Goal: Information Seeking & Learning: Find specific page/section

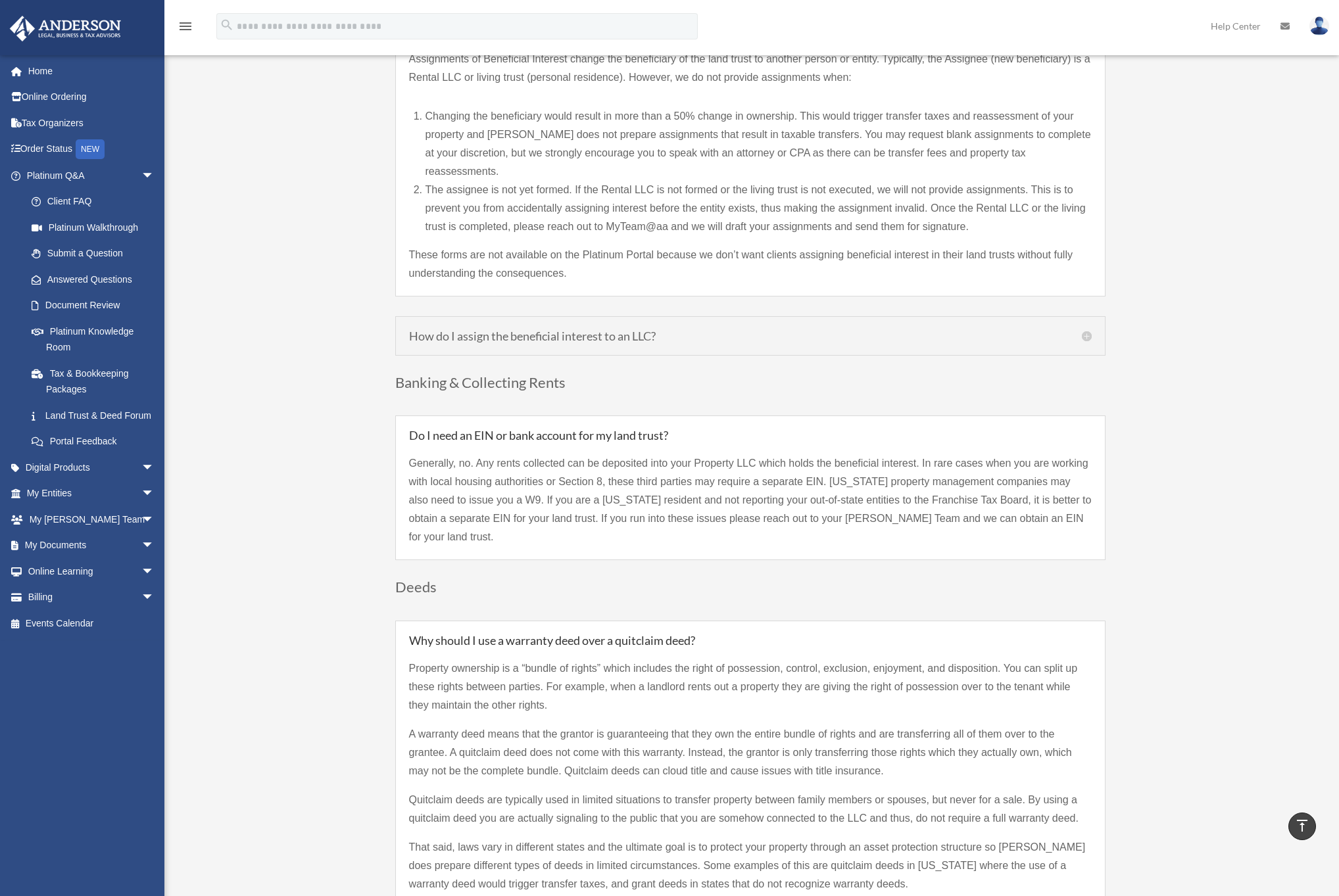
scroll to position [1365, 0]
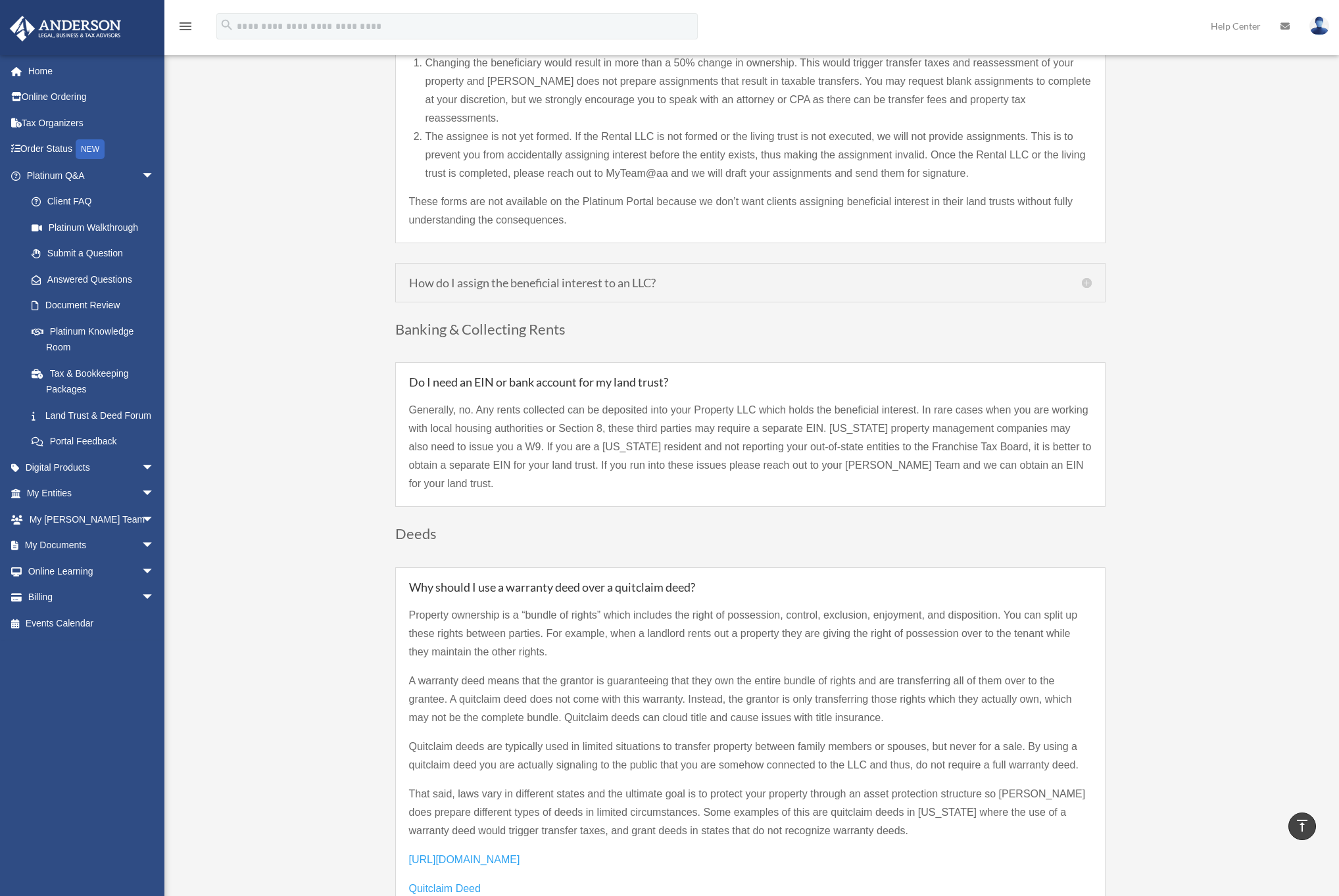
click at [464, 278] on div "How do I assign the beneficial interest to an LLC? If your LLC was created prio…" at bounding box center [750, 283] width 710 height 40
click at [467, 272] on div "How do I assign the beneficial interest to an LLC? If your LLC was created prio…" at bounding box center [750, 283] width 710 height 40
click at [480, 277] on h5 "How do I assign the beneficial interest to an LLC?" at bounding box center [750, 283] width 683 height 12
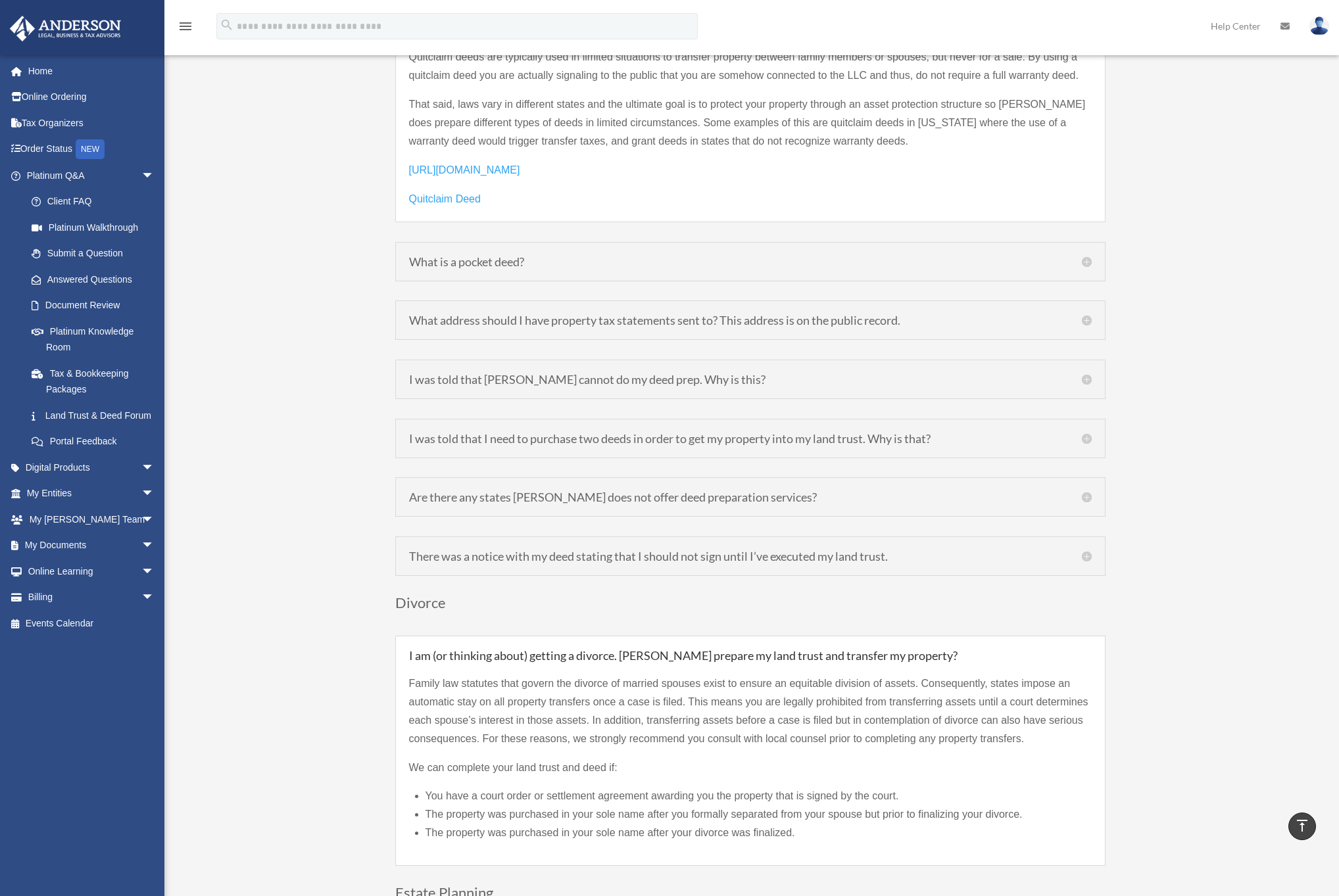
scroll to position [1882, 0]
click at [464, 252] on h5 "What is a pocket deed?" at bounding box center [750, 258] width 683 height 12
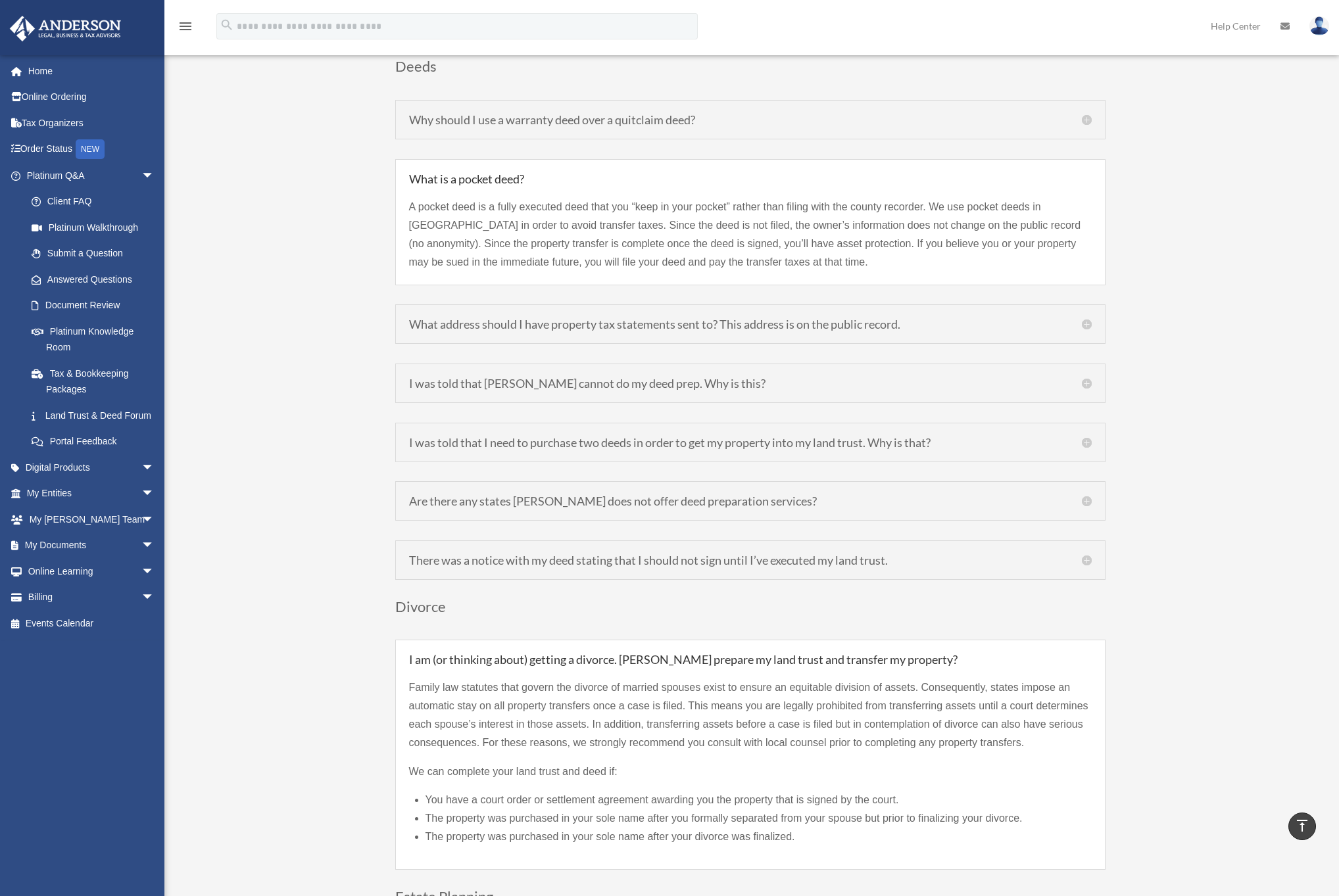
scroll to position [1653, 0]
click at [437, 320] on h5 "What address should I have property tax statements sent to? This address is on …" at bounding box center [750, 325] width 683 height 12
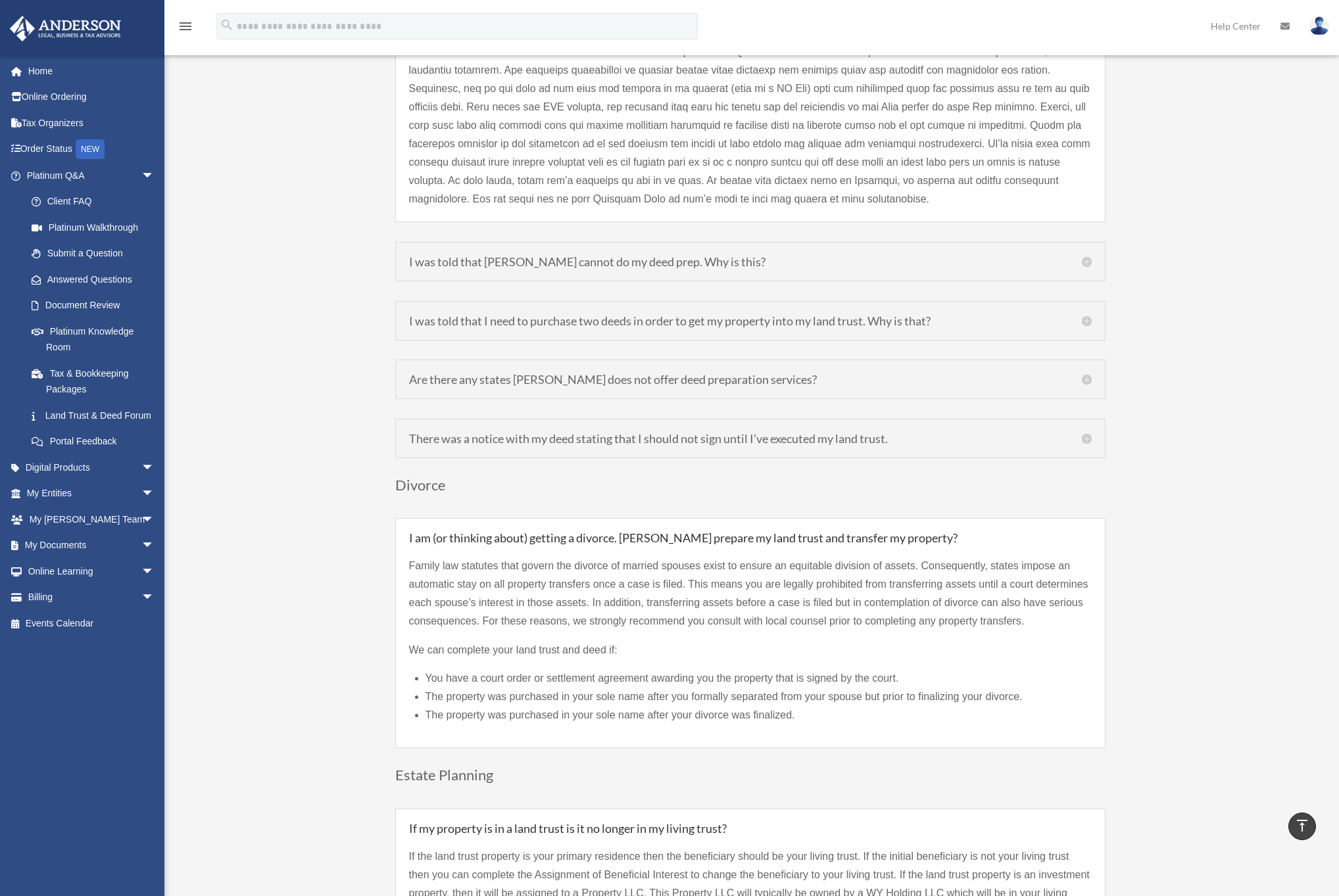
scroll to position [1903, 0]
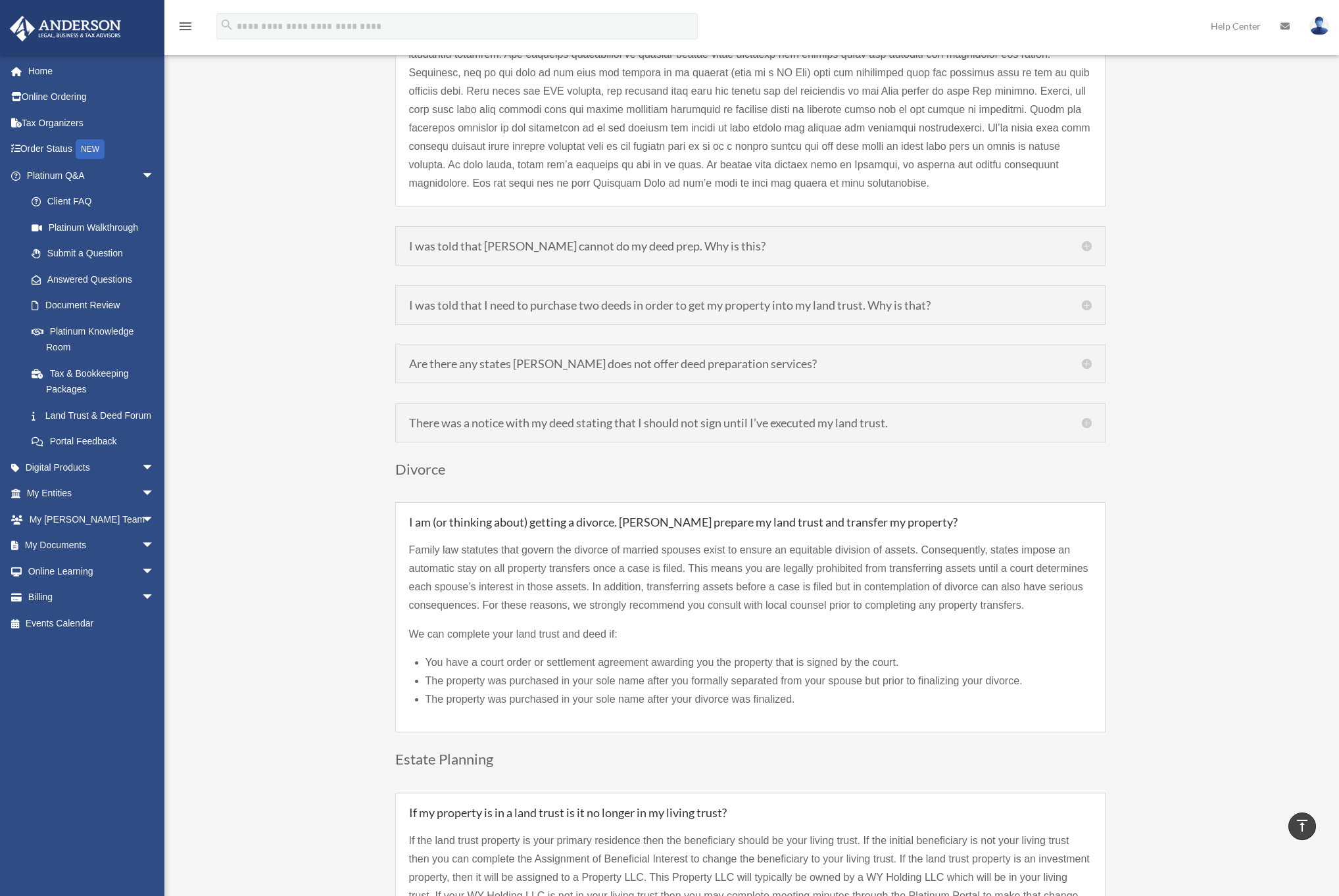
click at [449, 237] on div "I was told that Anderson cannot do my deed prep. Why is this? Anderson is not a…" at bounding box center [750, 246] width 710 height 40
click at [452, 240] on h5 "I was told that Anderson cannot do my deed prep. Why is this?" at bounding box center [750, 245] width 683 height 12
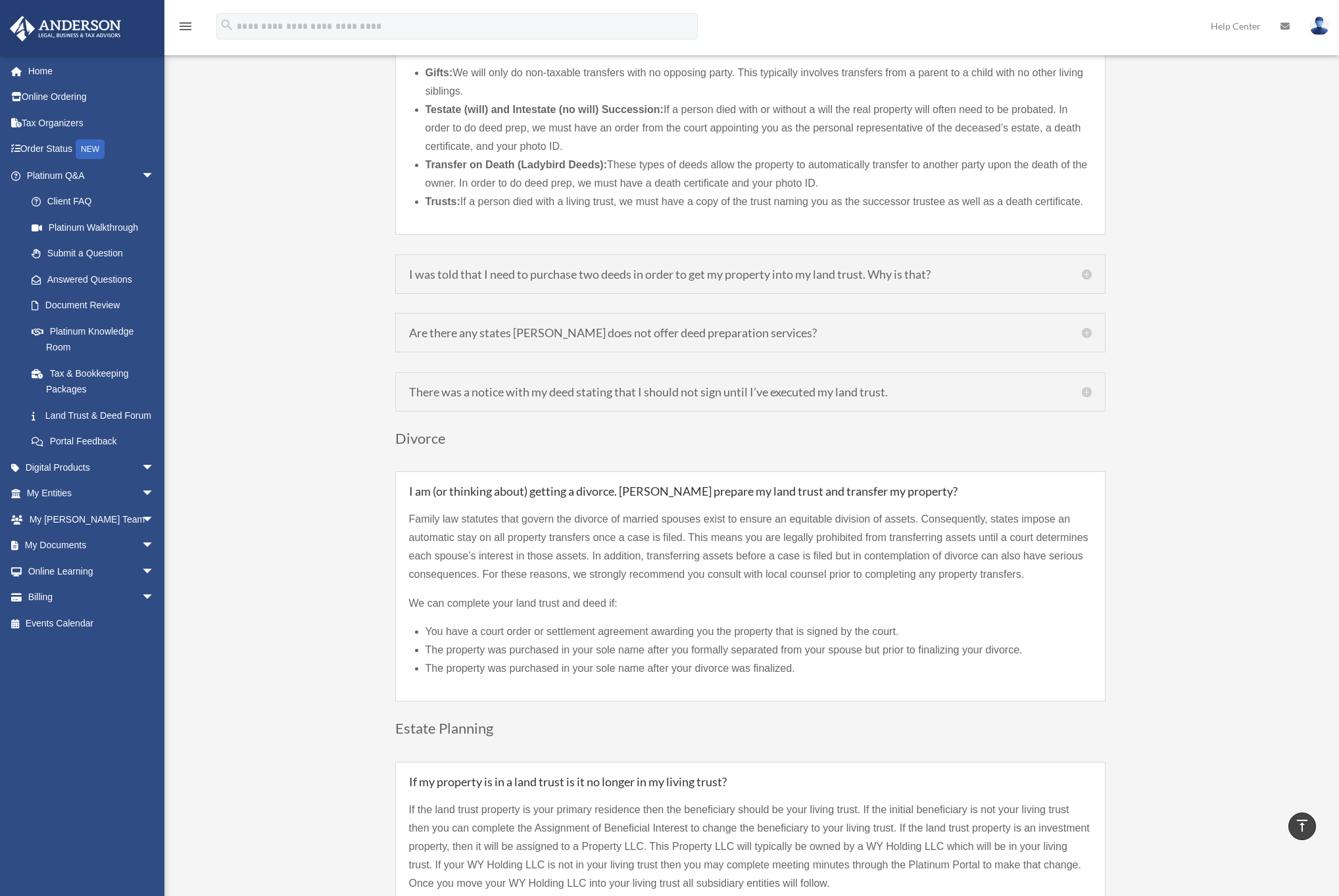
scroll to position [1997, 0]
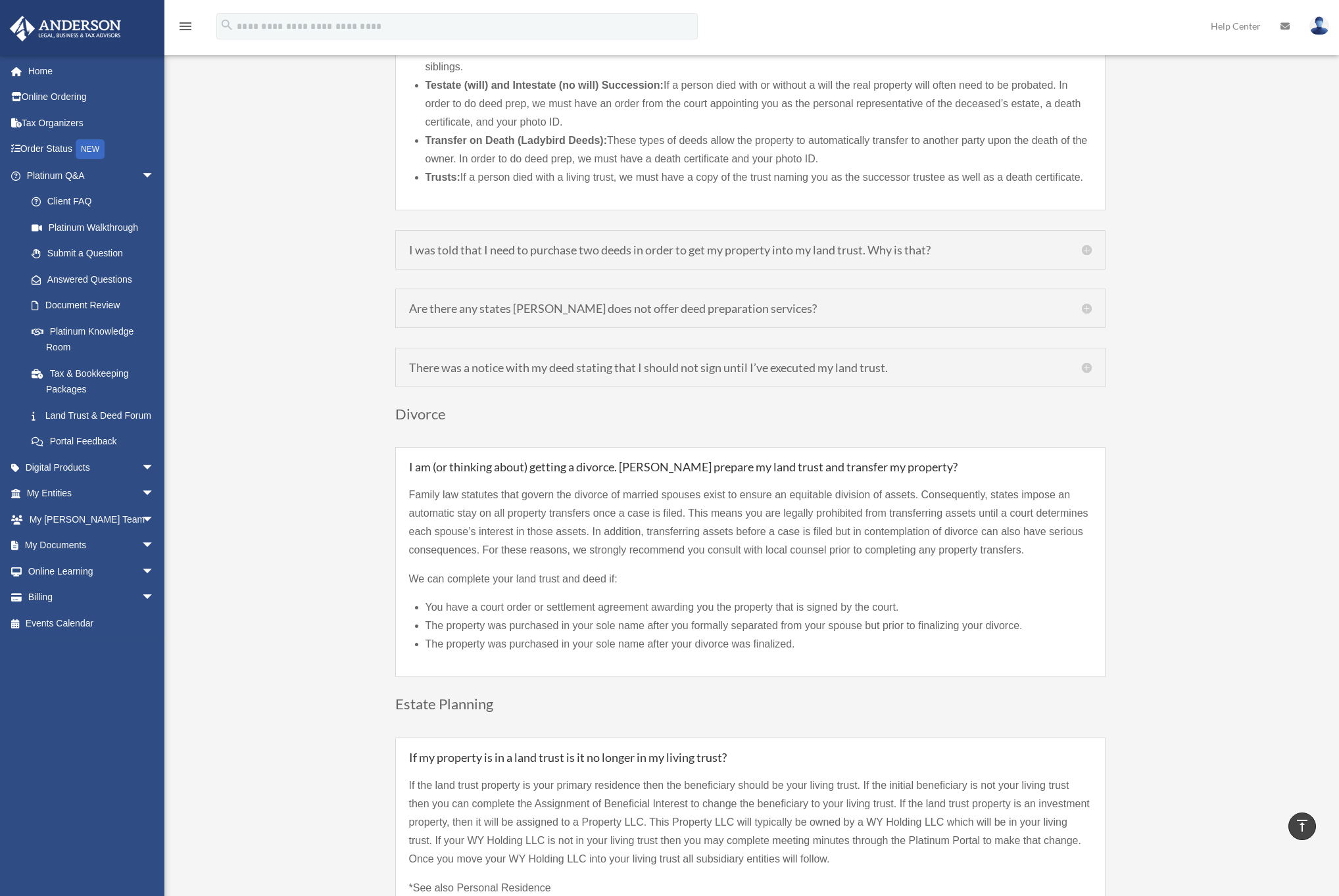
click at [448, 244] on h5 "I was told that I need to purchase two deeds in order to get my property into m…" at bounding box center [750, 249] width 683 height 12
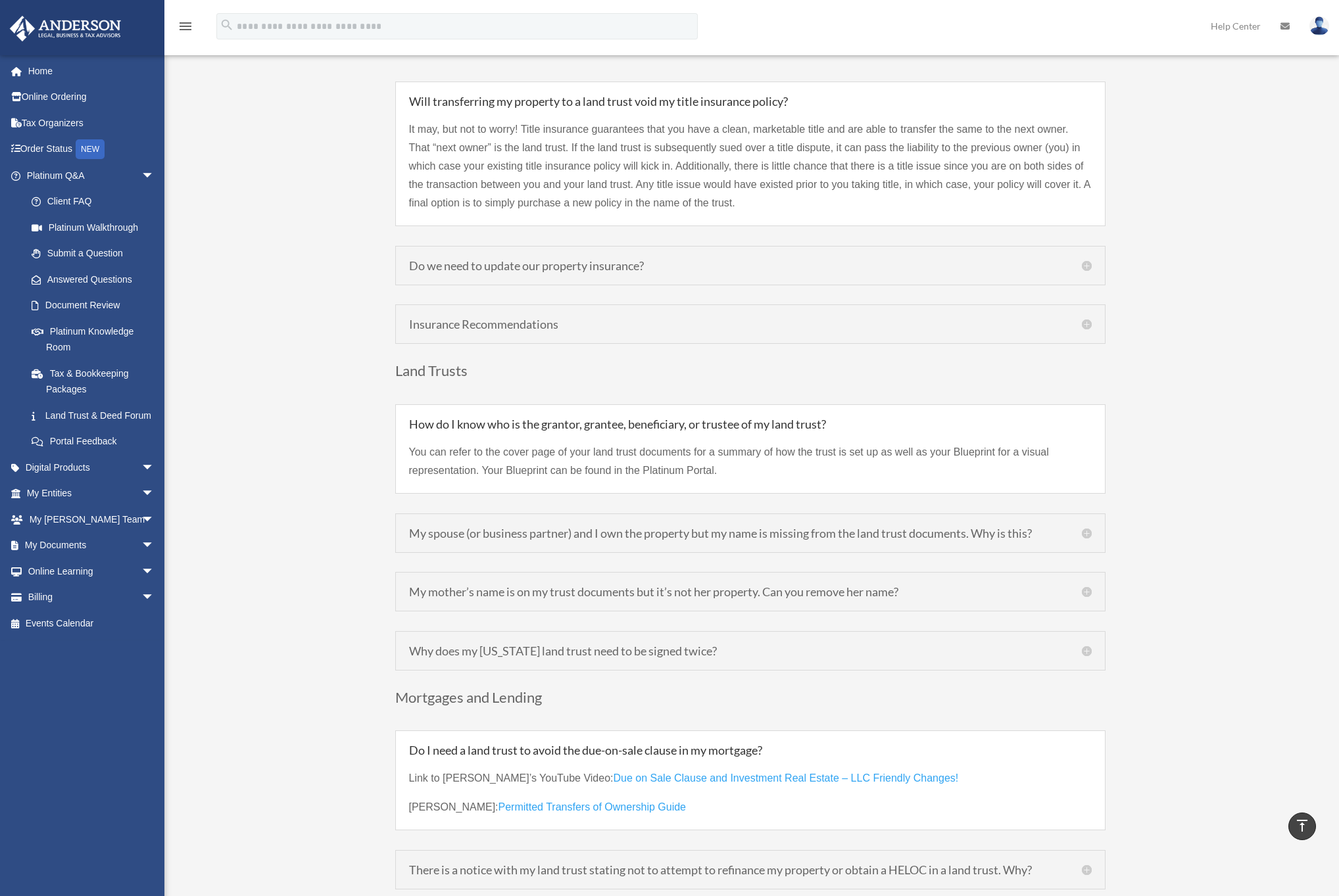
scroll to position [2870, 0]
click at [434, 259] on h5 "Do we need to update our property insurance?" at bounding box center [750, 265] width 683 height 12
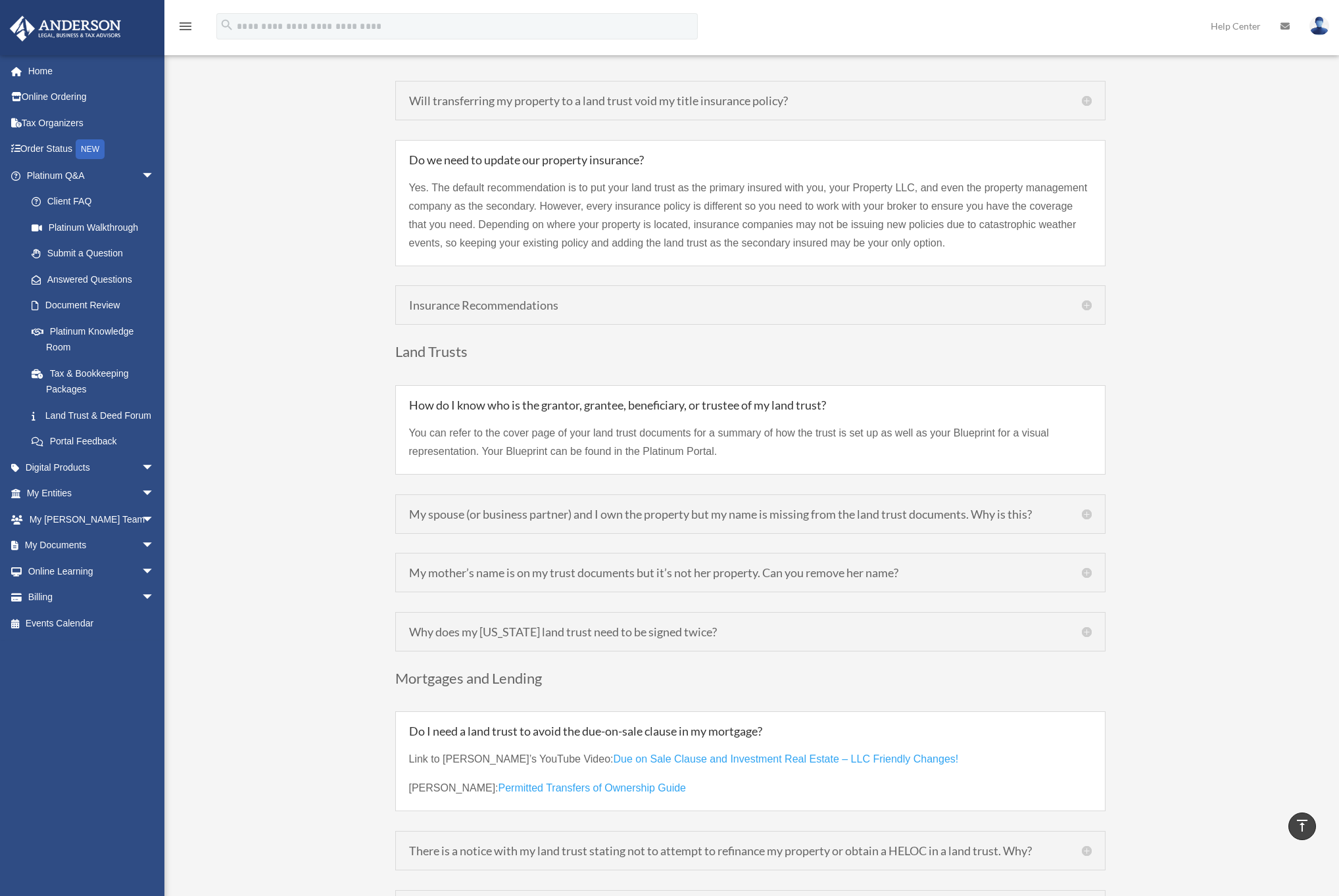
click at [448, 299] on h5 "Insurance Recommendations" at bounding box center [750, 304] width 683 height 12
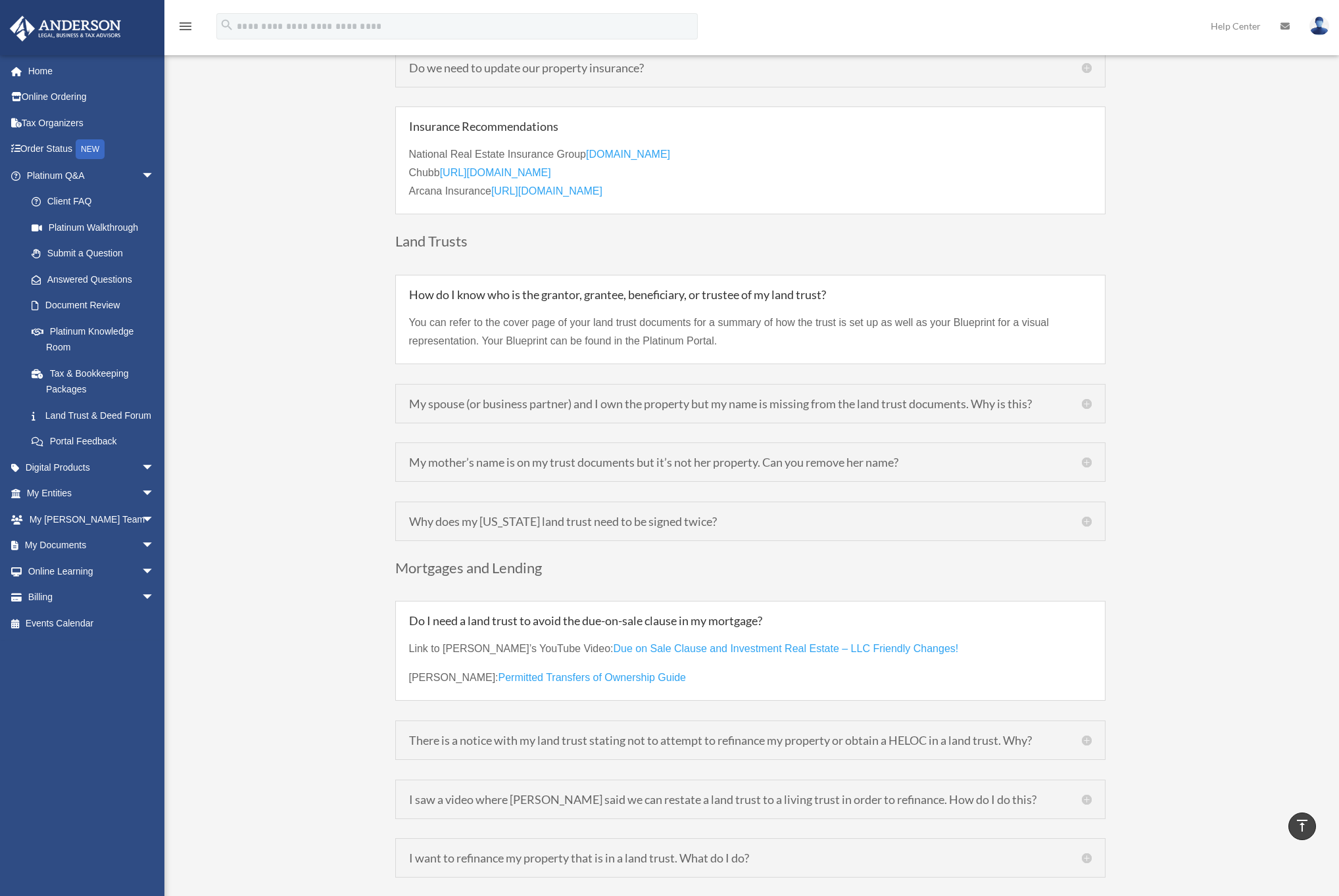
scroll to position [2973, 0]
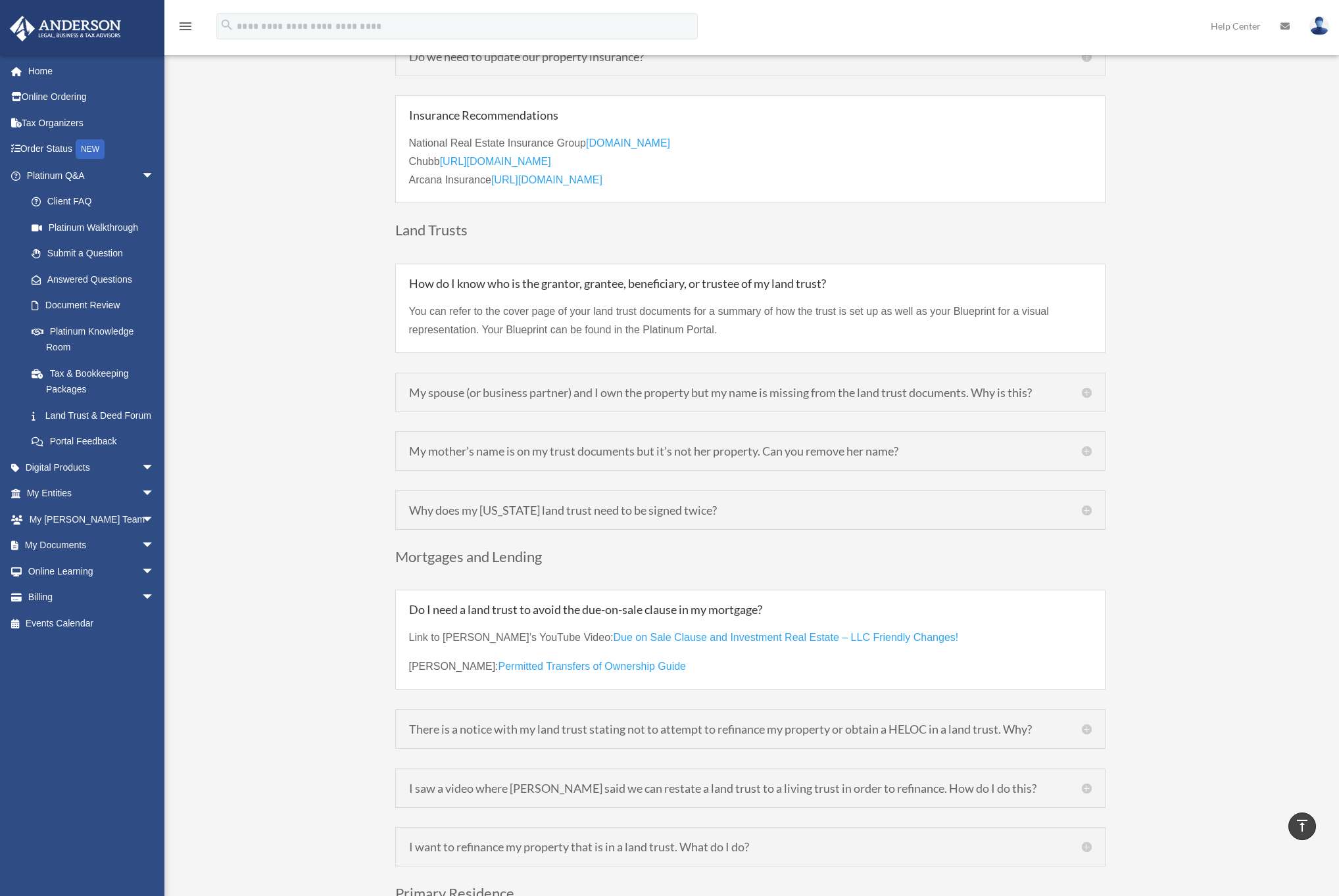
click at [447, 387] on h5 "My spouse (or business partner) and I own the property but my name is missing f…" at bounding box center [750, 392] width 683 height 12
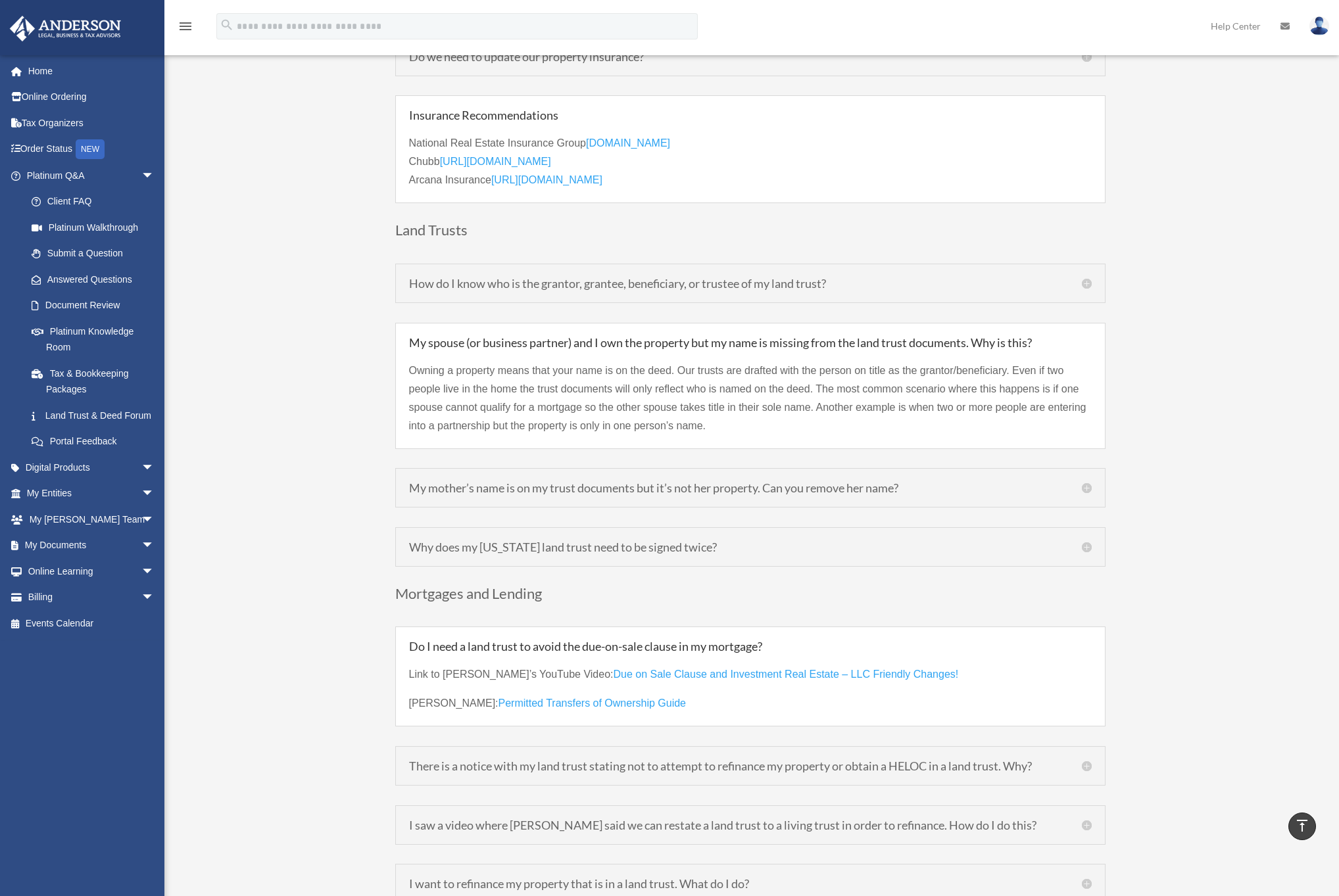
scroll to position [3231, 0]
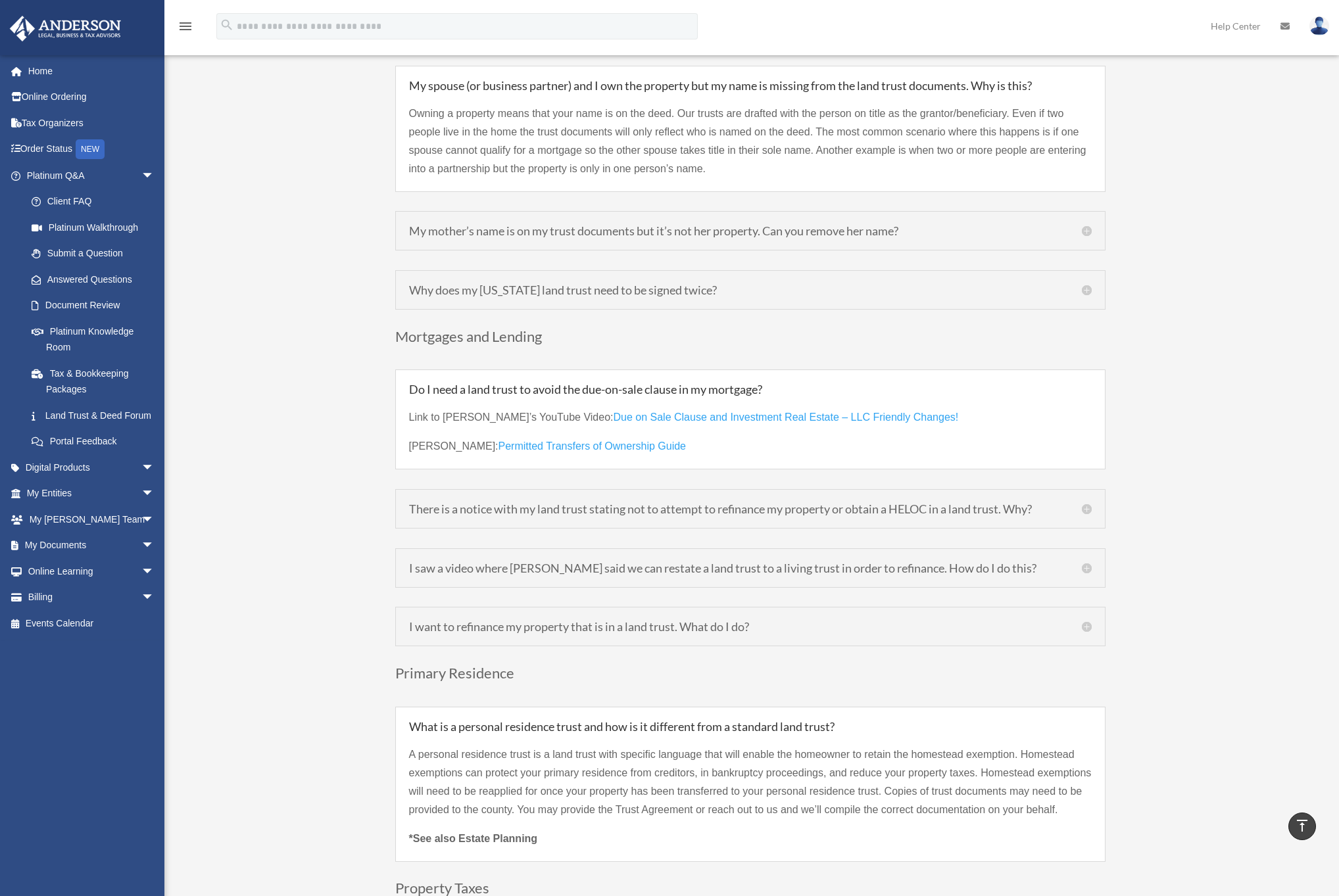
click at [623, 498] on div "There is a notice with my land trust stating not to attempt to refinance my pro…" at bounding box center [750, 509] width 710 height 40
click at [596, 562] on h5 "I saw a video where Clint said we can restate a land trust to a living trust in…" at bounding box center [750, 567] width 683 height 12
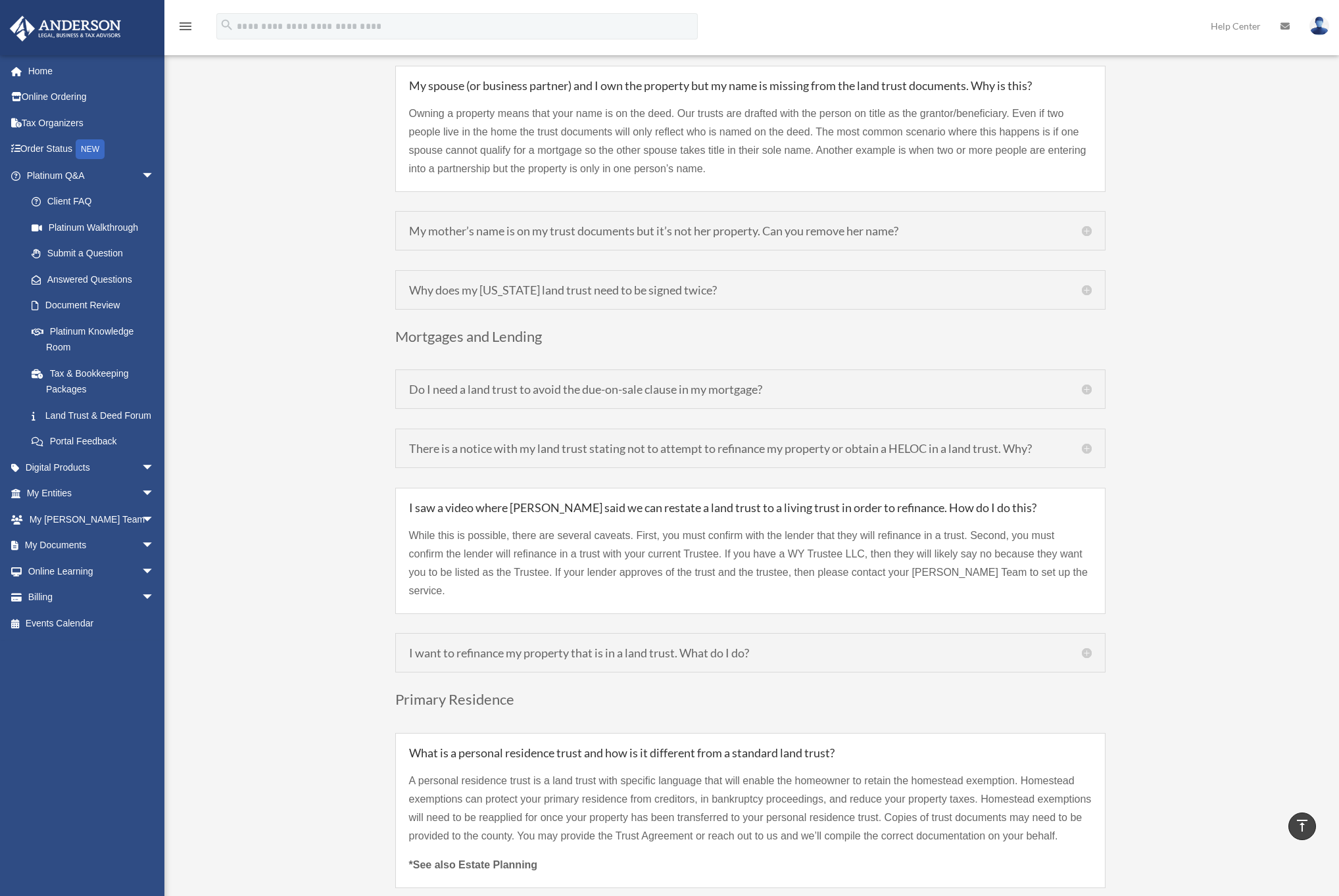
click at [651, 647] on h5 "I want to refinance my property that is in a land trust. What do I do?" at bounding box center [750, 652] width 683 height 12
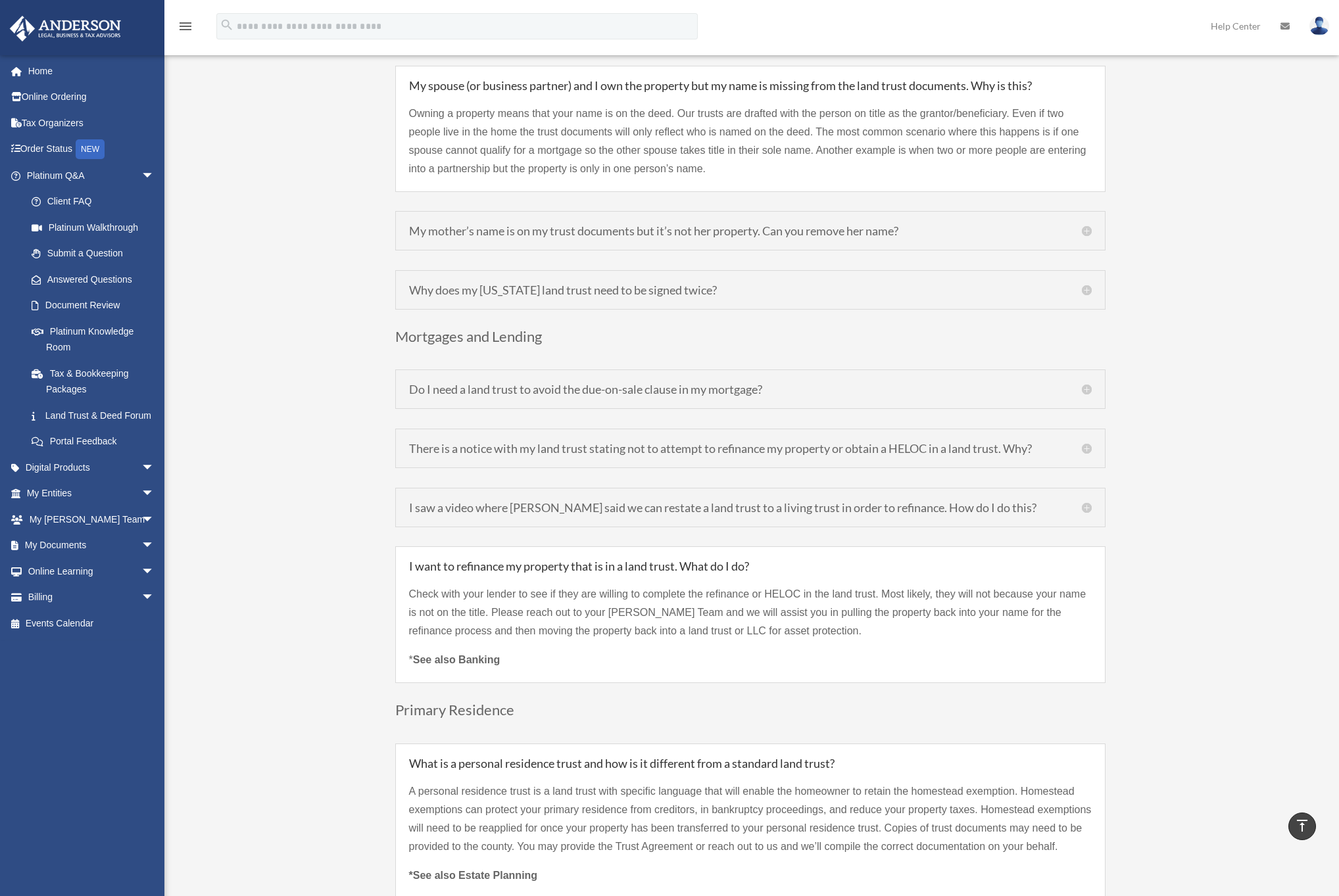
click at [481, 384] on h5 "Do I need a land trust to avoid the due-on-sale clause in my mortgage?" at bounding box center [750, 389] width 683 height 12
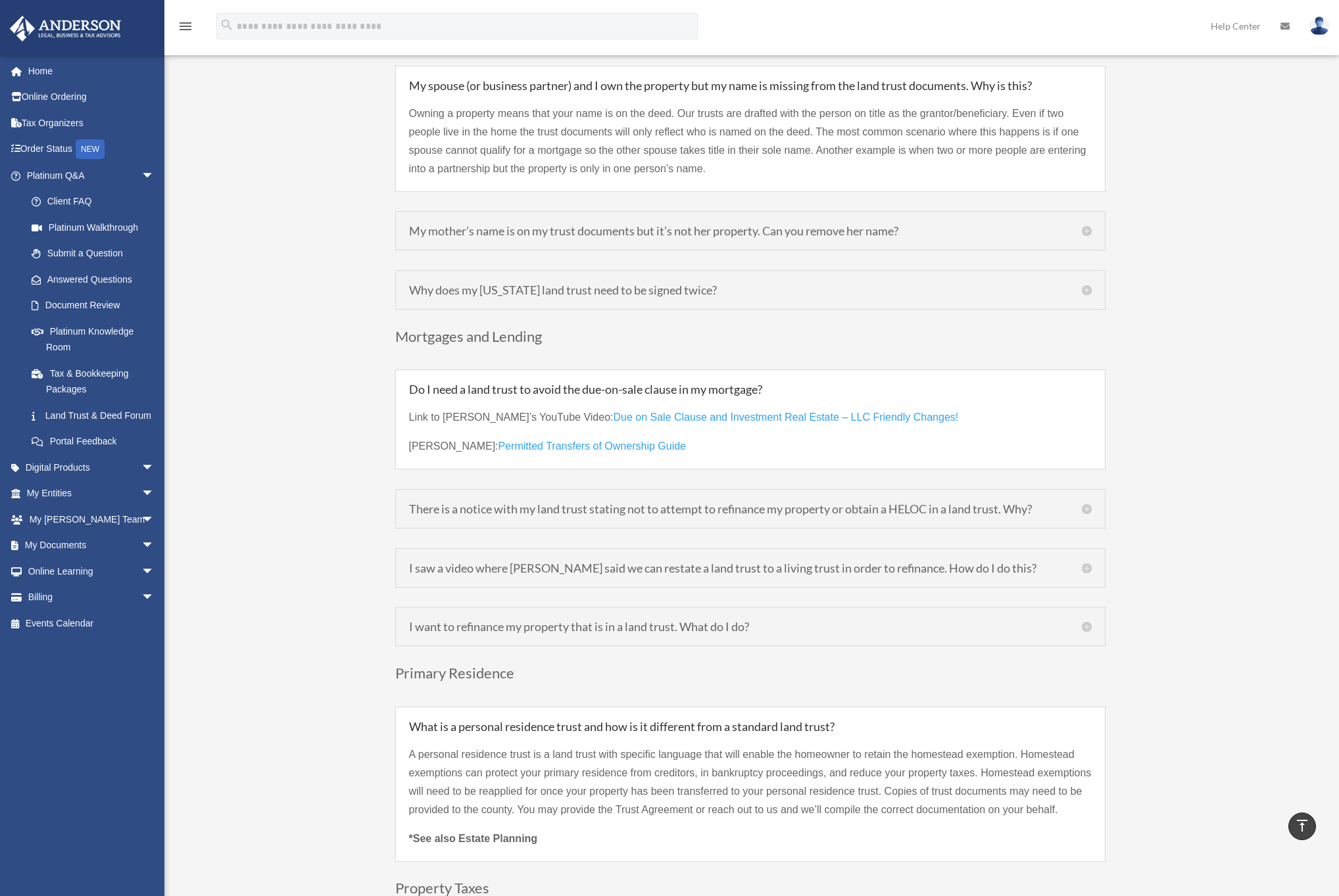
click at [470, 490] on div "There is a notice with my land trust stating not to attempt to refinance my pro…" at bounding box center [750, 509] width 710 height 40
click at [467, 490] on div "There is a notice with my land trust stating not to attempt to refinance my pro…" at bounding box center [750, 509] width 710 height 40
click at [436, 502] on div "There is a notice with my land trust stating not to attempt to refinance my pro…" at bounding box center [750, 509] width 710 height 40
click at [457, 503] on h5 "There is a notice with my land trust stating not to attempt to refinance my pro…" at bounding box center [750, 508] width 683 height 12
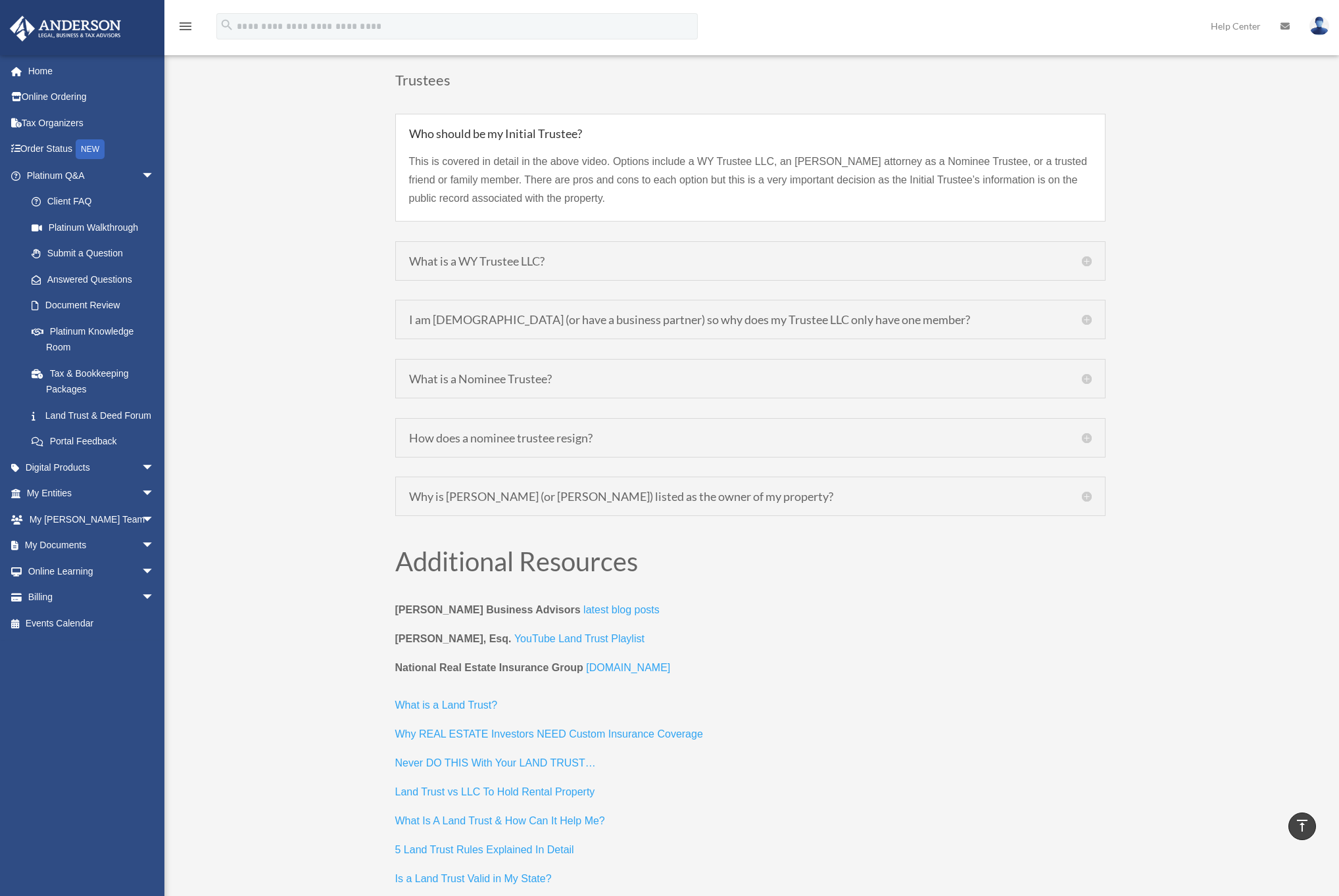
scroll to position [4737, 0]
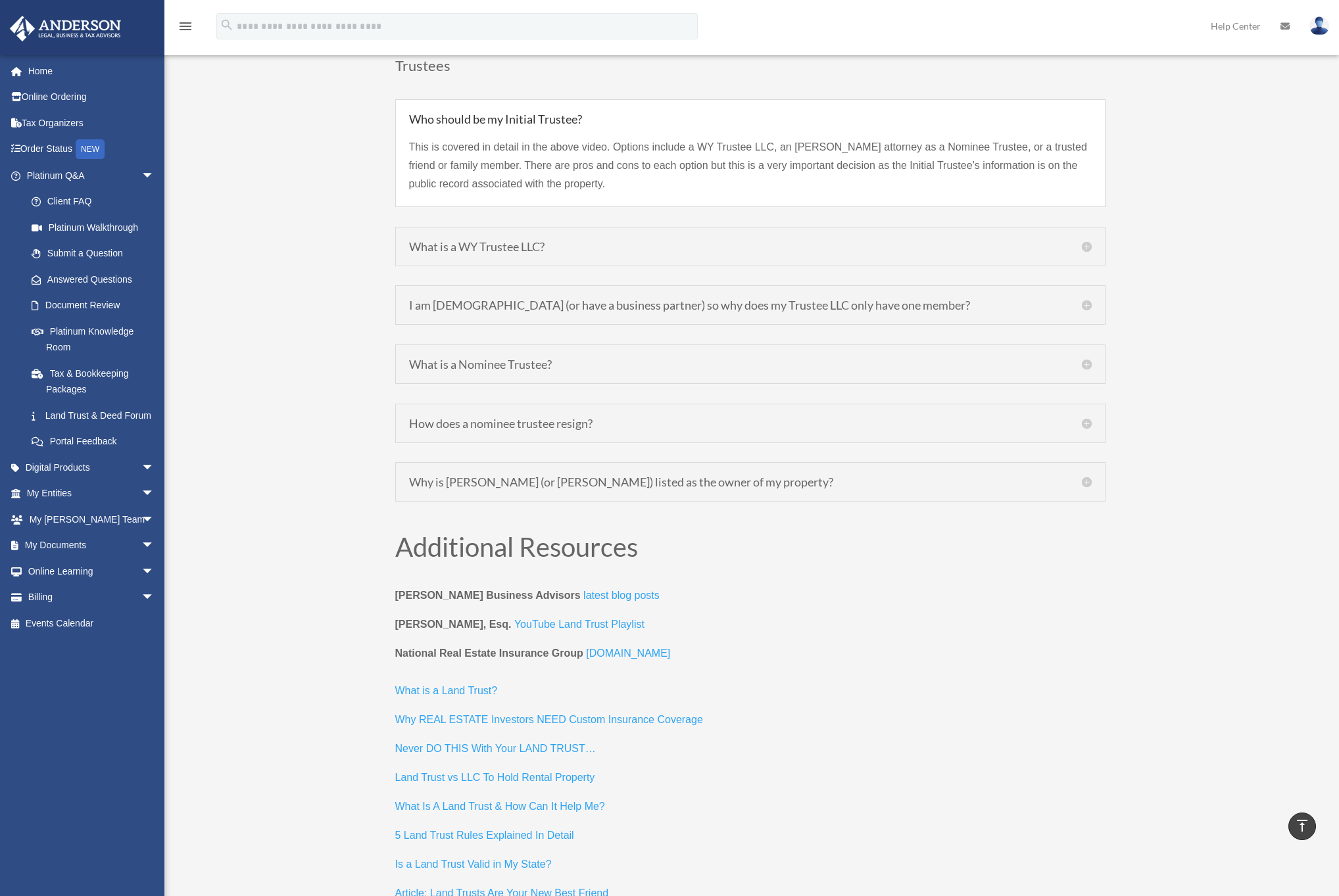
click at [474, 476] on h5 "Why is Clint Coons (or Carter Coons) listed as the owner of my property?" at bounding box center [750, 482] width 683 height 12
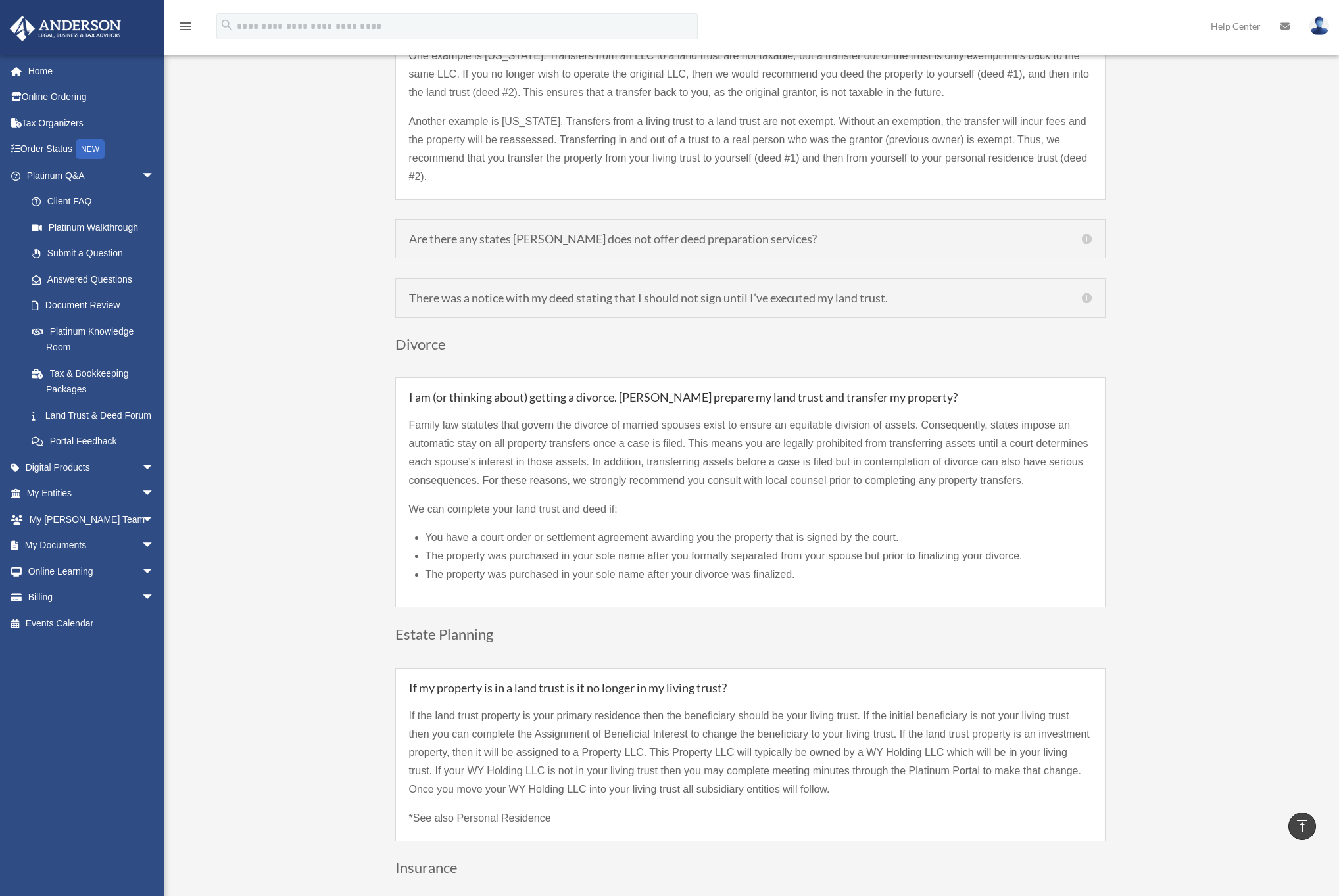
scroll to position [0, 0]
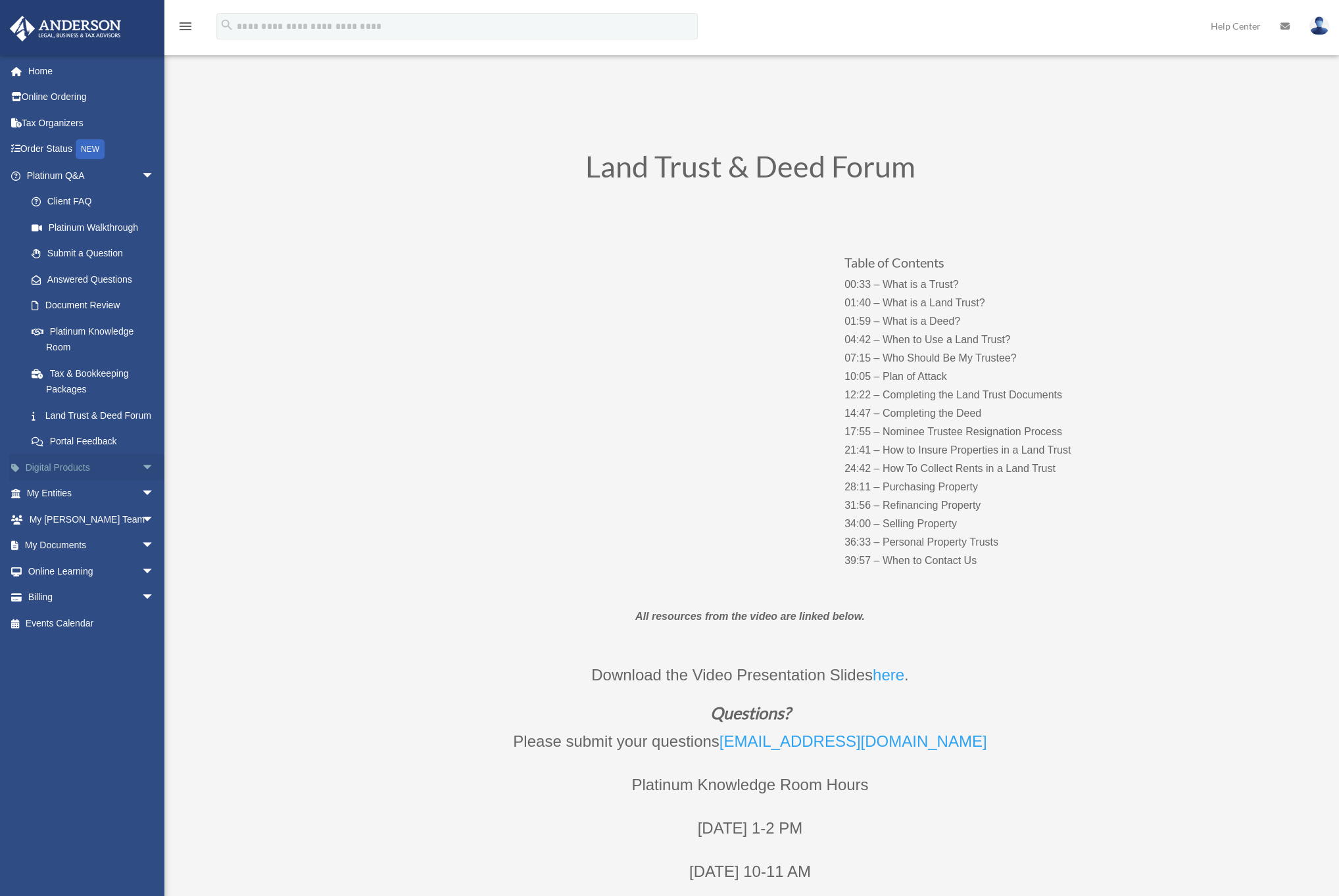
click at [51, 481] on link "Digital Products arrow_drop_down" at bounding box center [92, 468] width 165 height 26
click at [142, 481] on span "arrow_drop_down" at bounding box center [155, 468] width 26 height 27
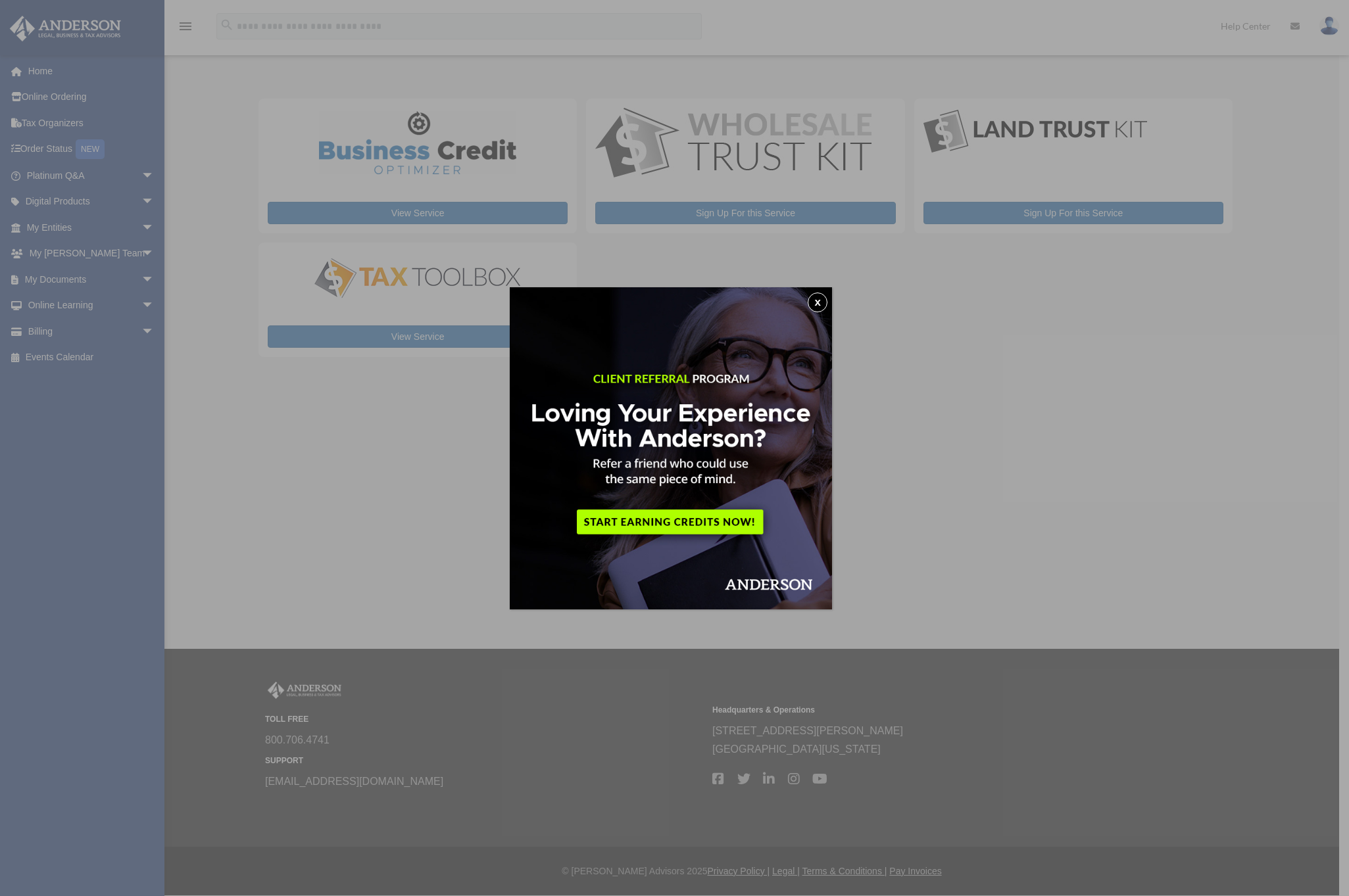
click at [818, 294] on button "x" at bounding box center [817, 302] width 19 height 19
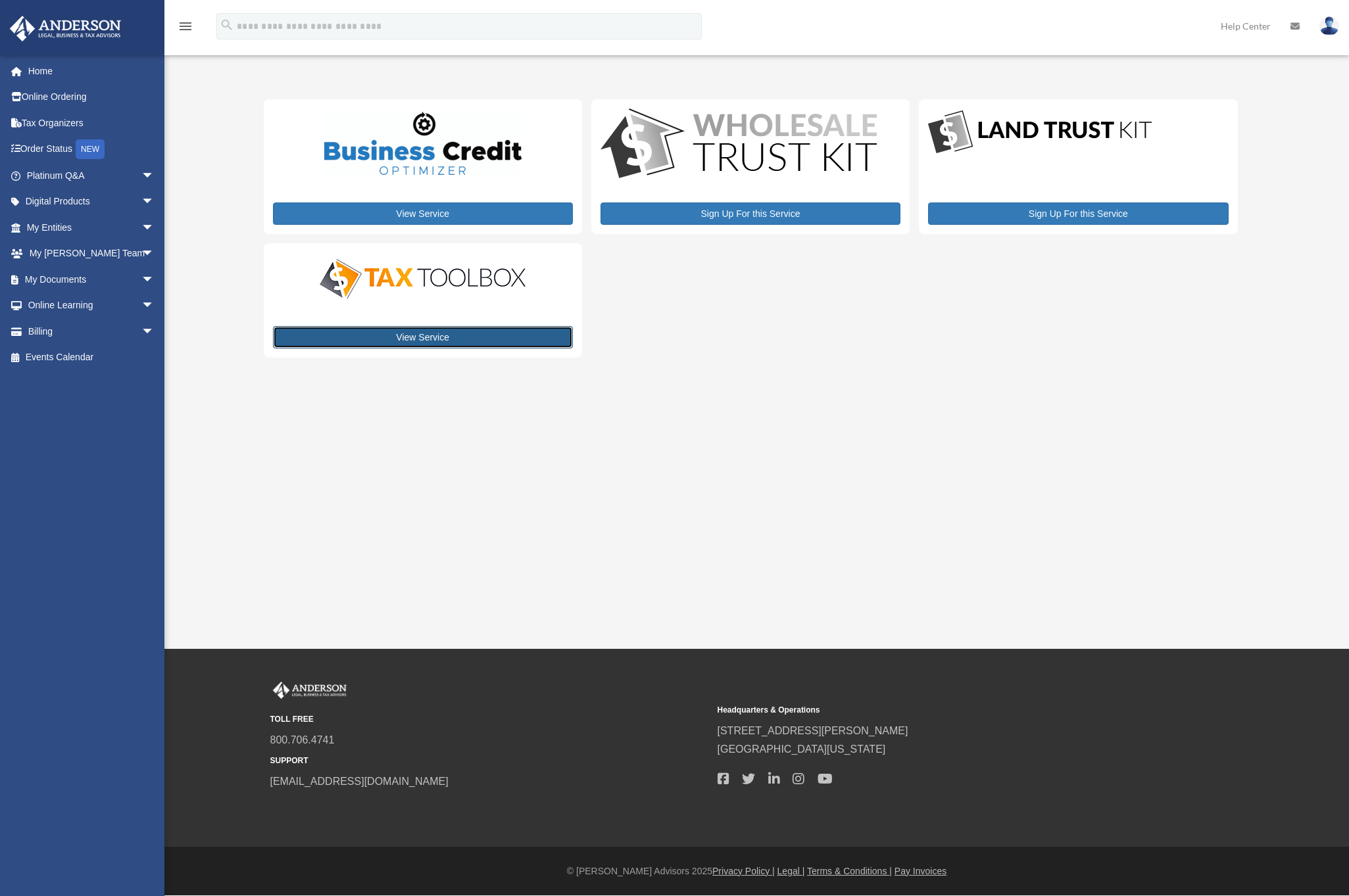
click at [430, 338] on link "View Service" at bounding box center [423, 337] width 300 height 23
click at [142, 204] on span "arrow_drop_down" at bounding box center [155, 202] width 26 height 27
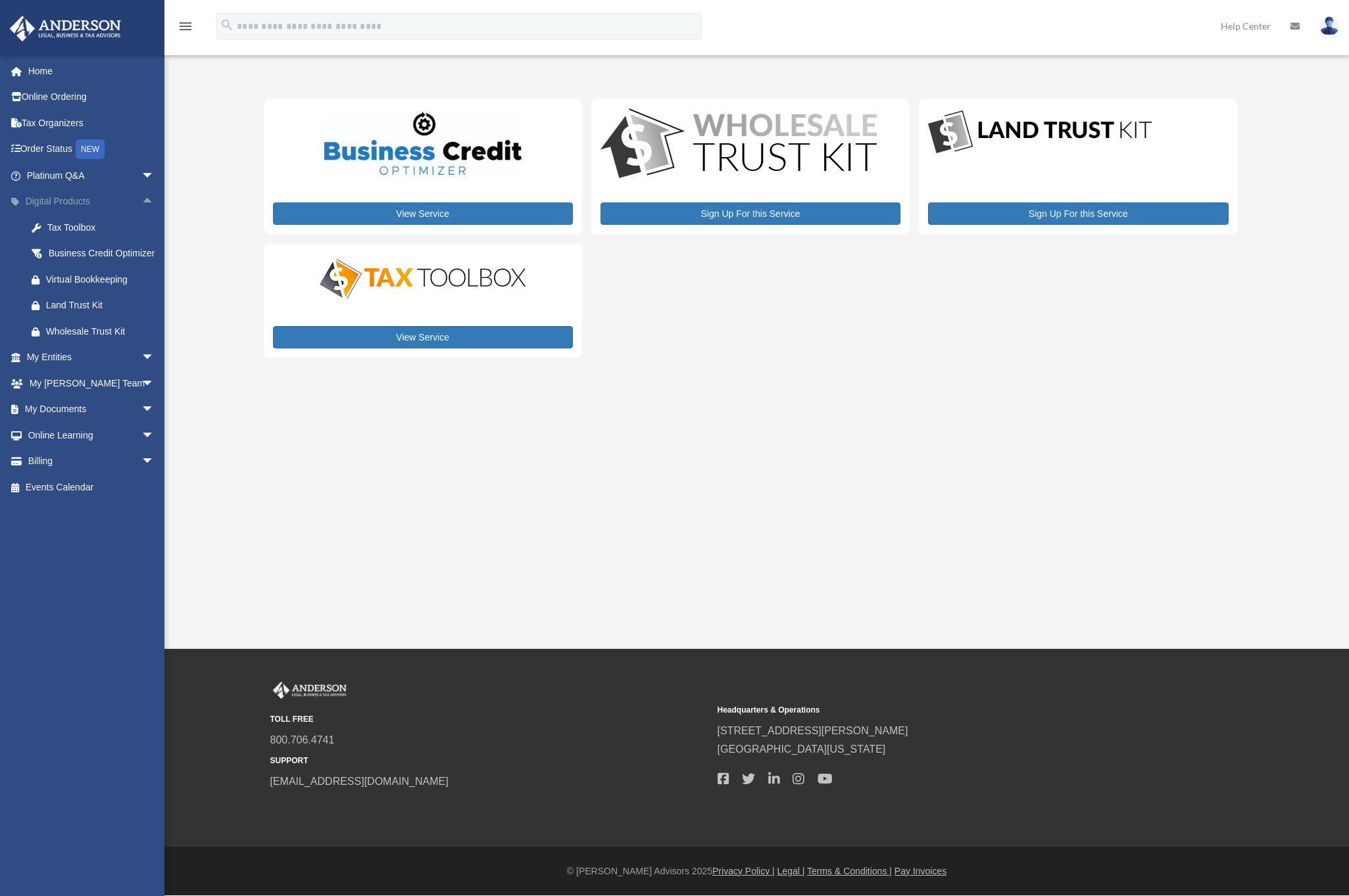
click at [142, 204] on span "arrow_drop_up" at bounding box center [155, 202] width 26 height 27
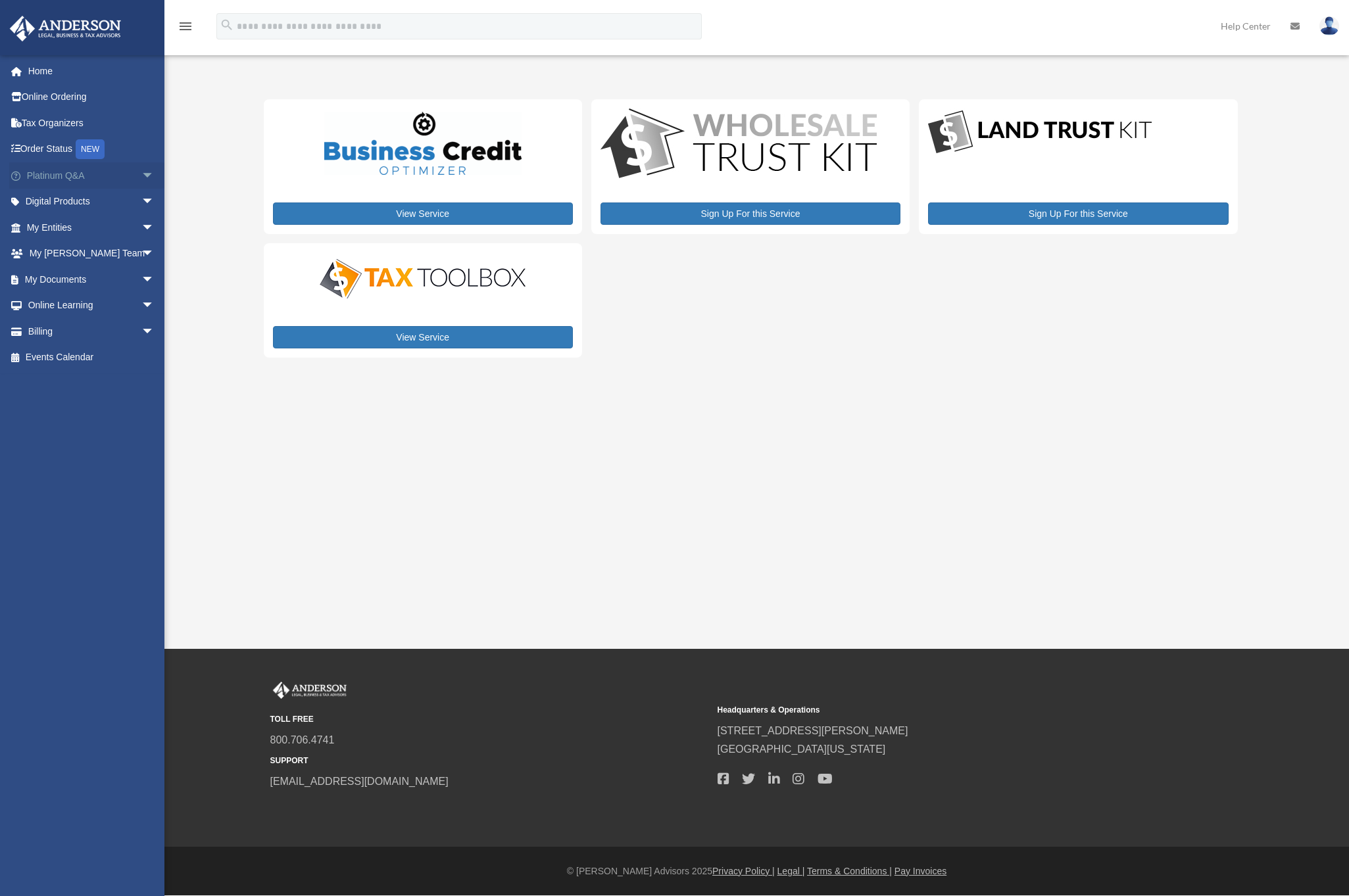
click at [142, 172] on span "arrow_drop_down" at bounding box center [155, 176] width 26 height 27
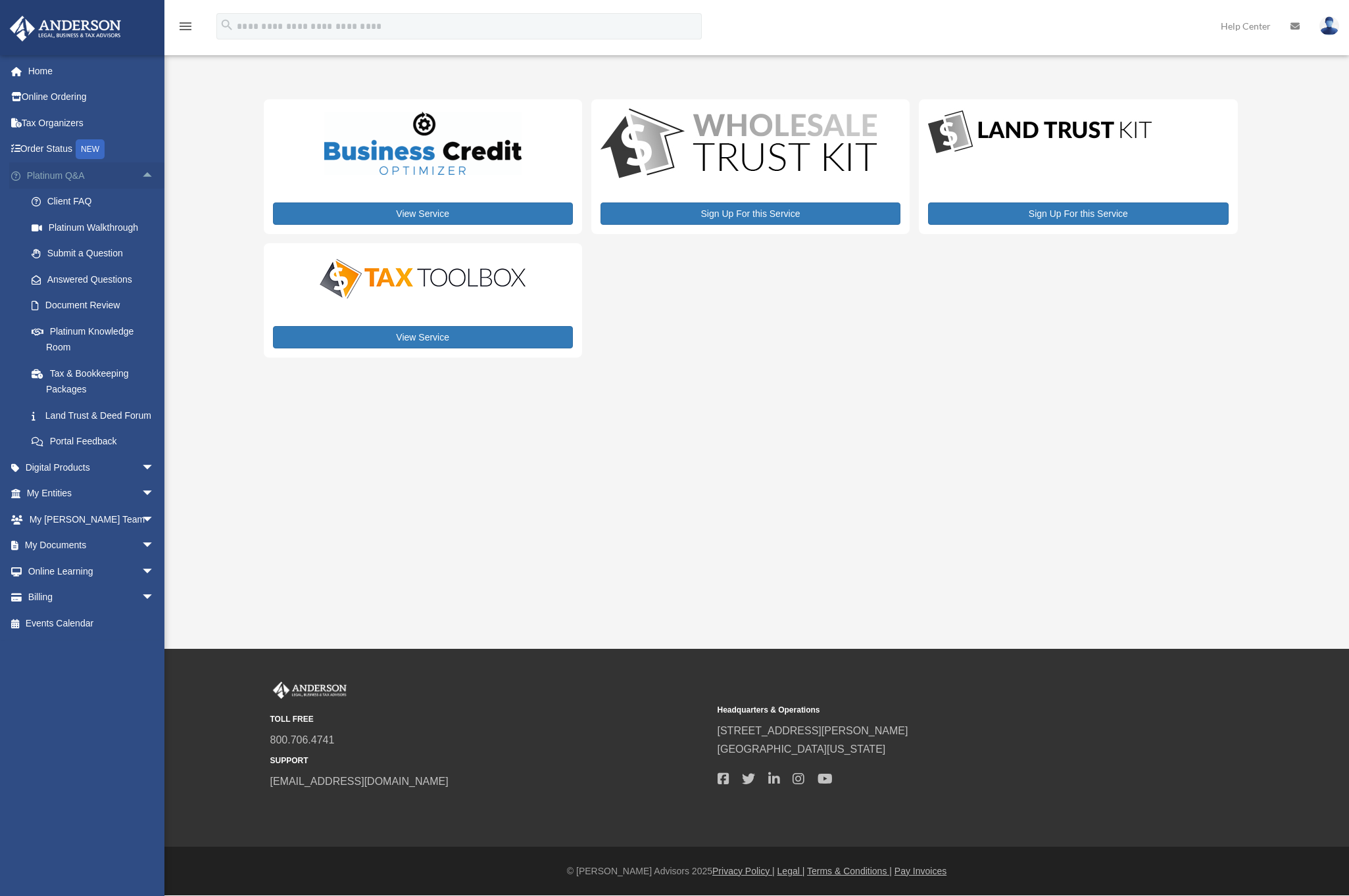
click at [142, 173] on span "arrow_drop_up" at bounding box center [155, 176] width 26 height 27
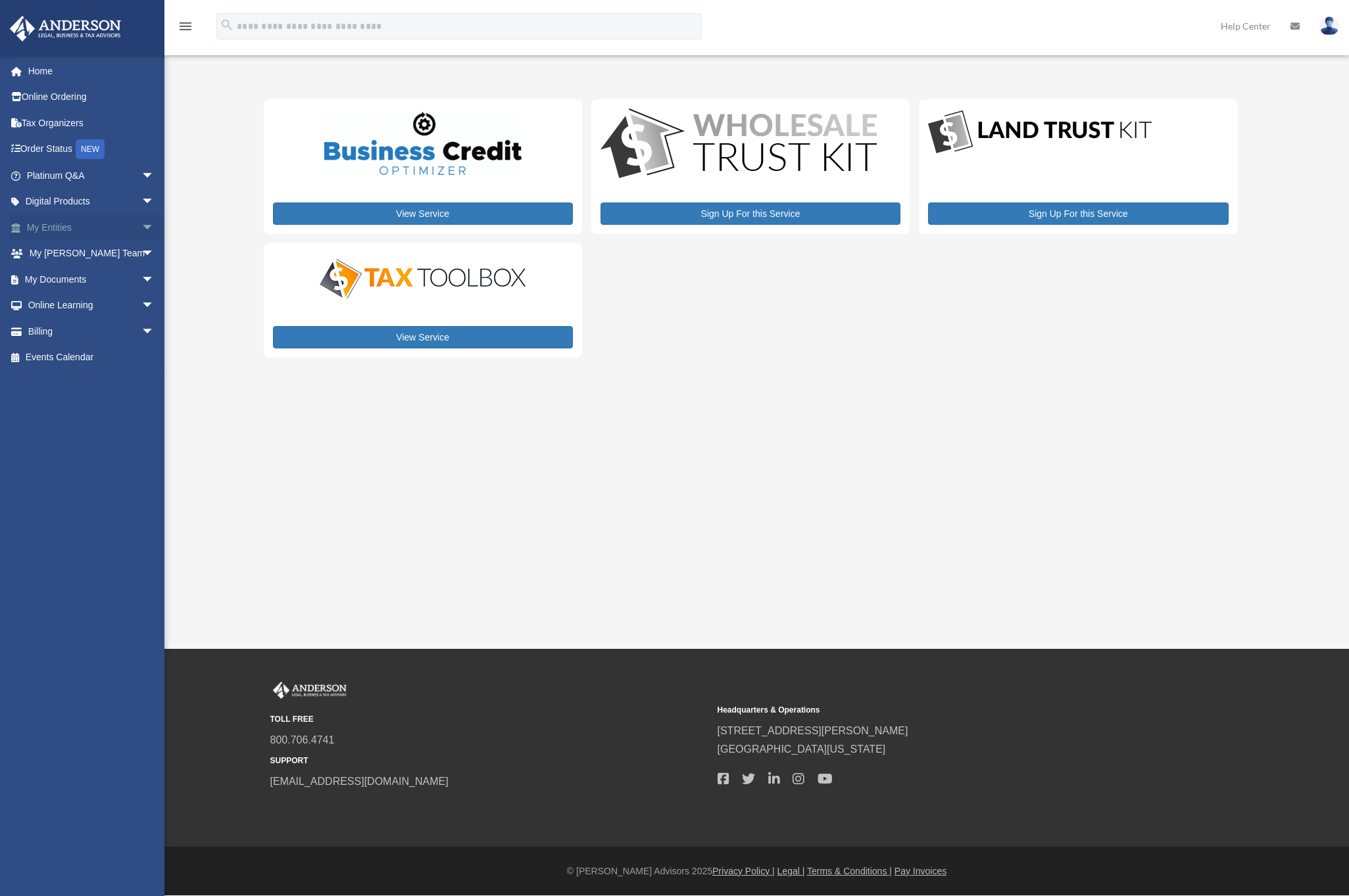
click at [142, 230] on span "arrow_drop_down" at bounding box center [155, 227] width 26 height 27
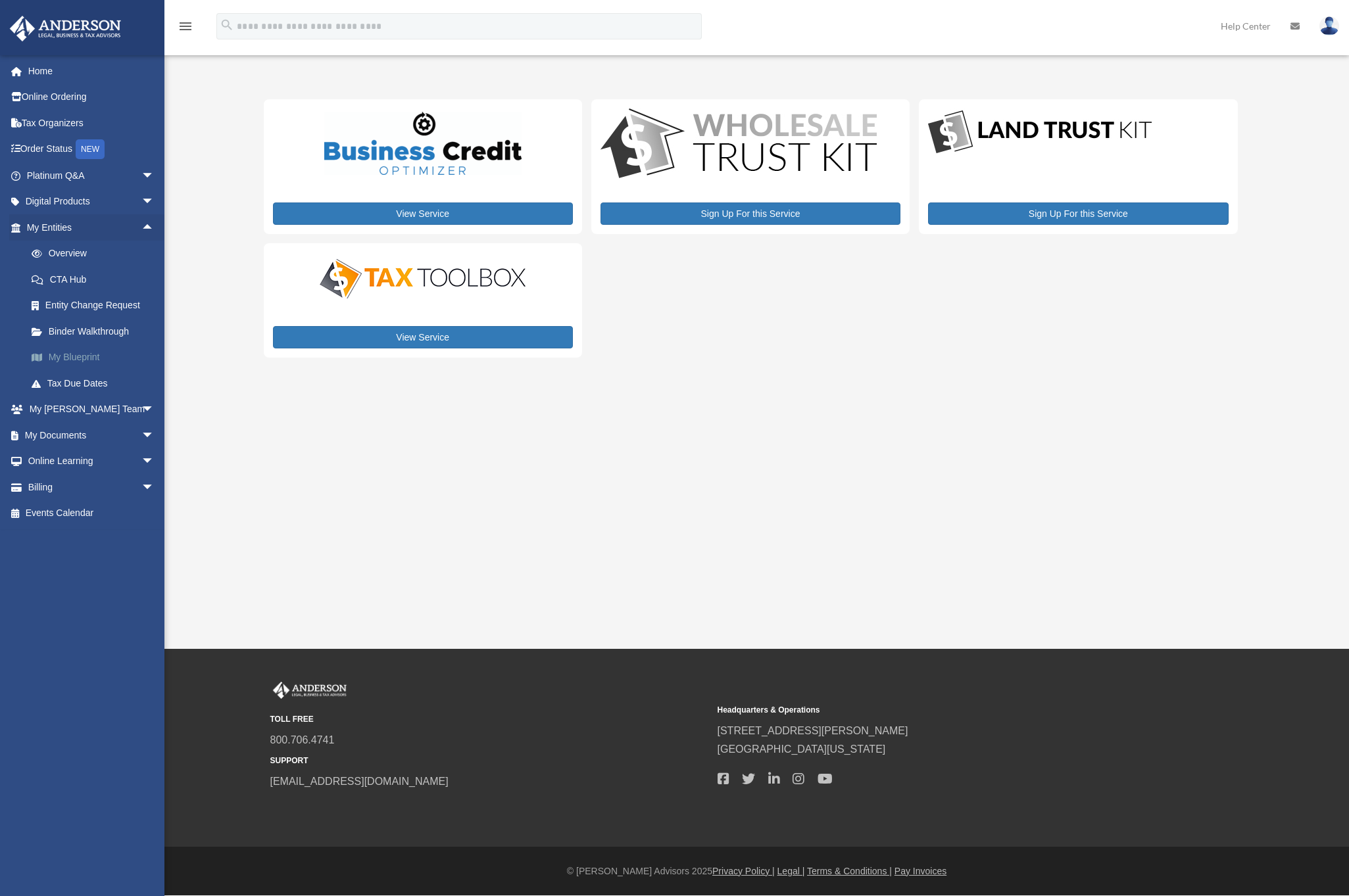
click at [79, 354] on link "My Blueprint" at bounding box center [97, 358] width 156 height 26
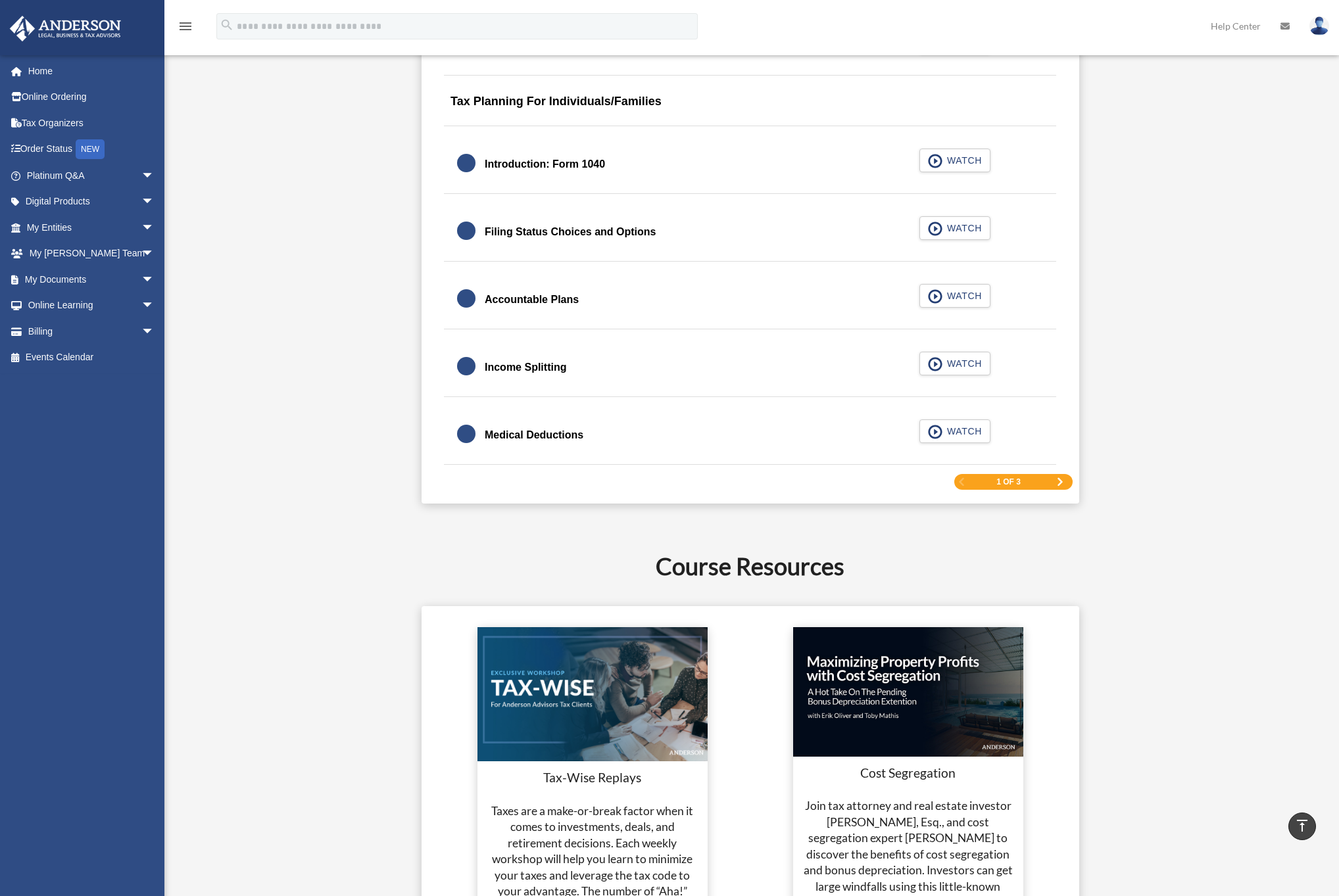
scroll to position [1940, 0]
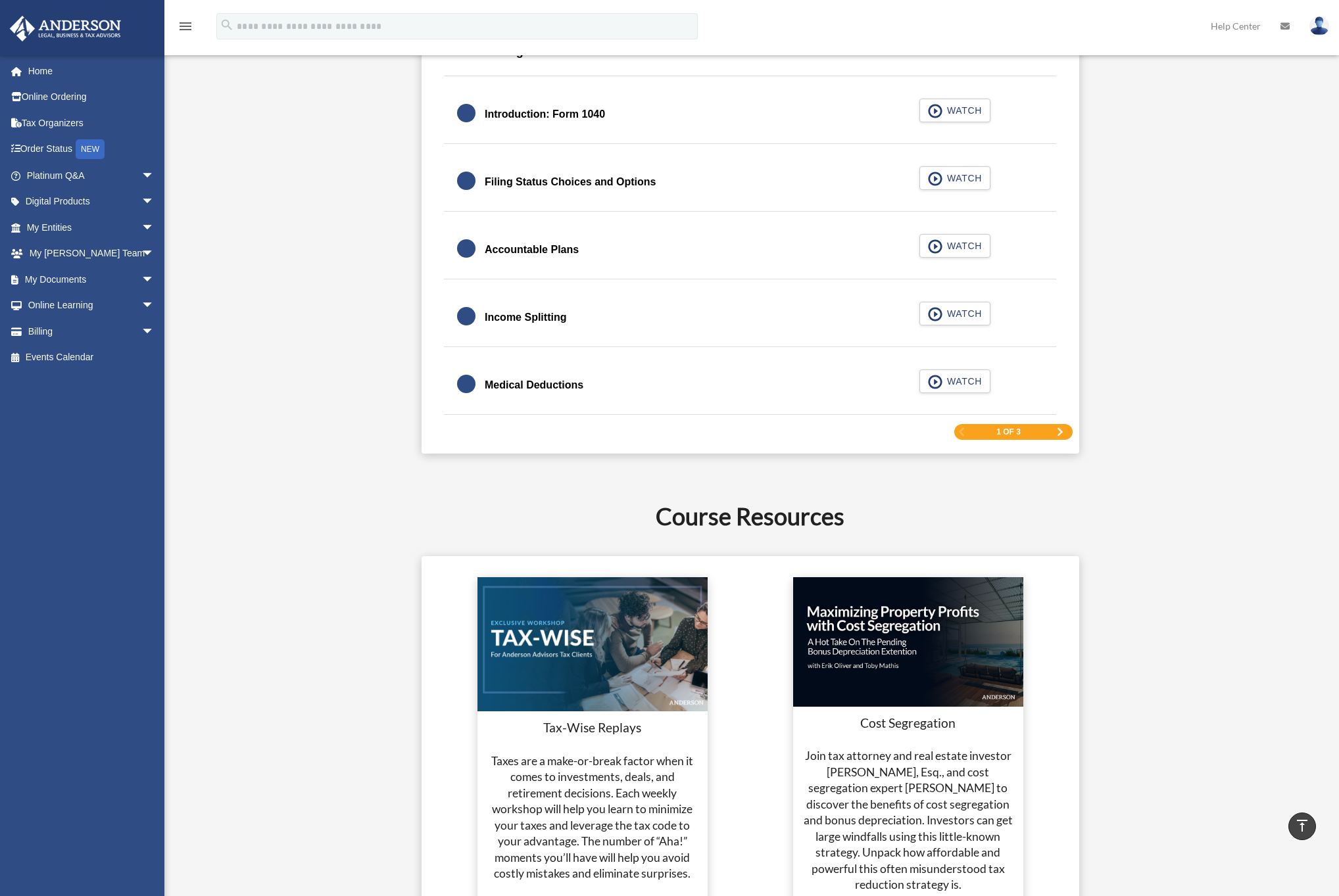
click at [1056, 430] on span "Next Page" at bounding box center [1060, 432] width 8 height 8
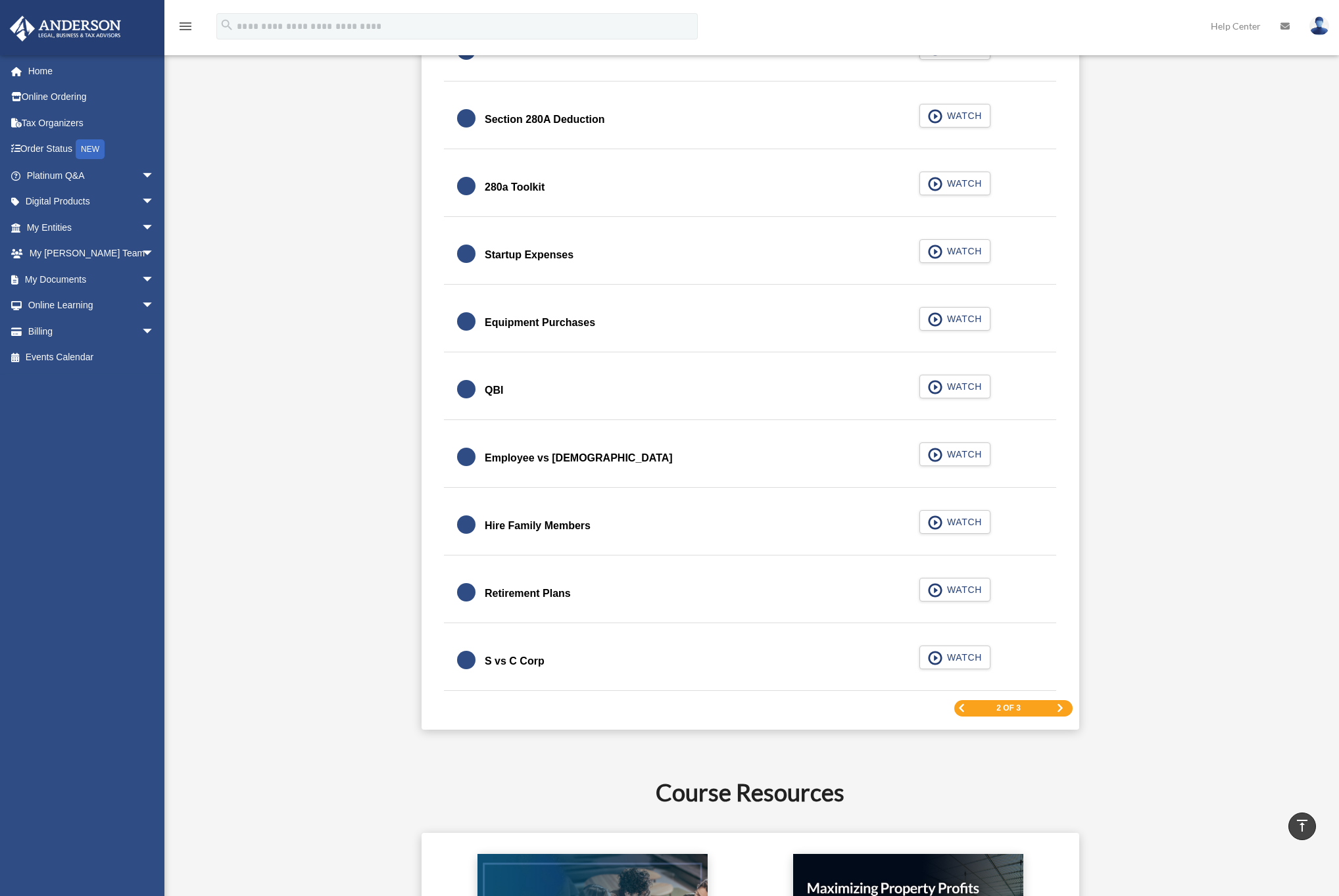
scroll to position [1616, 0]
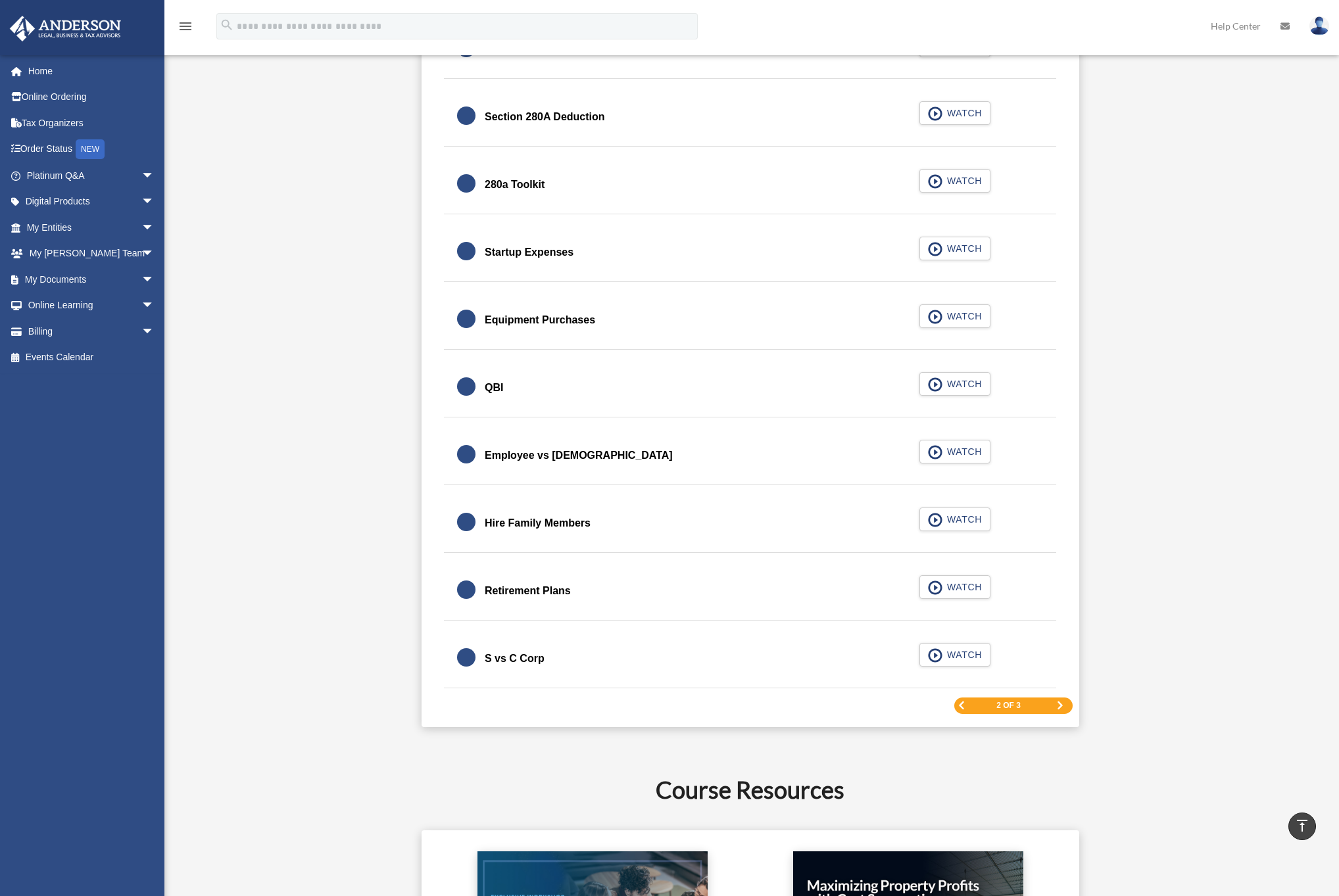
click at [1062, 708] on span "Next Page" at bounding box center [1060, 705] width 8 height 8
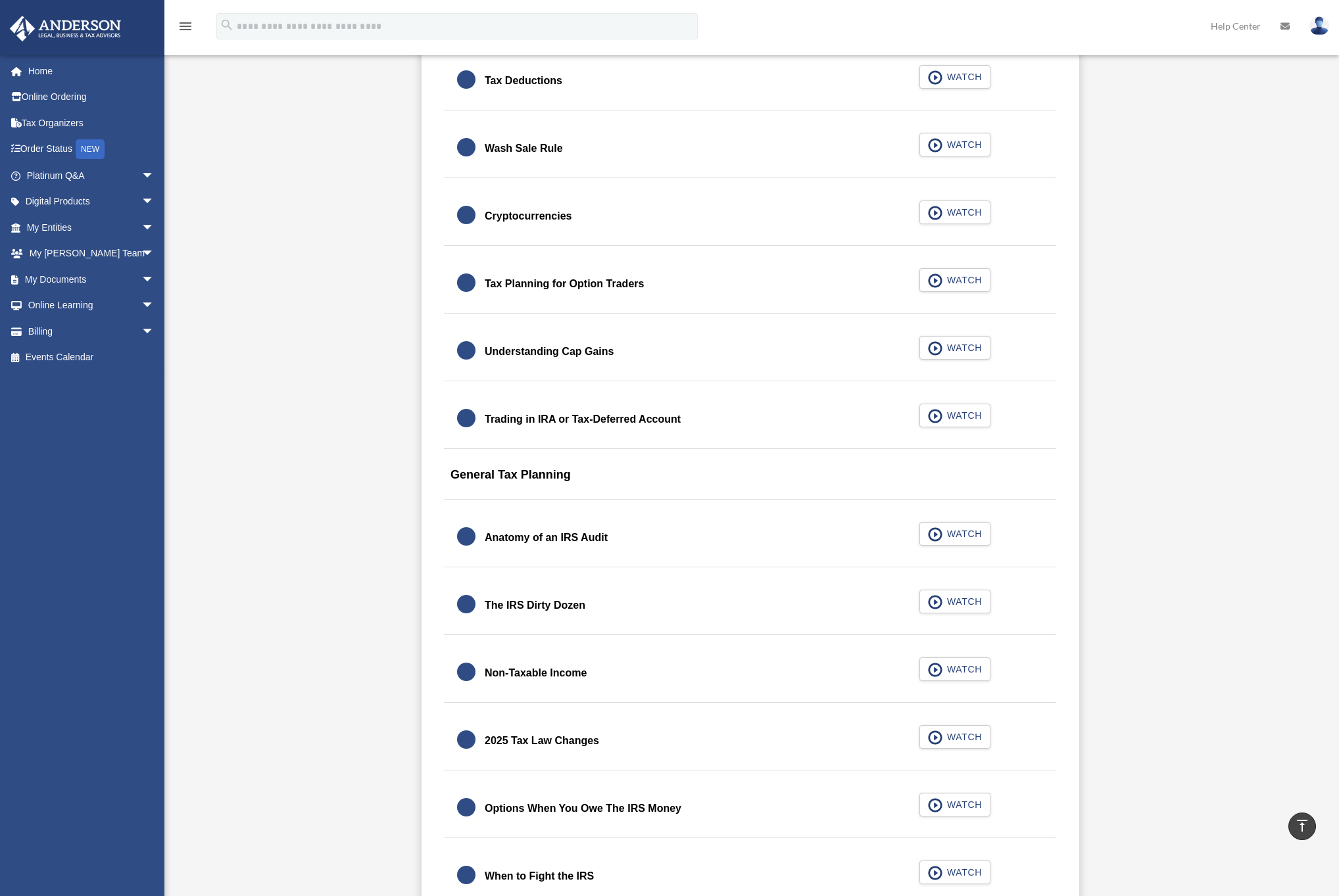
scroll to position [0, 0]
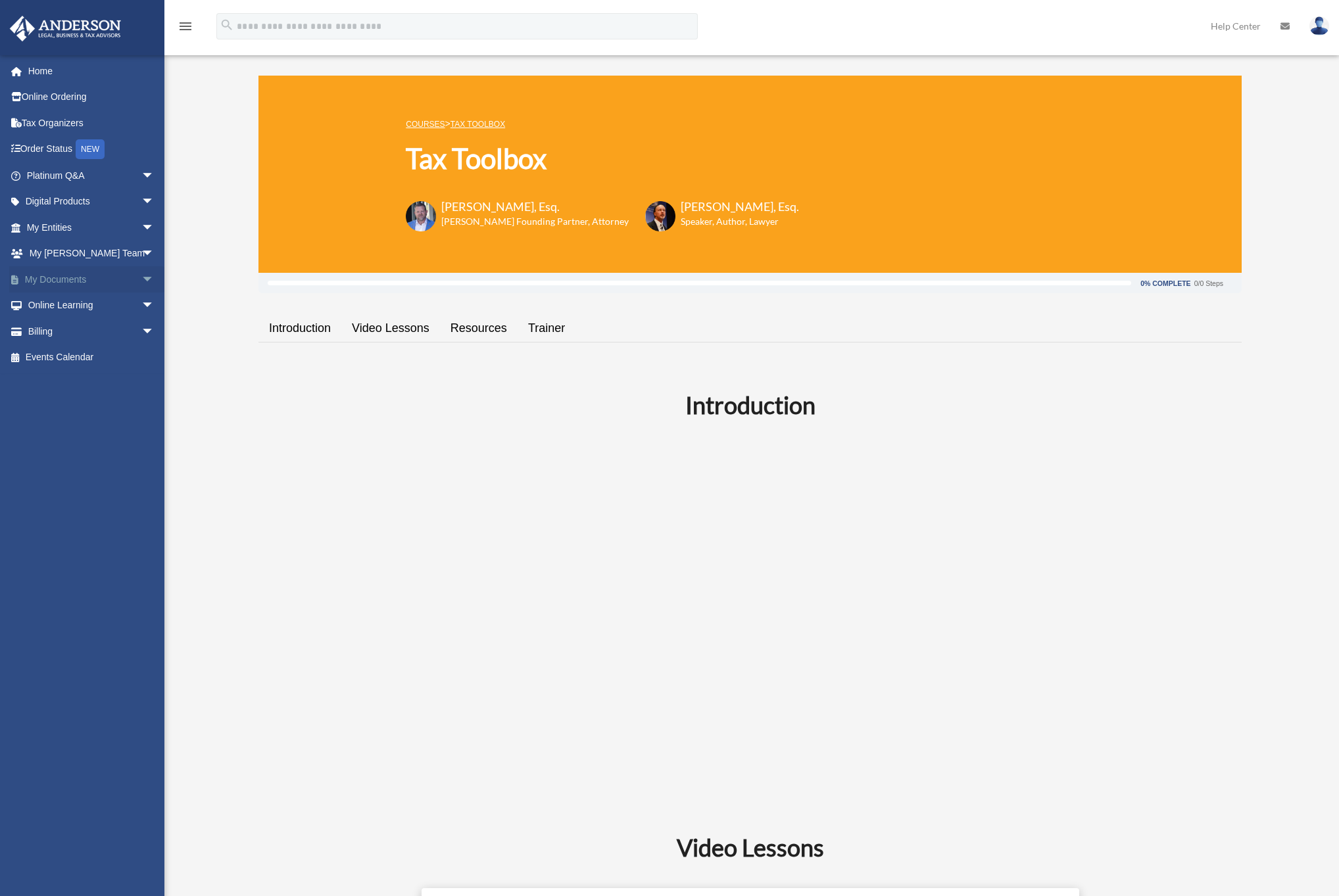
click at [142, 285] on span "arrow_drop_down" at bounding box center [155, 279] width 26 height 27
click at [142, 408] on span "arrow_drop_down" at bounding box center [155, 409] width 26 height 27
click at [142, 513] on span "arrow_drop_down" at bounding box center [155, 514] width 26 height 27
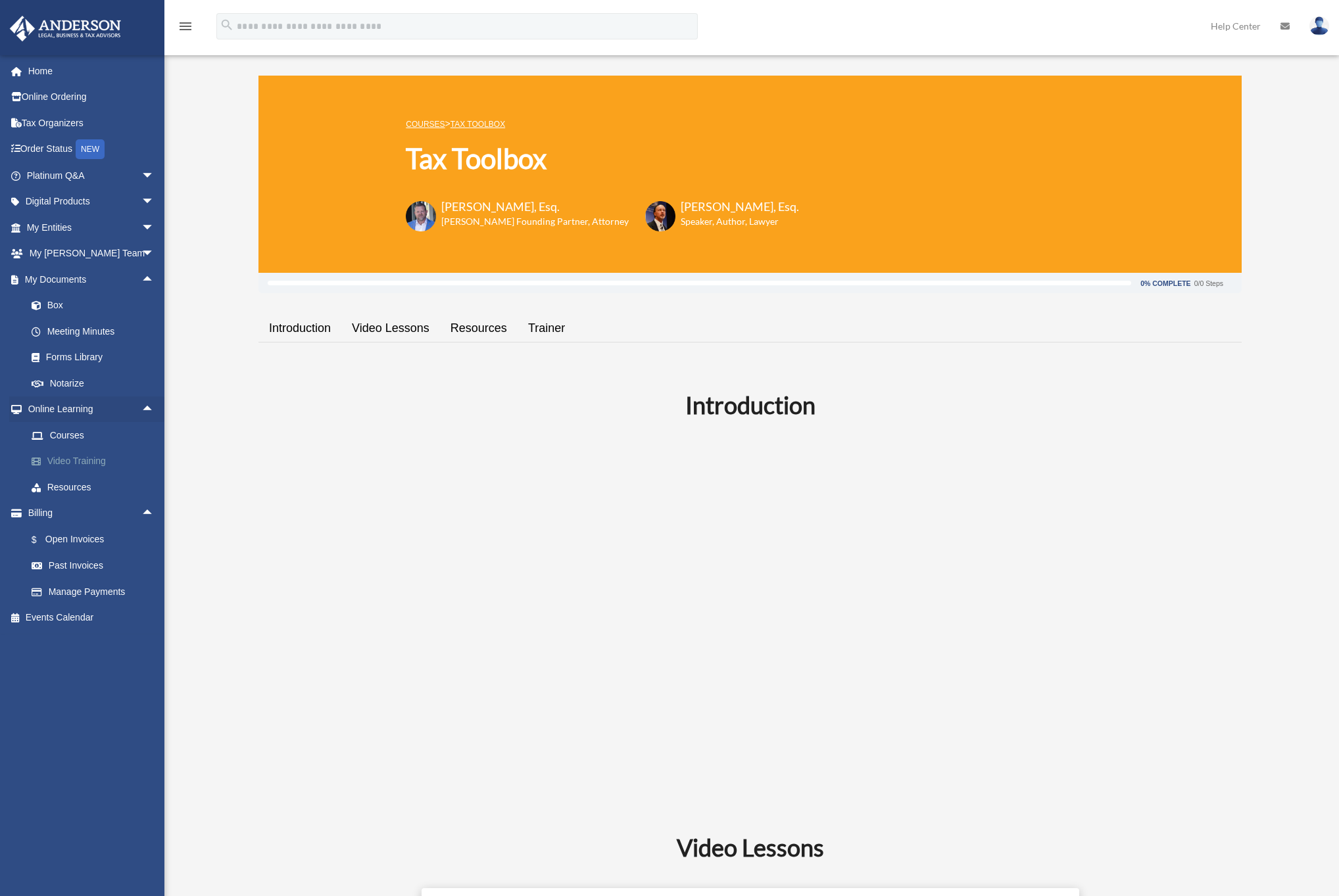
click at [117, 459] on link "Video Training" at bounding box center [97, 462] width 156 height 26
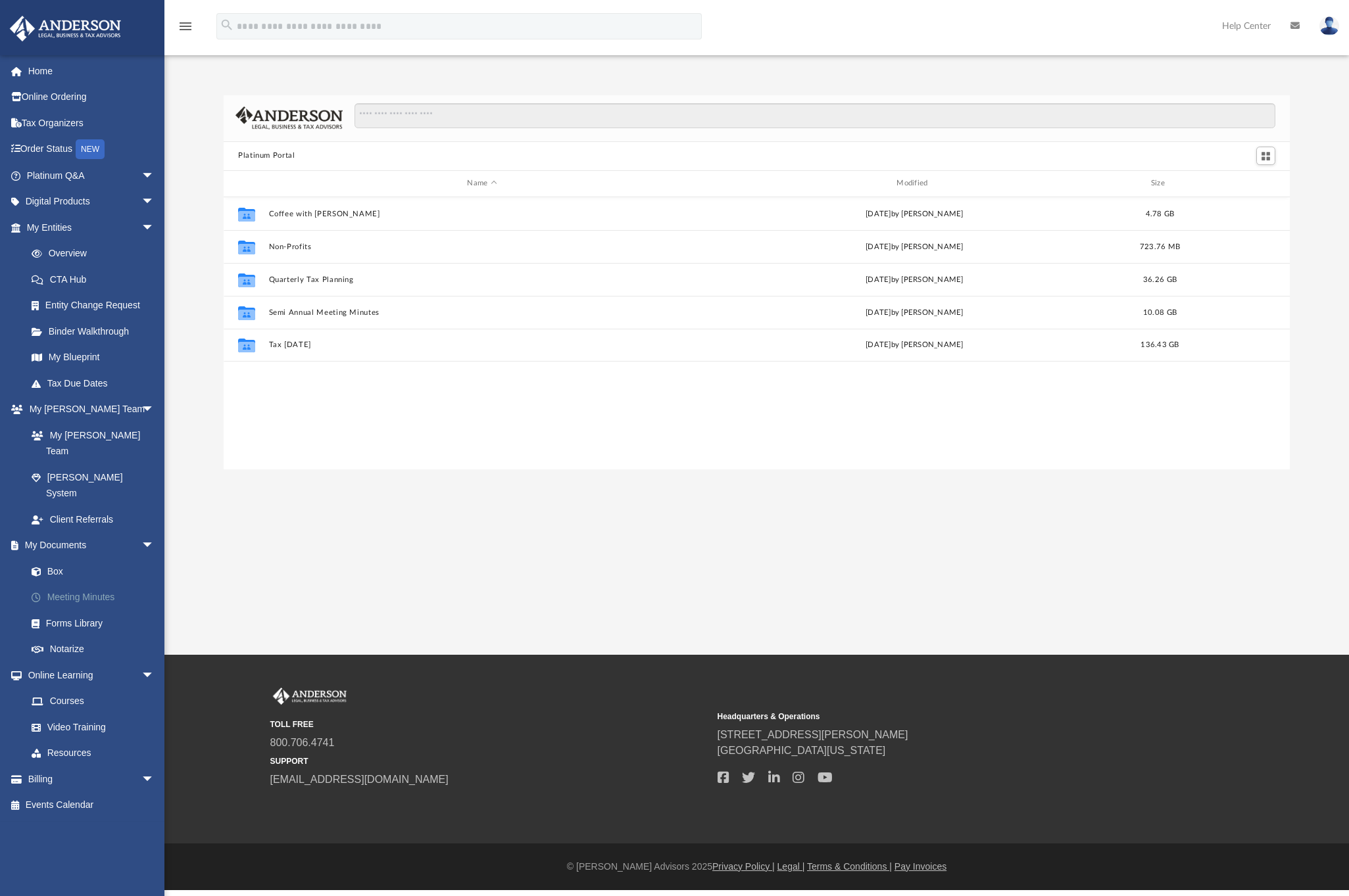
scroll to position [290, 1056]
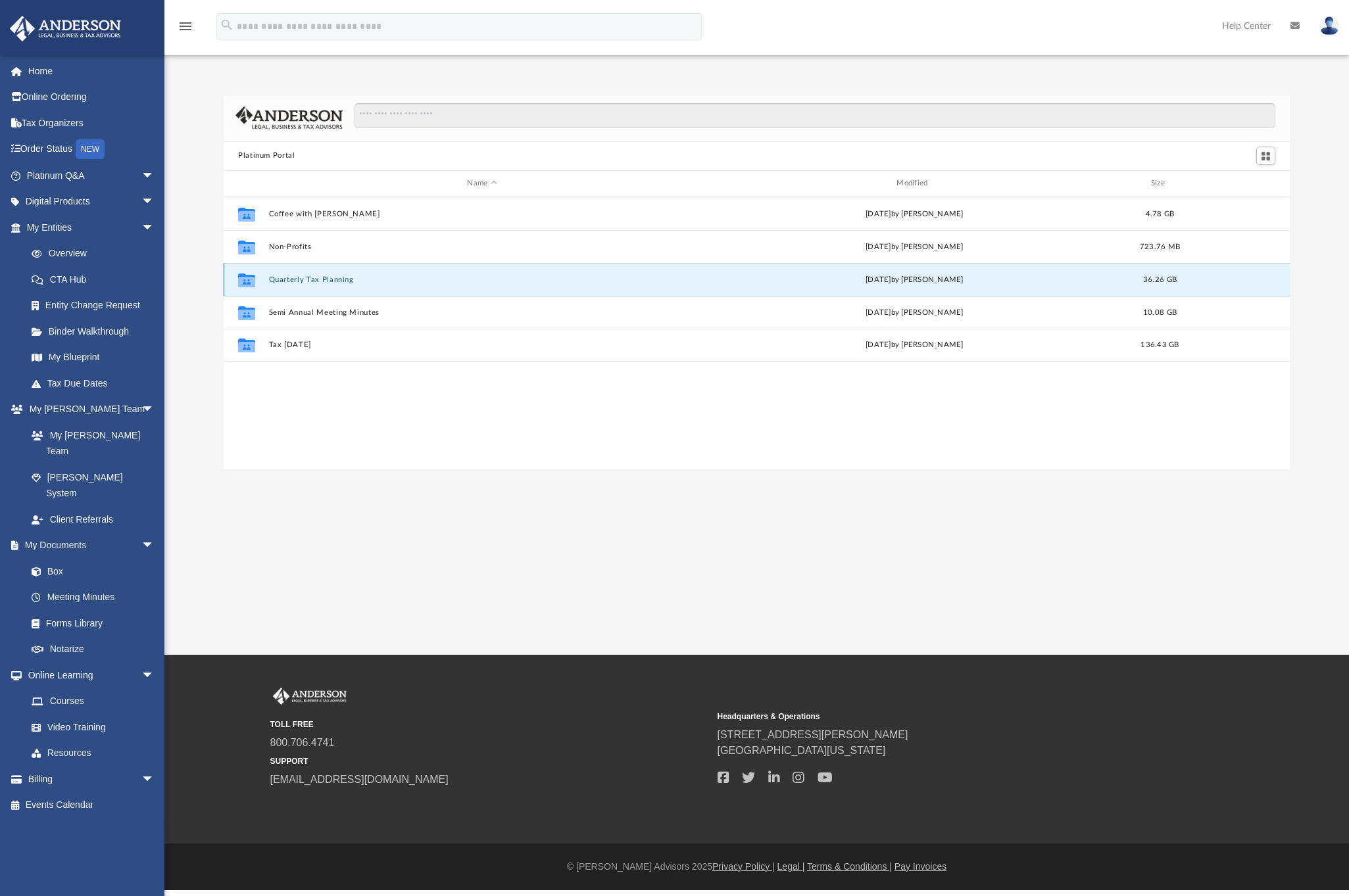
click at [337, 278] on button "Quarterly Tax Planning" at bounding box center [483, 279] width 427 height 9
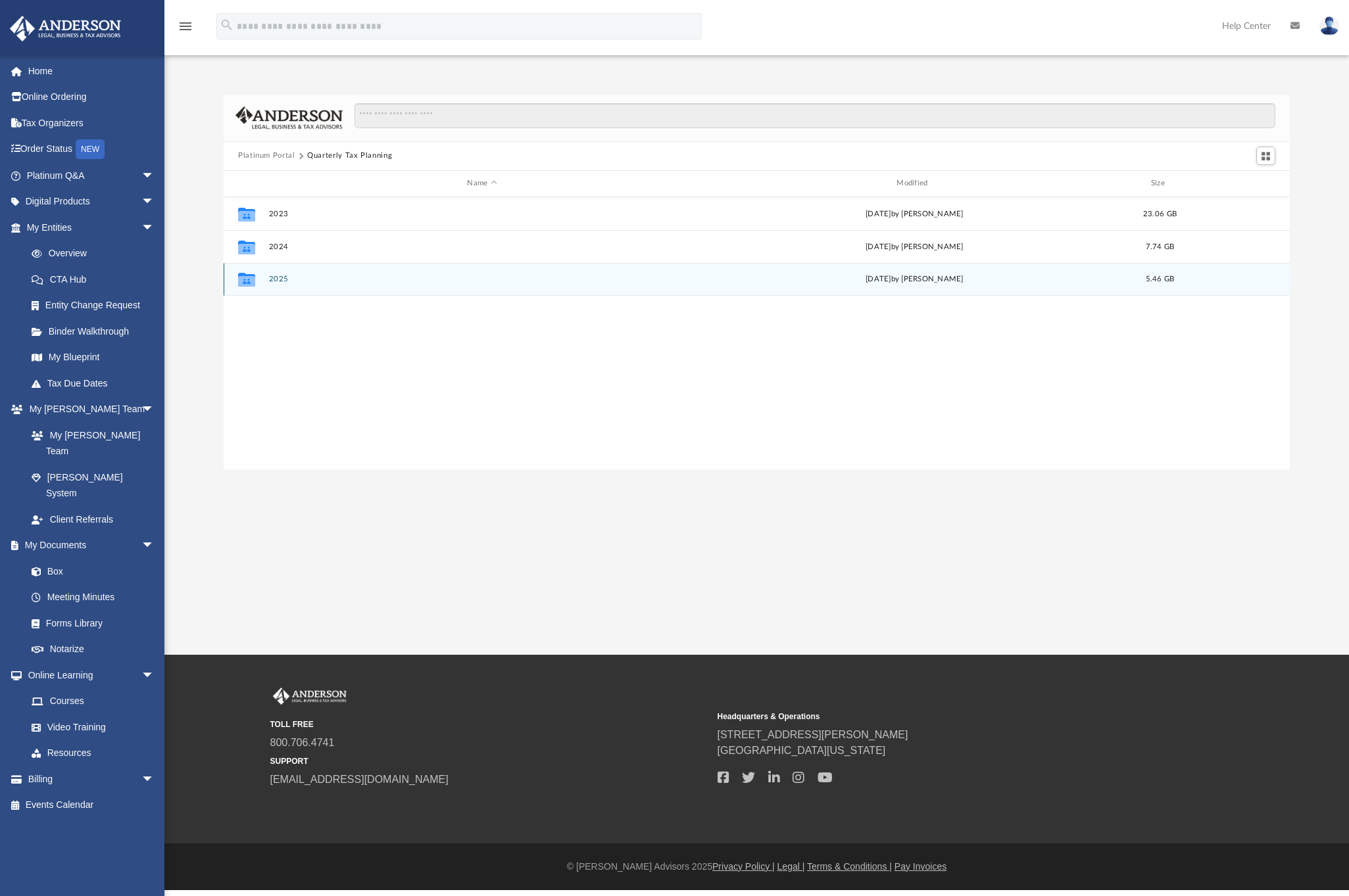
click at [321, 281] on button "2025" at bounding box center [483, 279] width 427 height 9
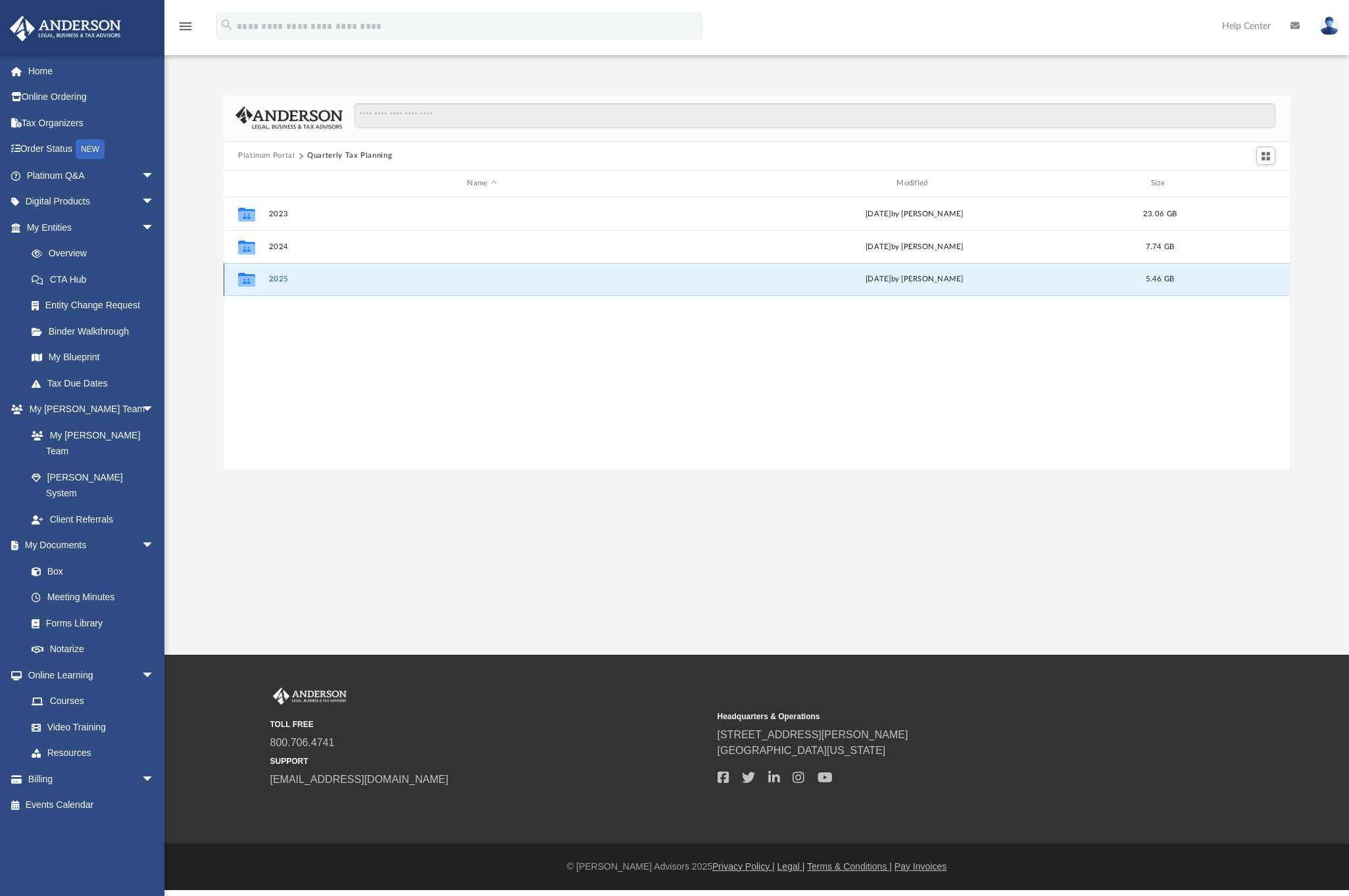
click at [321, 281] on button "2025" at bounding box center [483, 279] width 427 height 9
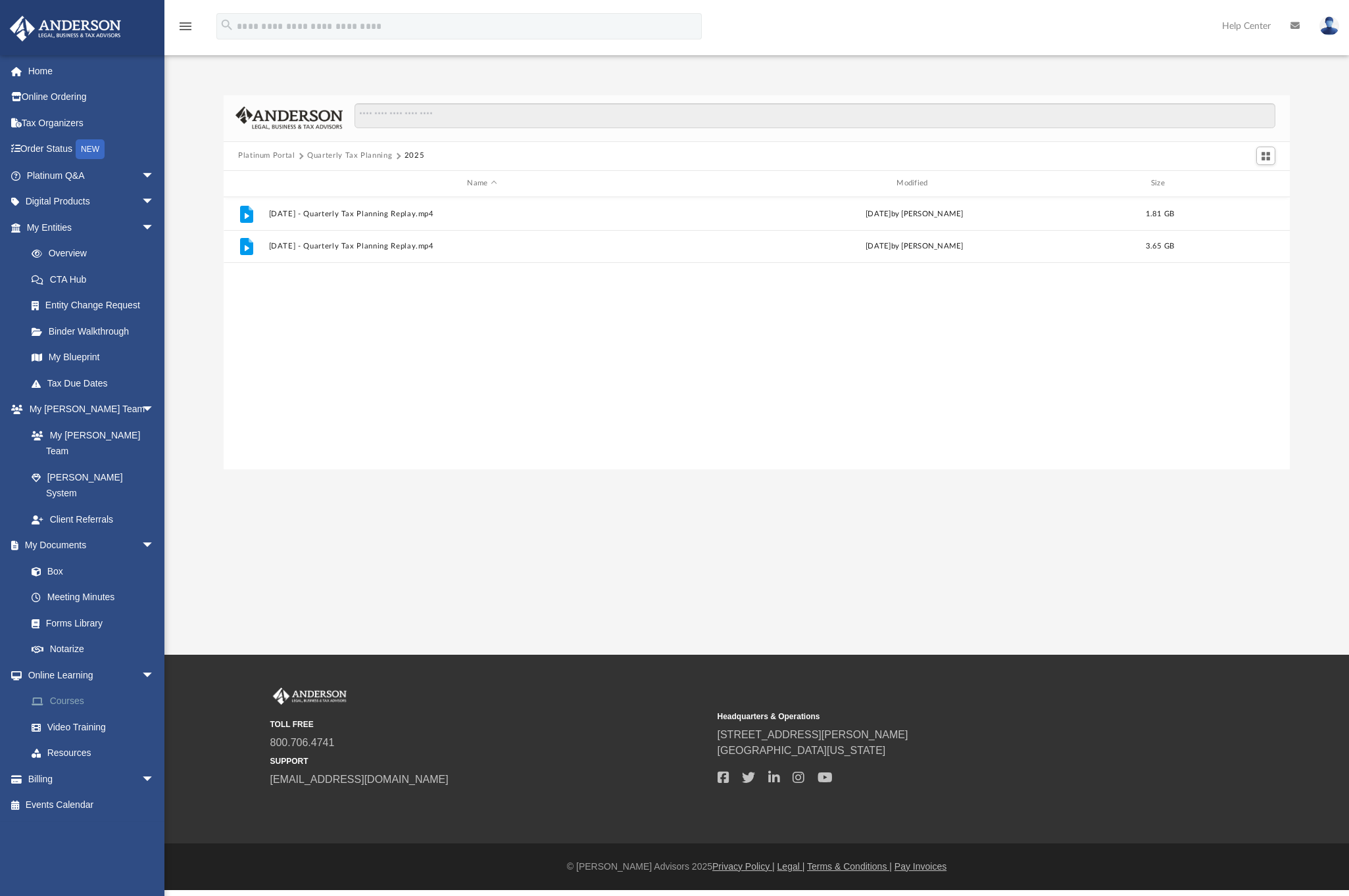
click at [68, 689] on link "Courses" at bounding box center [97, 702] width 156 height 26
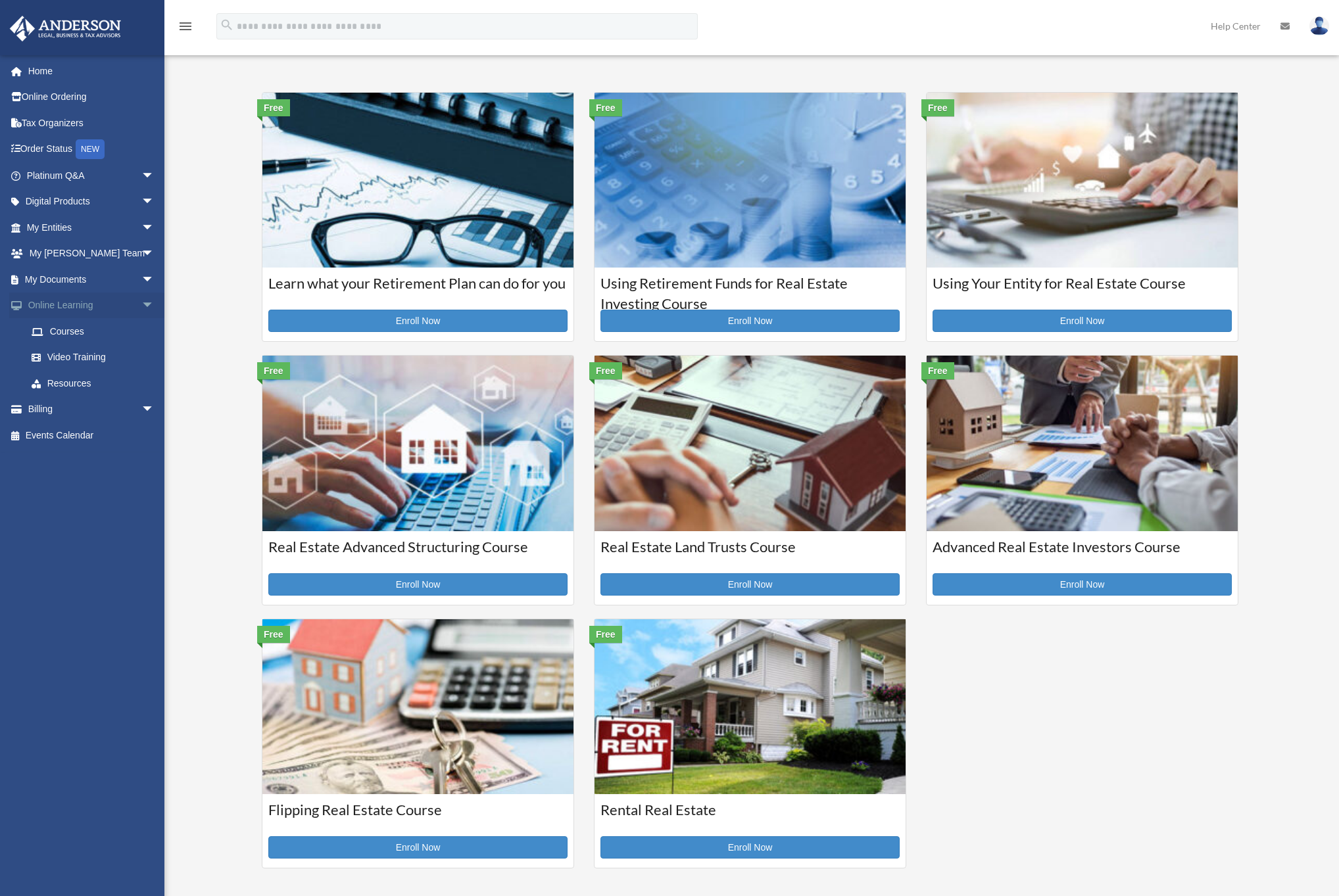
click at [79, 305] on link "Online Learning arrow_drop_down" at bounding box center [92, 306] width 165 height 26
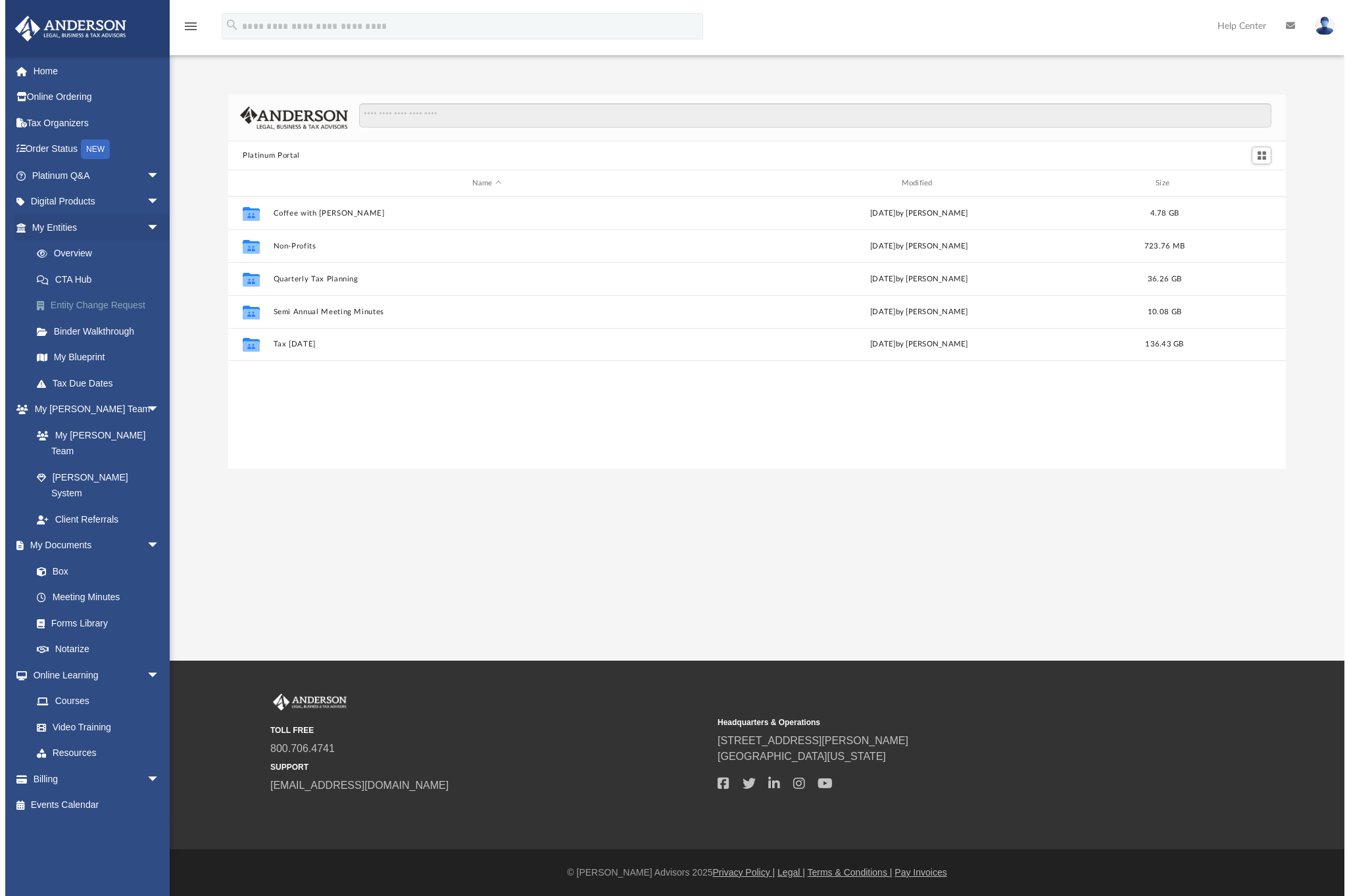
scroll to position [290, 1056]
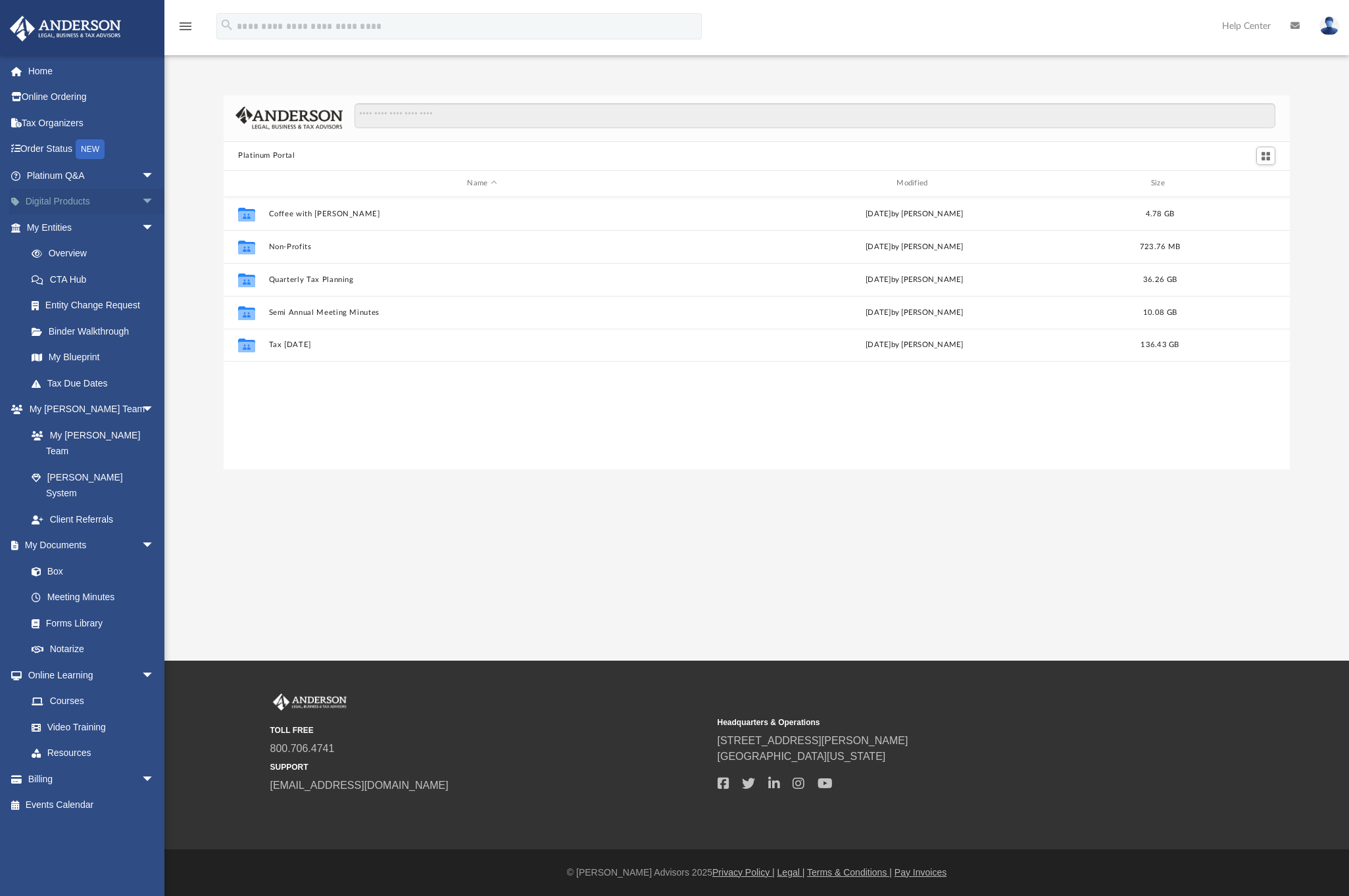
click at [142, 201] on span "arrow_drop_down" at bounding box center [155, 202] width 26 height 27
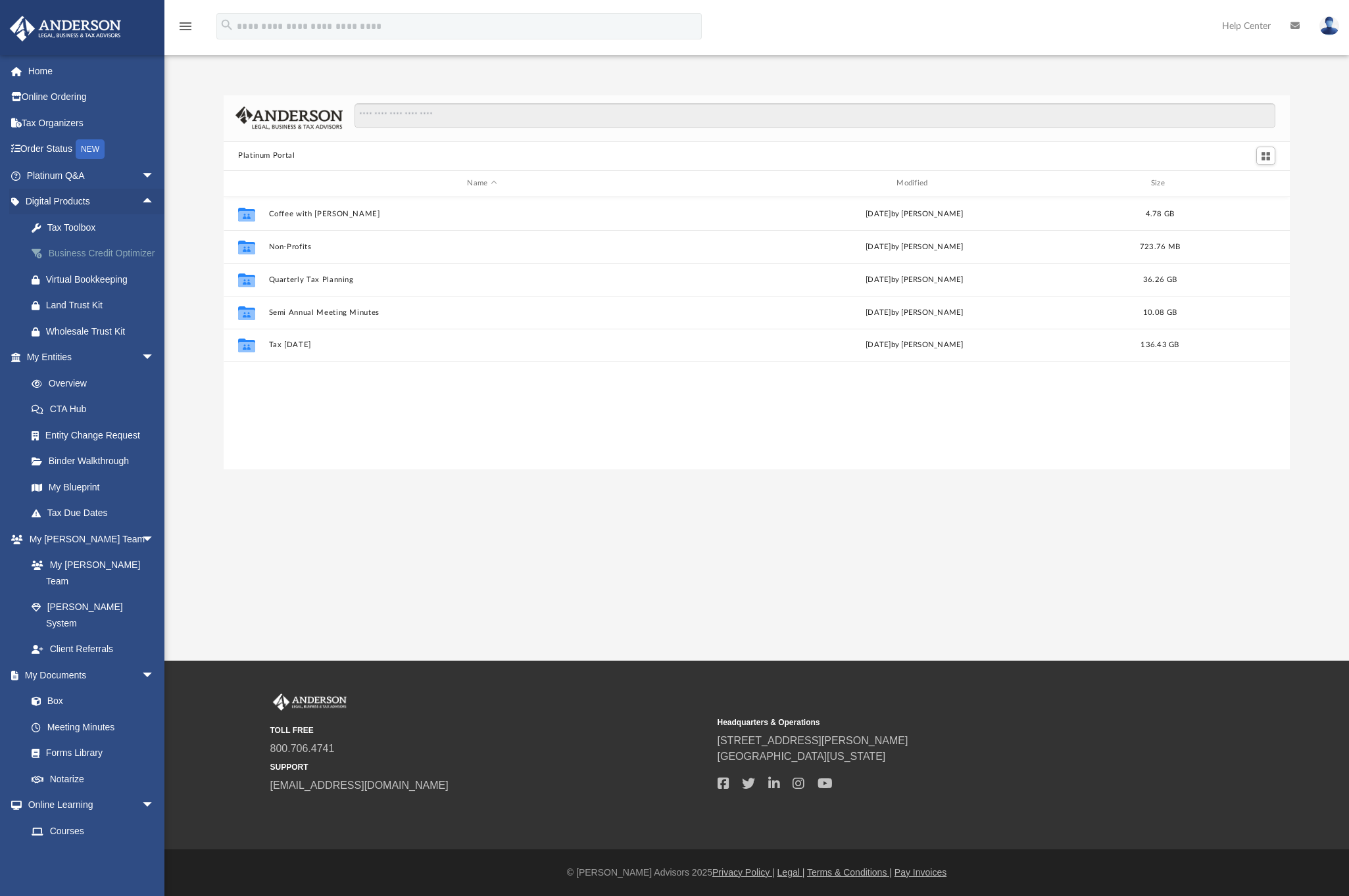
click at [76, 252] on div "Business Credit Optimizer" at bounding box center [102, 253] width 112 height 16
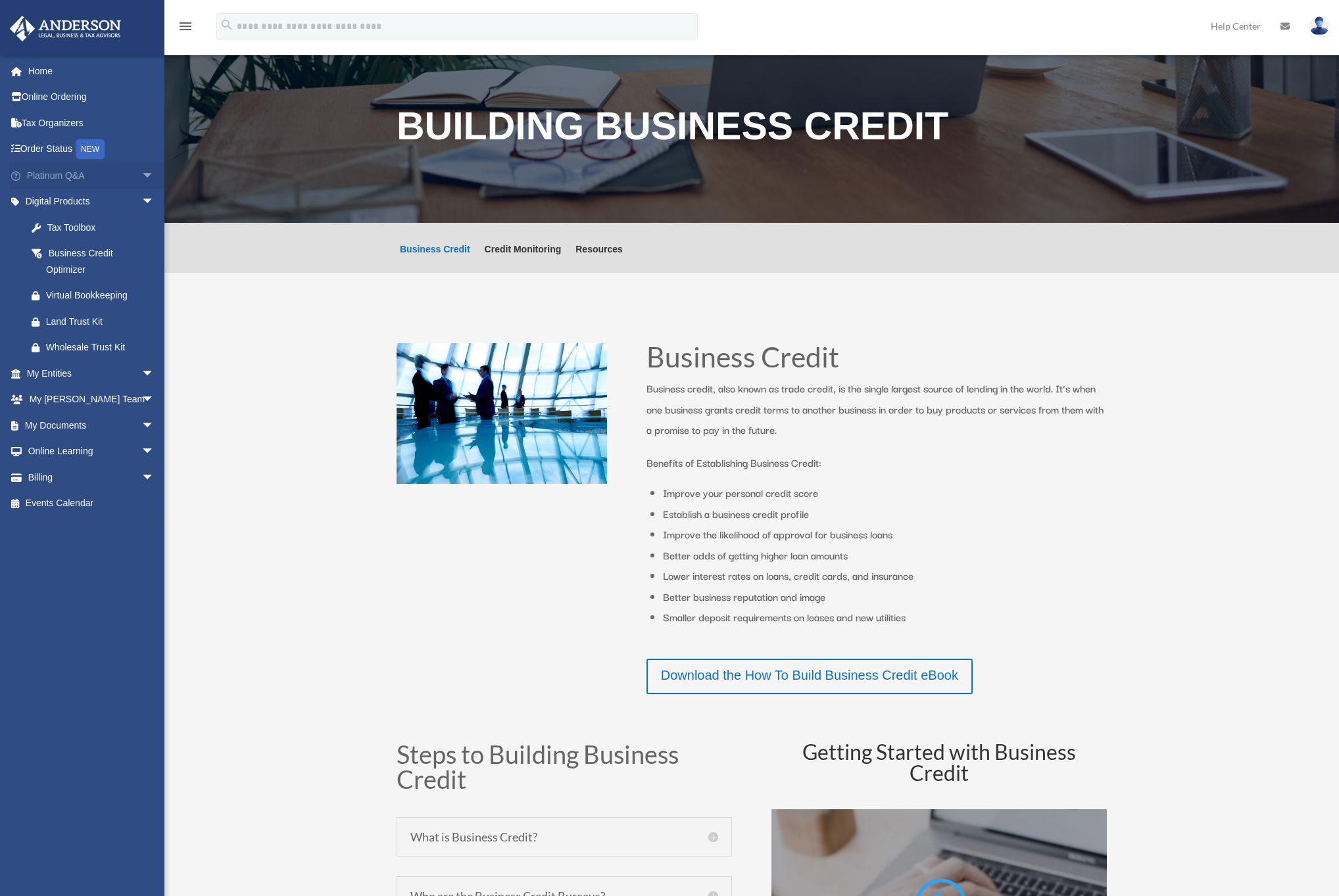
click at [142, 174] on span "arrow_drop_down" at bounding box center [155, 176] width 26 height 27
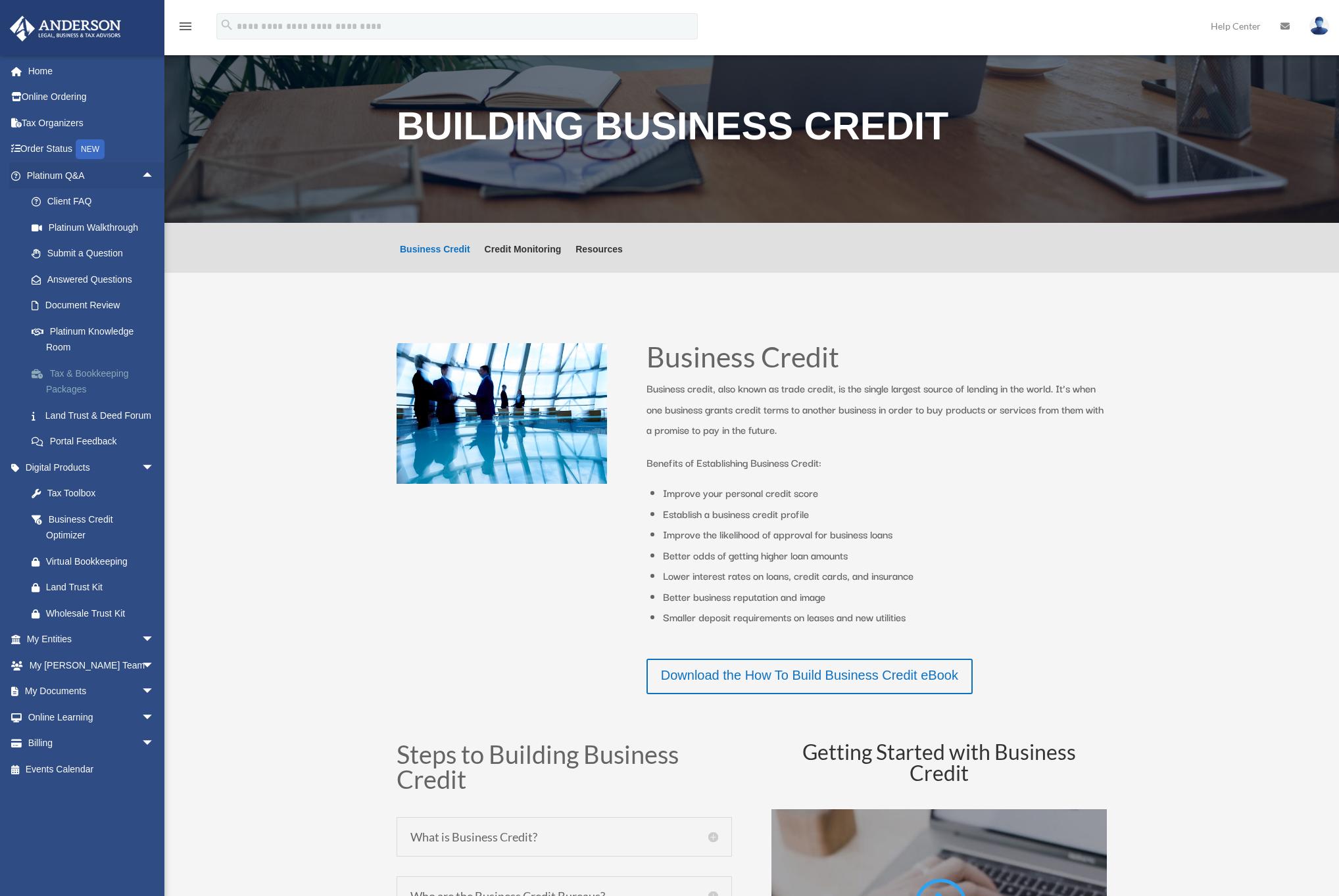
click at [104, 378] on link "Tax & Bookkeeping Packages" at bounding box center [97, 381] width 156 height 42
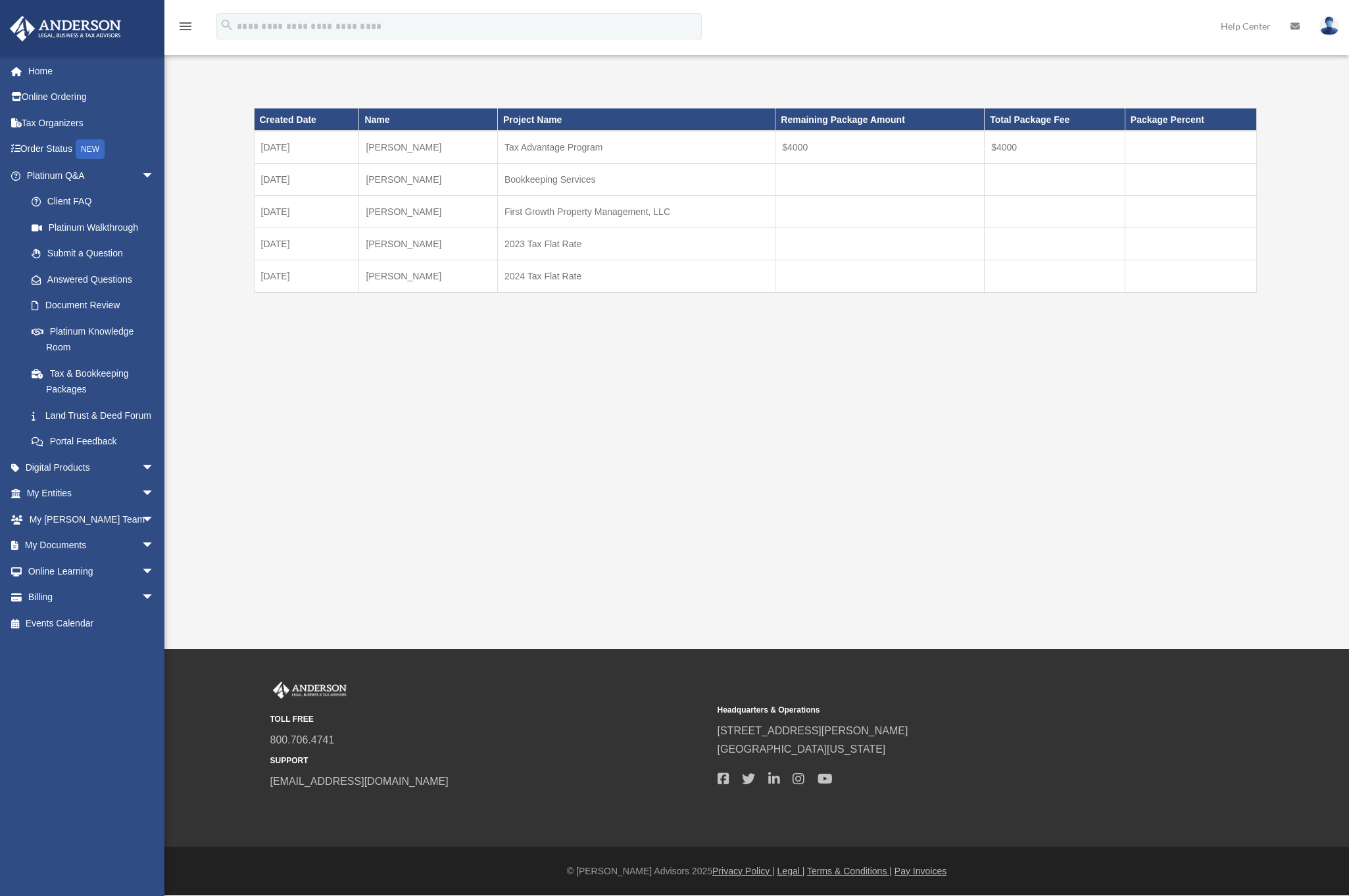
click at [346, 237] on td "[DATE]" at bounding box center [306, 244] width 105 height 32
click at [56, 128] on link "Tax Organizers" at bounding box center [92, 123] width 165 height 26
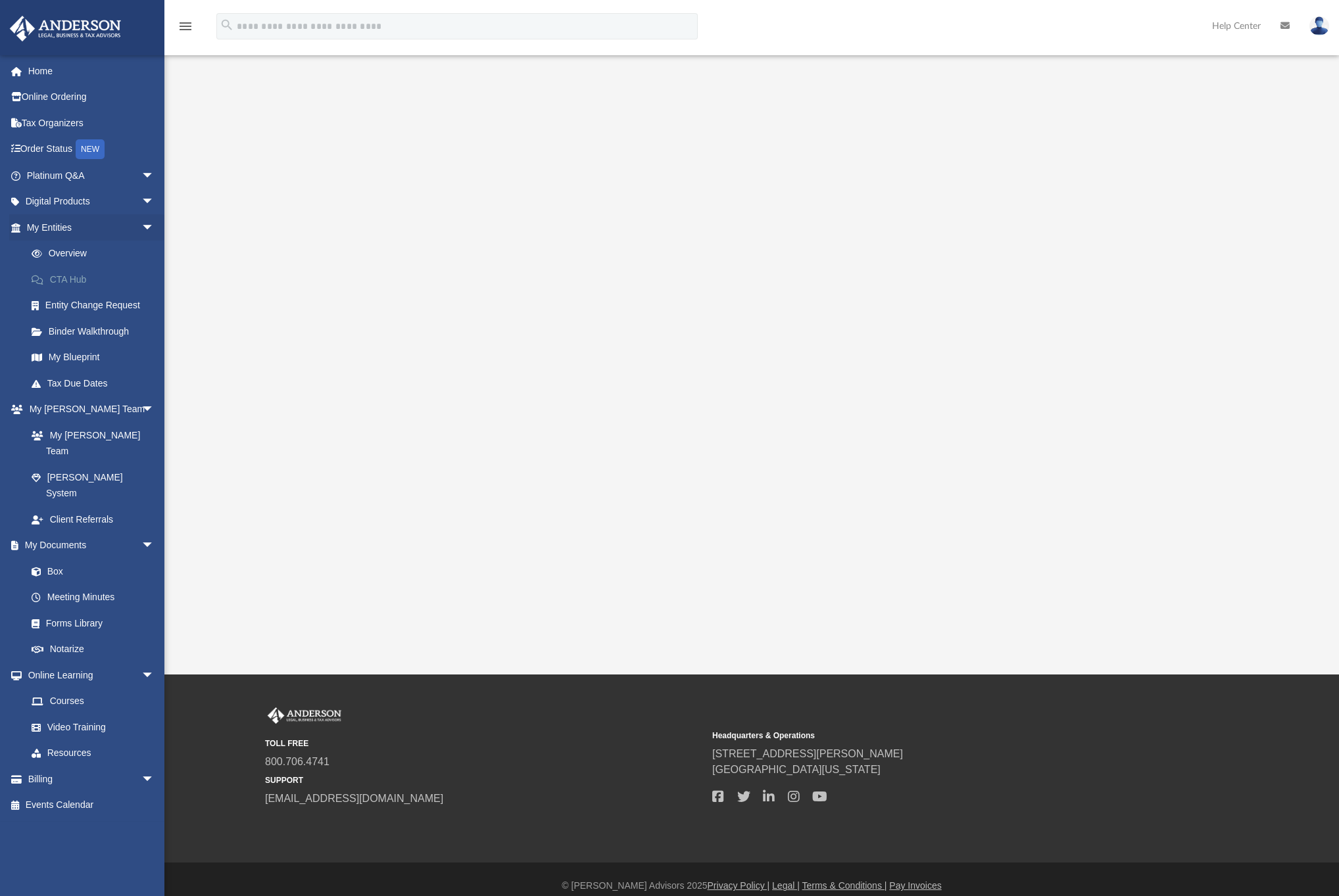
click at [137, 273] on link "CTA Hub" at bounding box center [97, 279] width 156 height 26
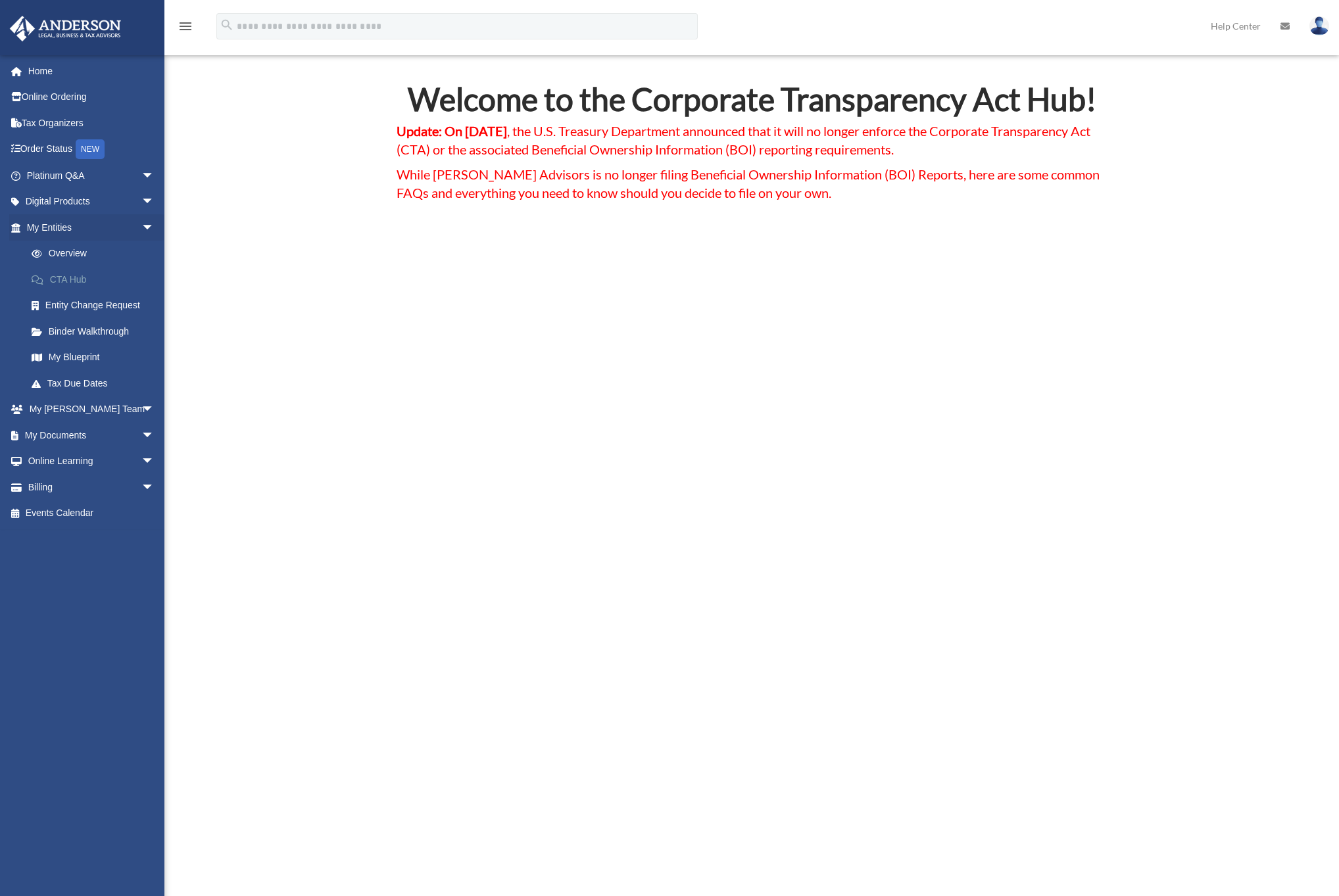
scroll to position [37, 0]
click at [142, 408] on span "arrow_drop_down" at bounding box center [155, 409] width 26 height 27
click at [142, 516] on span "arrow_drop_down" at bounding box center [155, 529] width 26 height 27
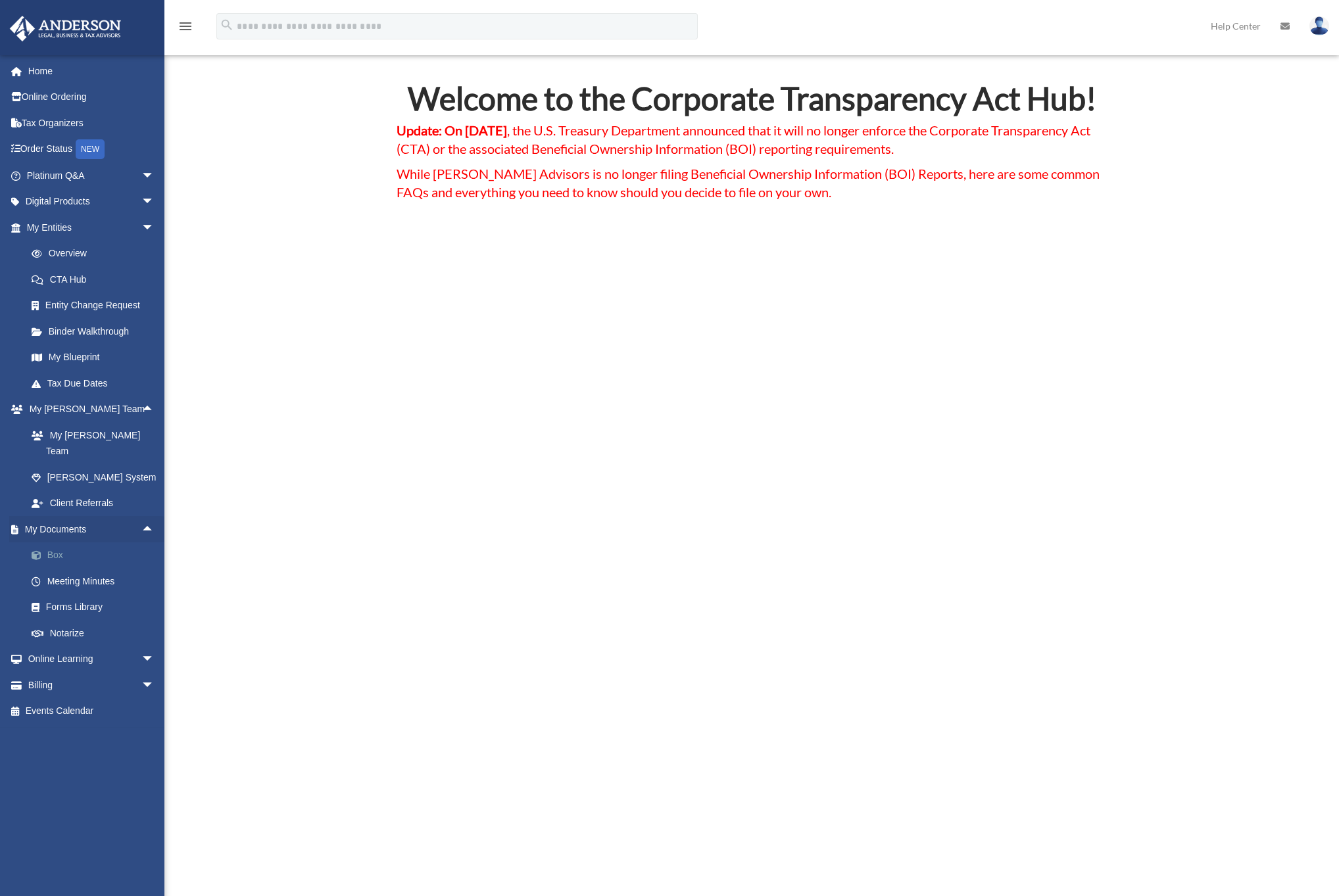
click at [129, 543] on link "Box" at bounding box center [97, 556] width 156 height 26
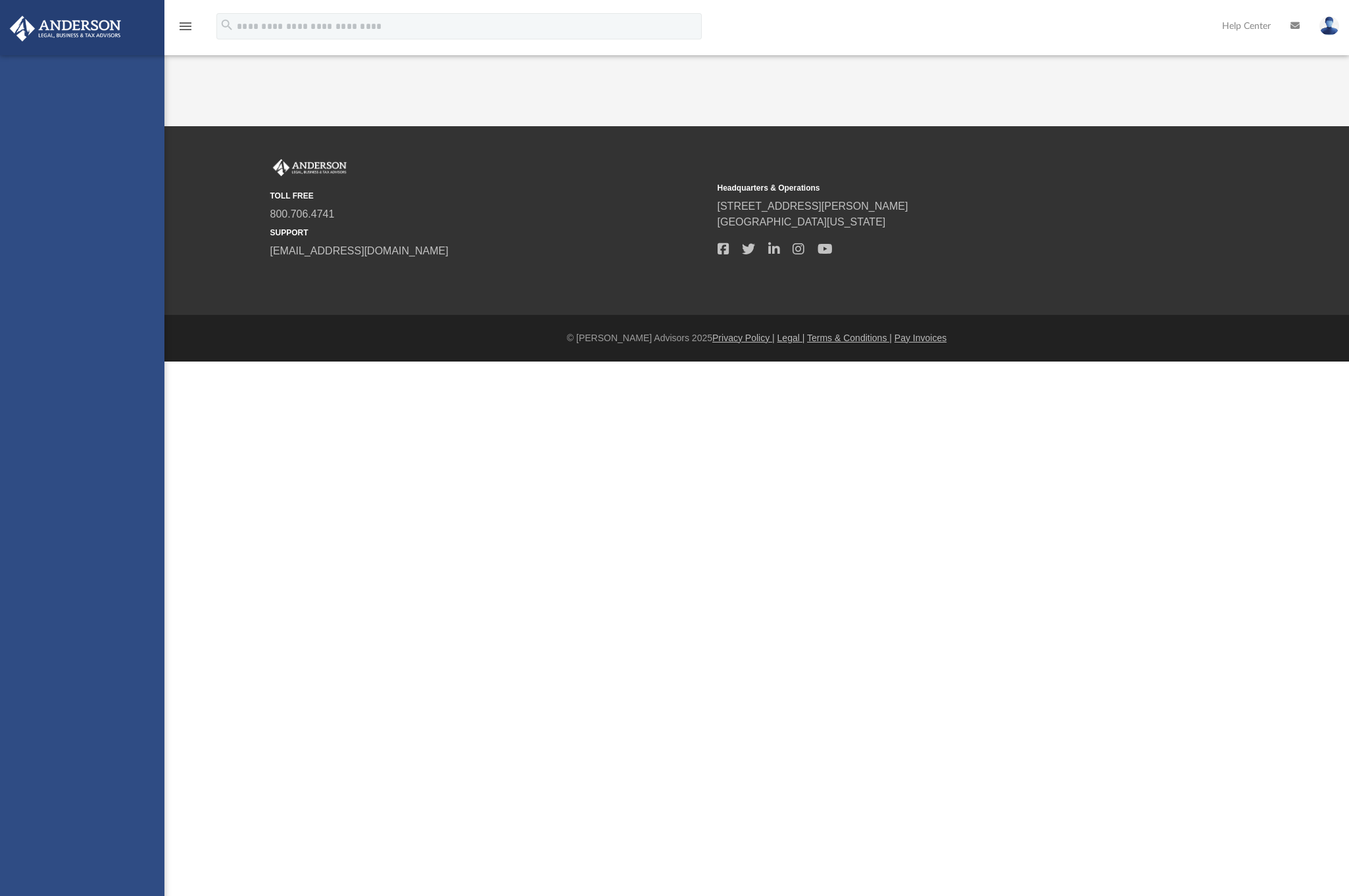
click at [44, 537] on div "brent.toland@gmail.com Sign Out brent.toland@gmail.com Home Online Ordering Tax…" at bounding box center [82, 503] width 164 height 896
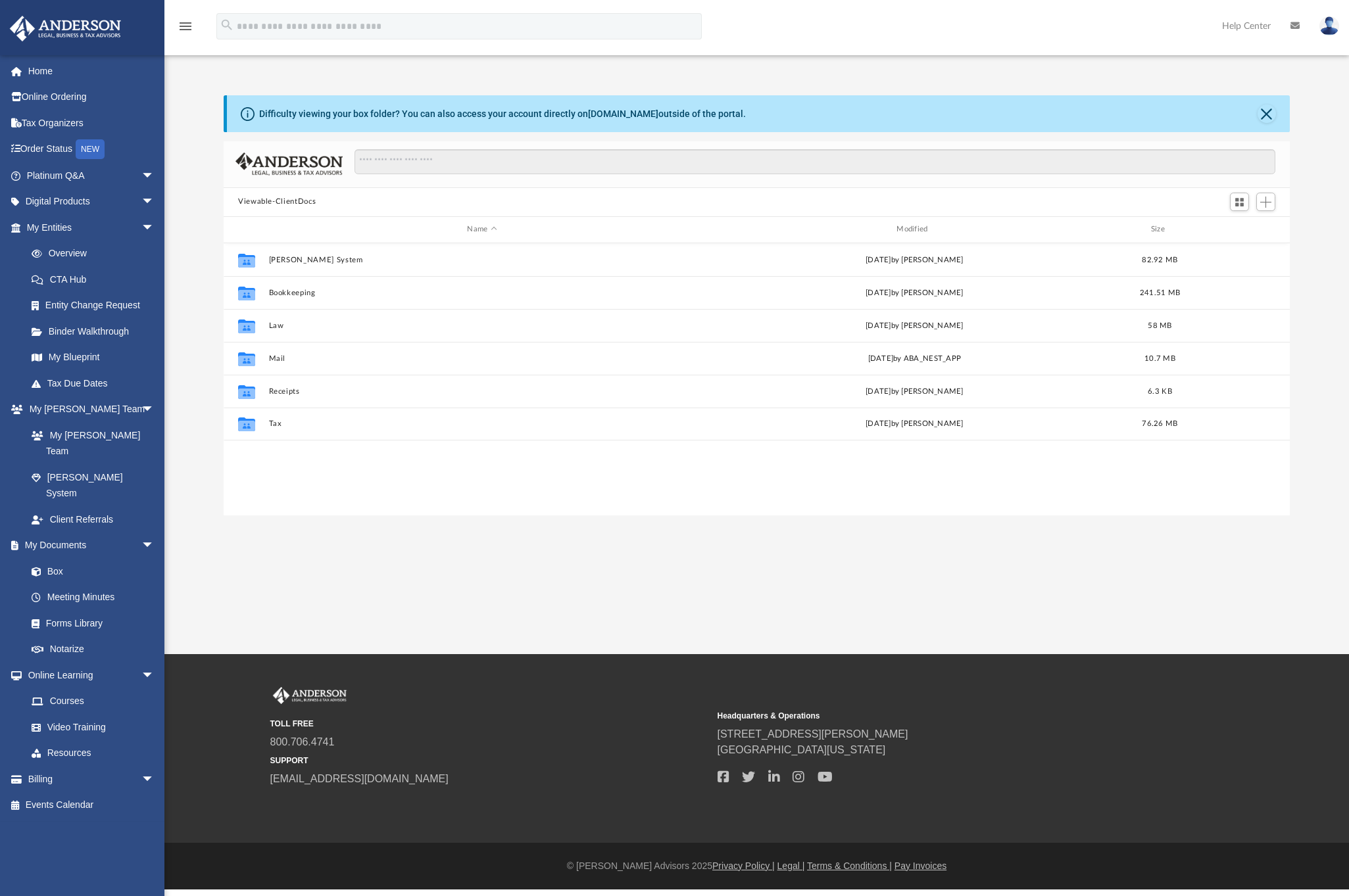
scroll to position [290, 1056]
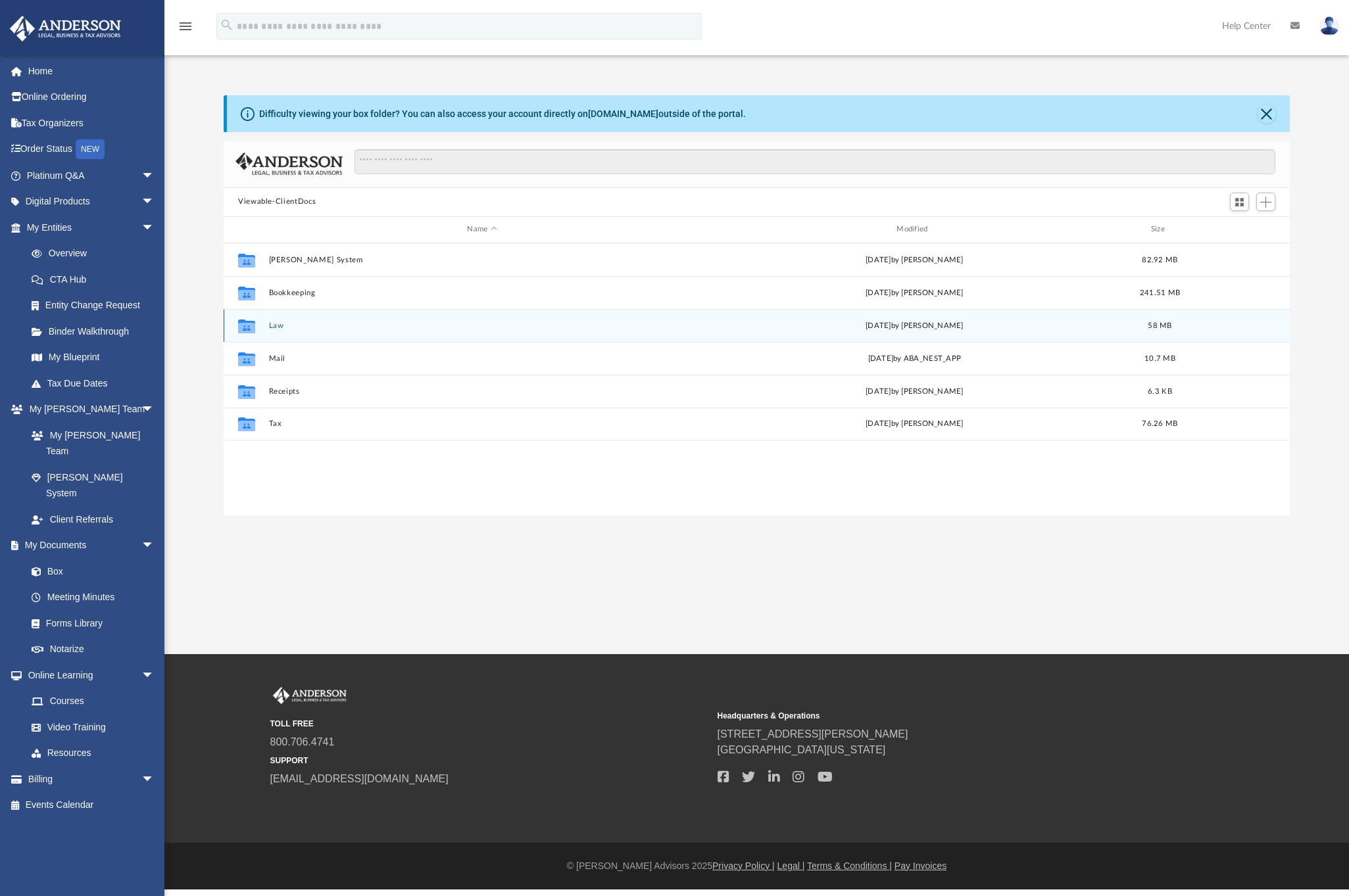
click at [279, 329] on button "Law" at bounding box center [483, 325] width 427 height 9
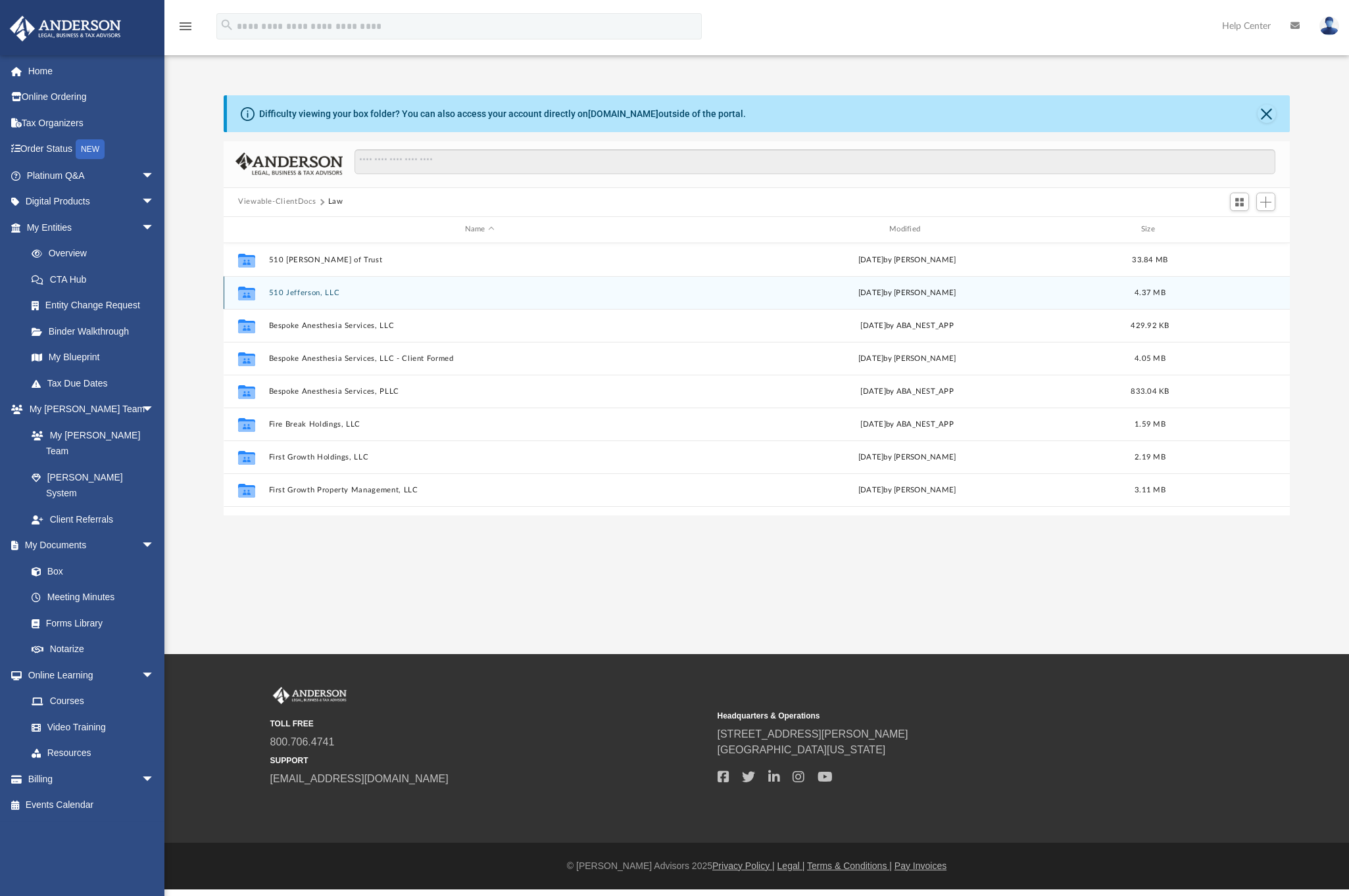
click at [299, 290] on button "510 Jefferson, LLC" at bounding box center [480, 292] width 422 height 9
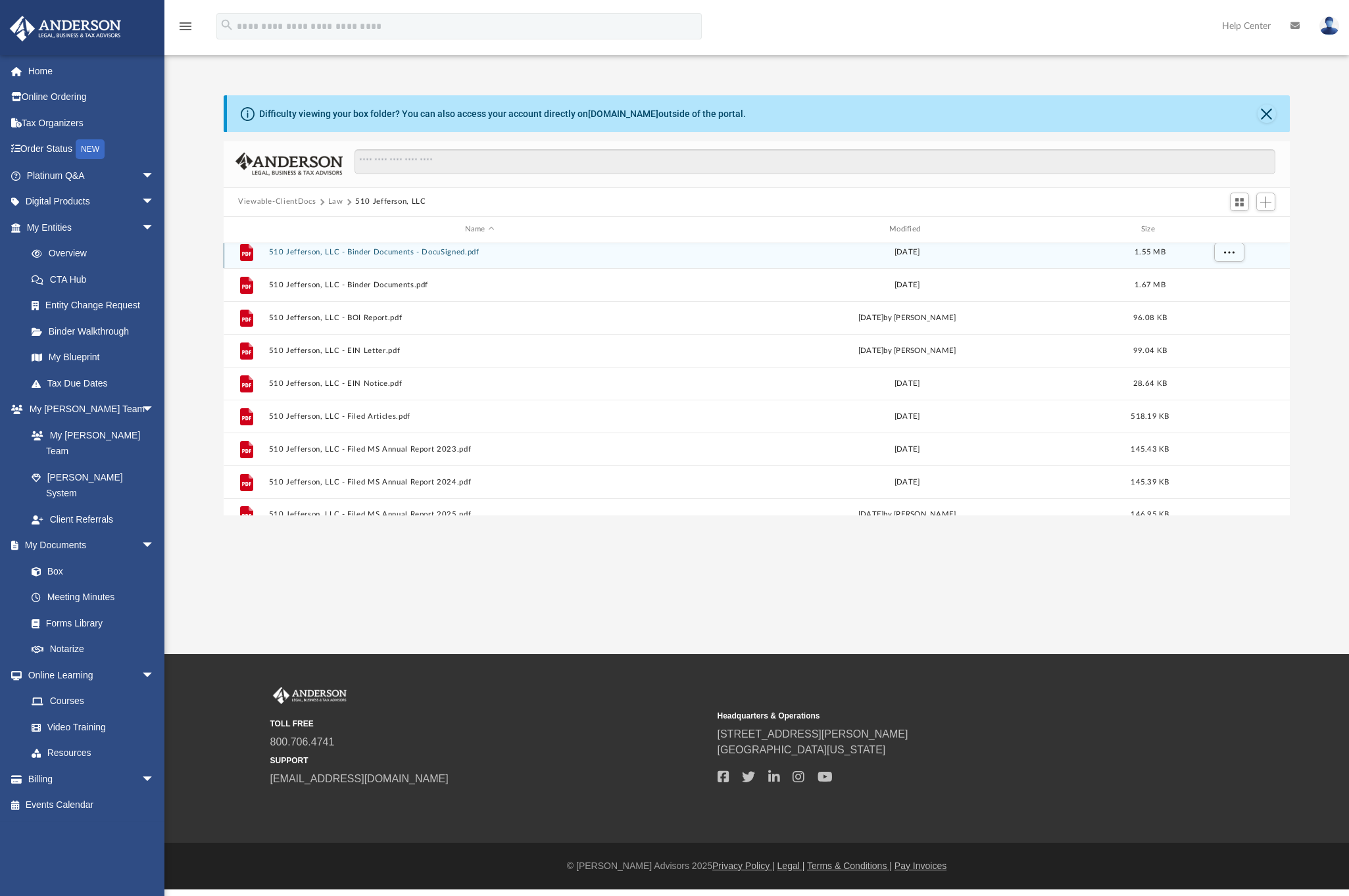
scroll to position [0, 0]
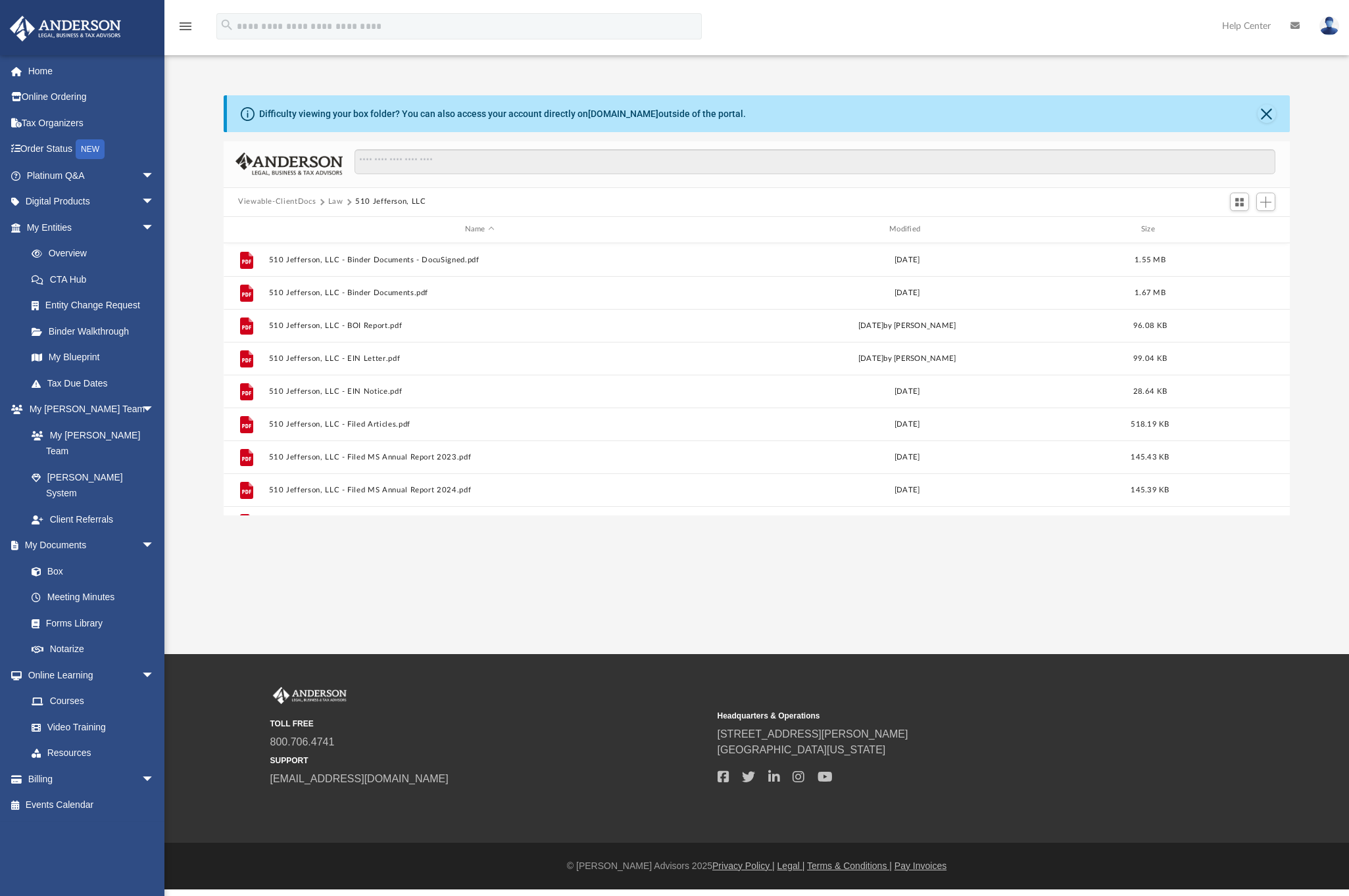
click at [338, 201] on button "Law" at bounding box center [335, 202] width 15 height 12
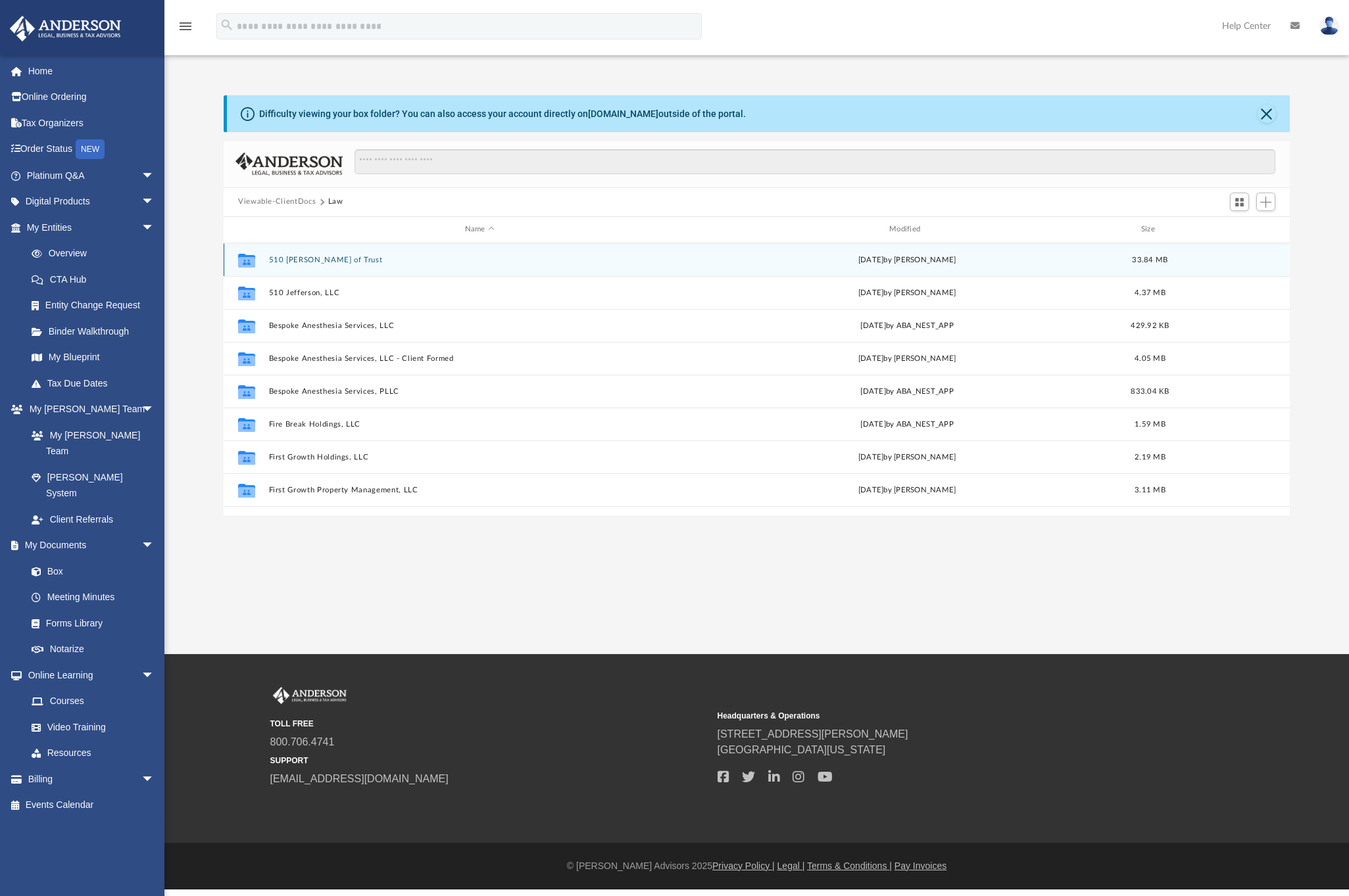
click at [336, 264] on button "510 Jefferson Deed of Trust" at bounding box center [480, 259] width 422 height 9
click at [751, 266] on div "File 20230430_140111.jpg Tue May 2 2023 by Brent Toland 3.03 MB" at bounding box center [756, 260] width 1066 height 33
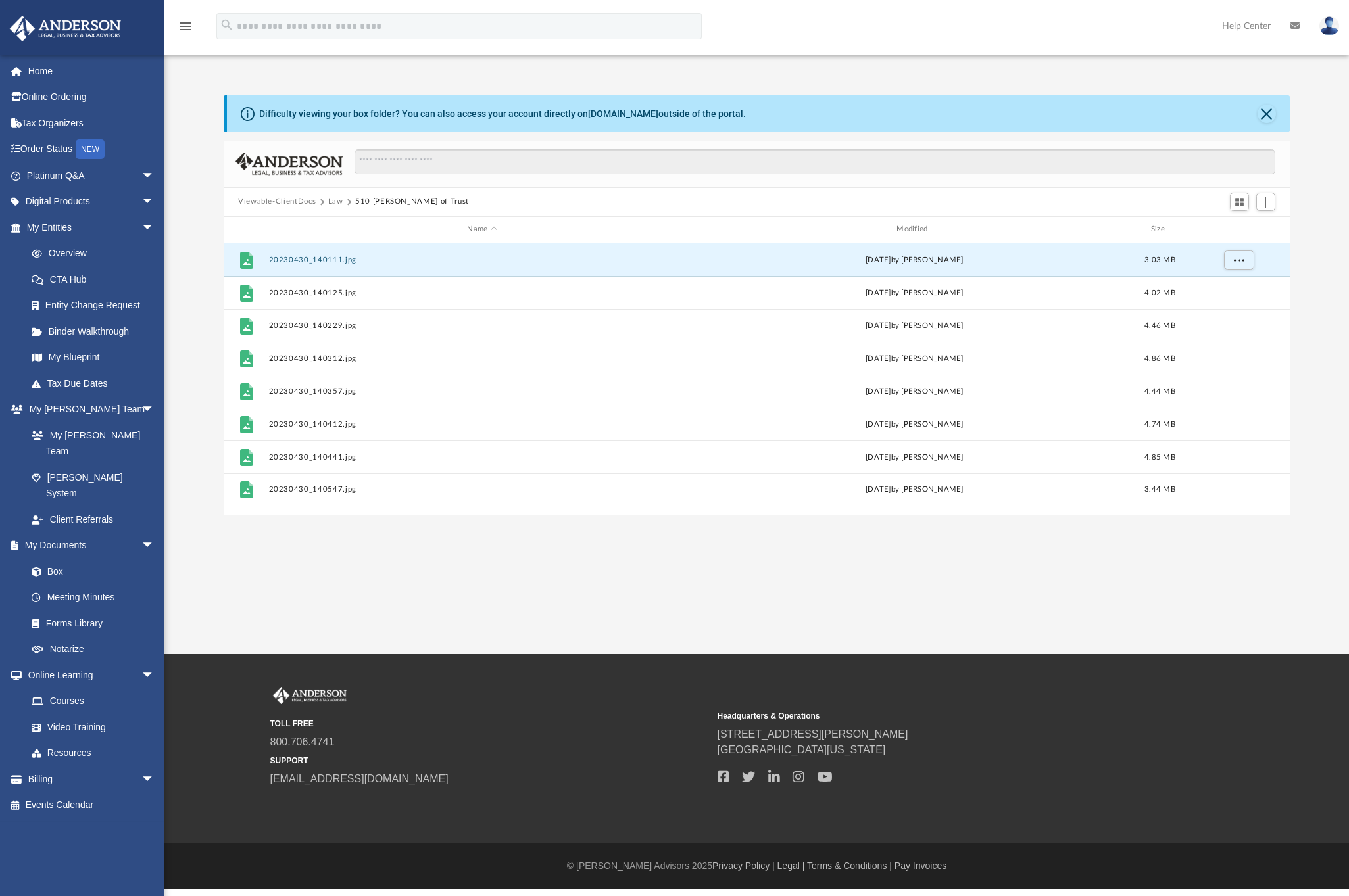
click at [337, 203] on button "Law" at bounding box center [335, 202] width 15 height 12
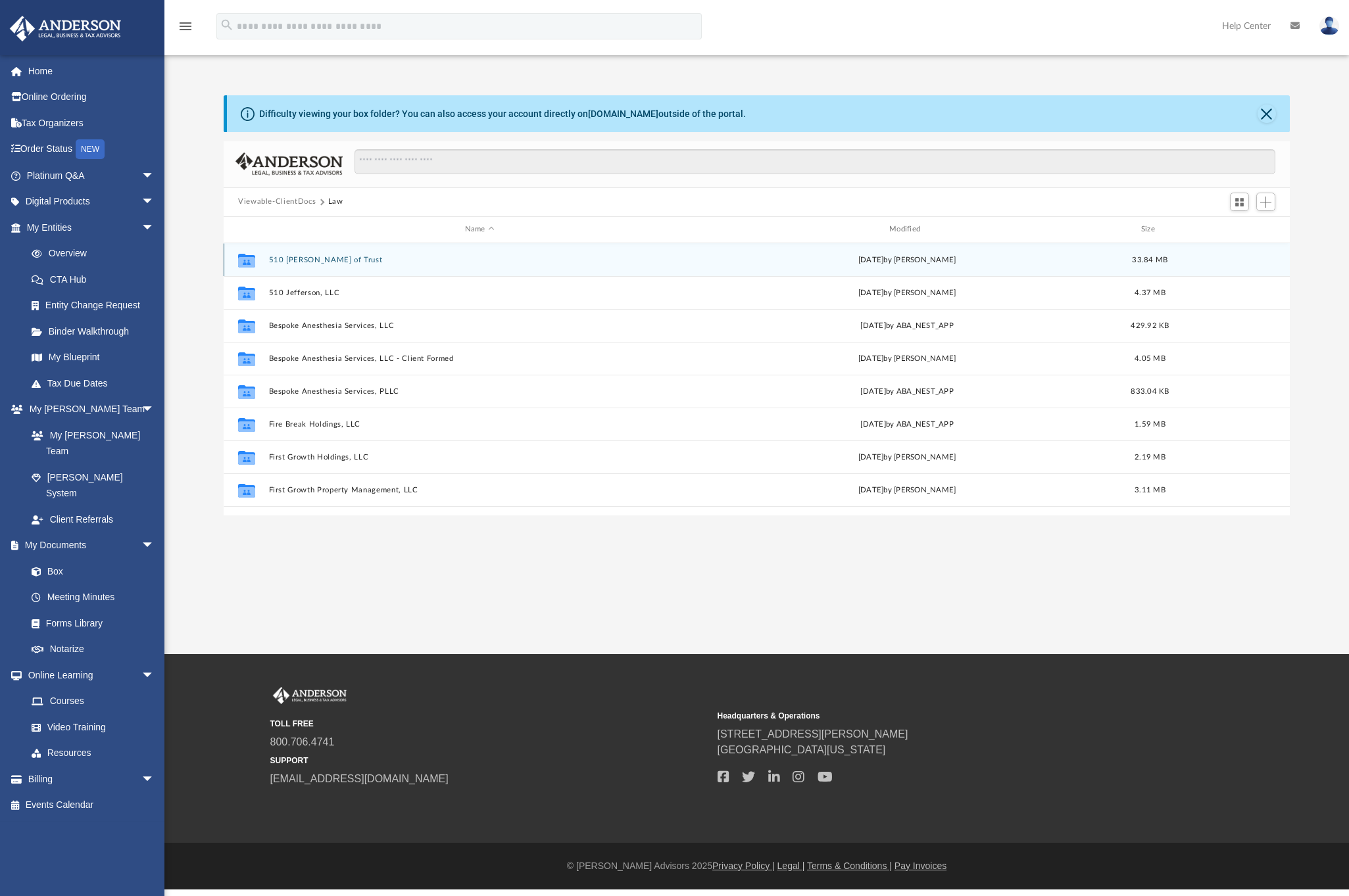
click at [412, 264] on button "510 Jefferson Deed of Trust" at bounding box center [480, 259] width 422 height 9
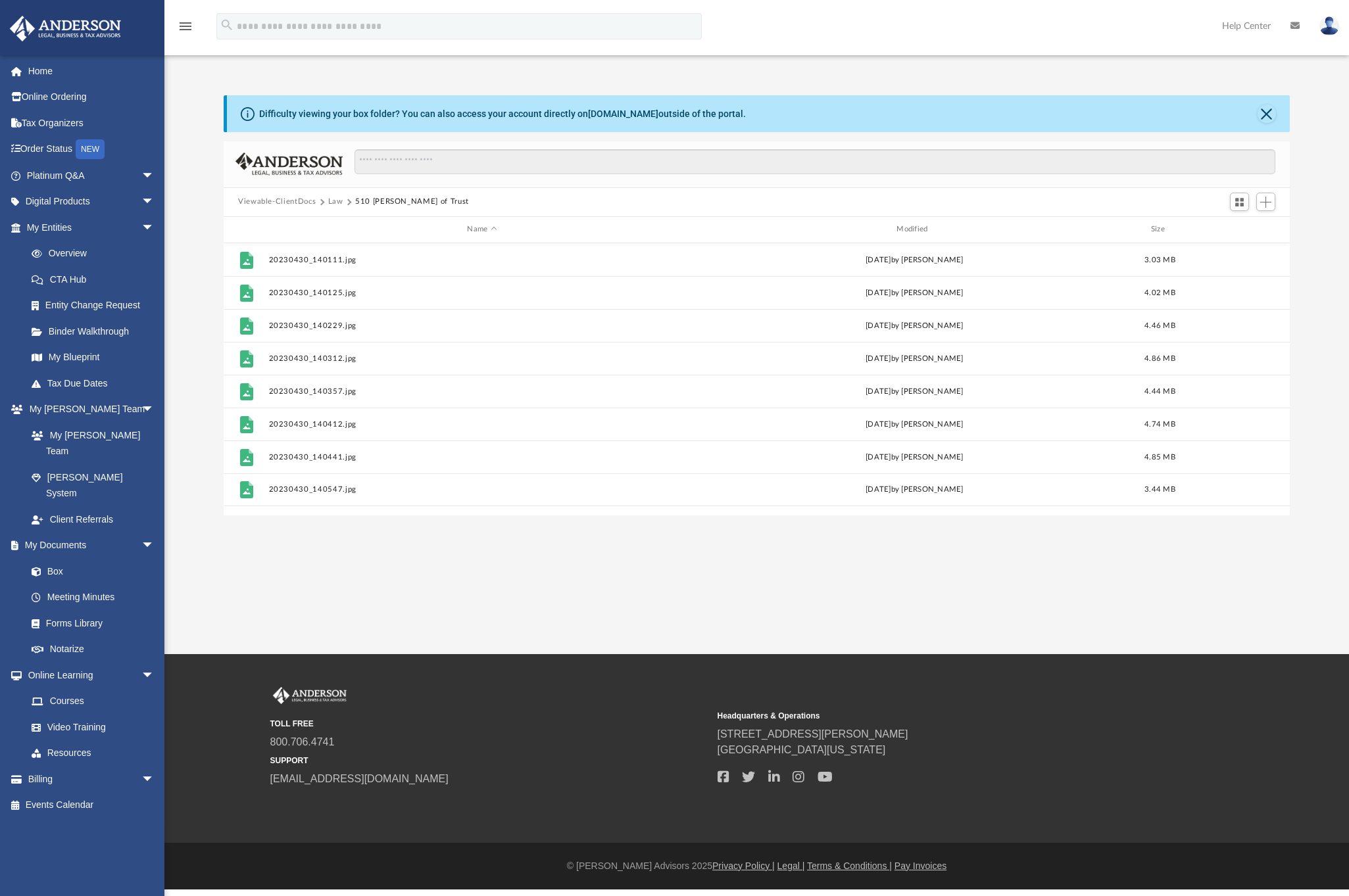
click at [339, 199] on button "Law" at bounding box center [335, 202] width 15 height 12
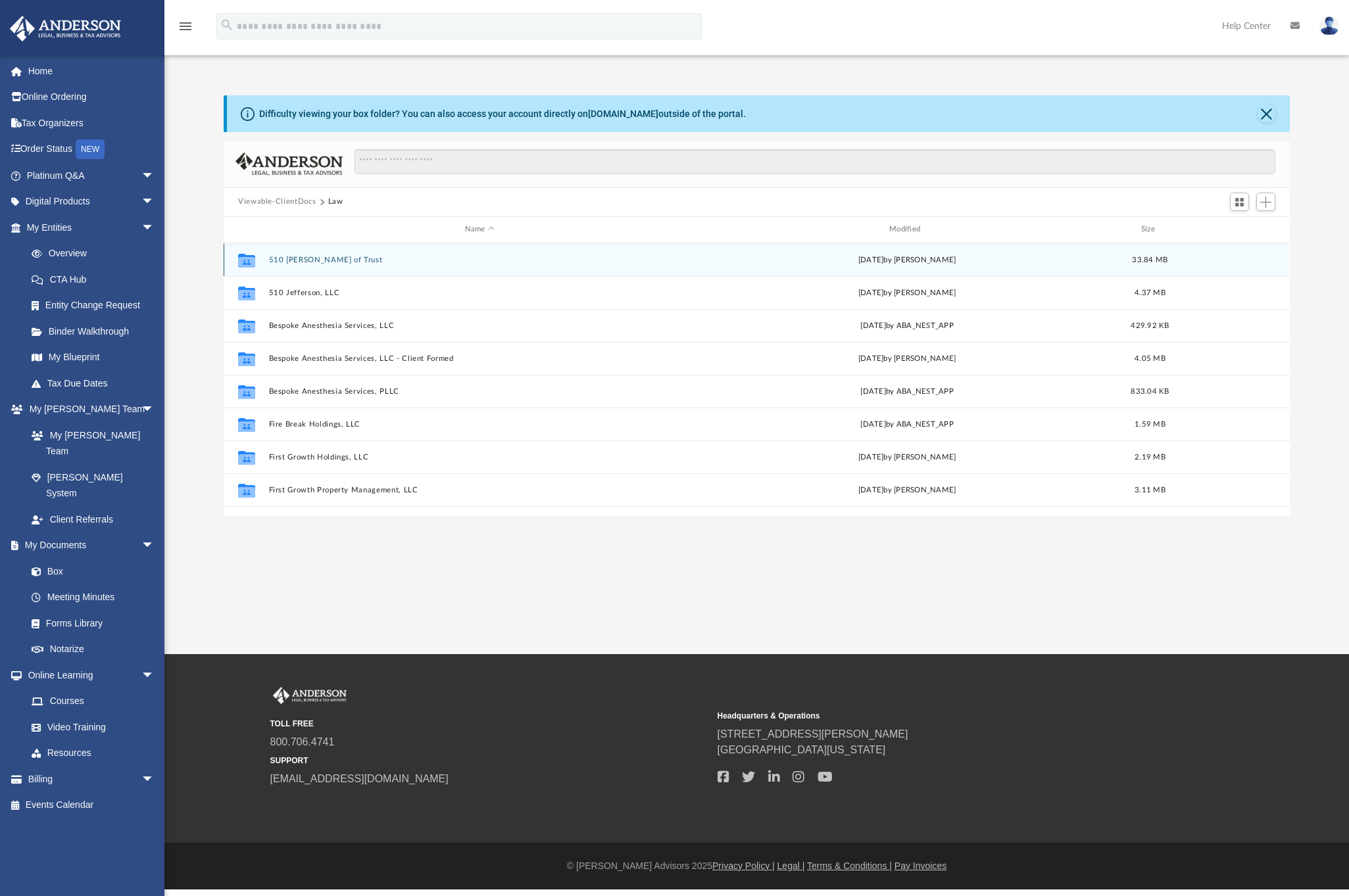
click at [307, 258] on button "510 Jefferson Deed of Trust" at bounding box center [480, 259] width 422 height 9
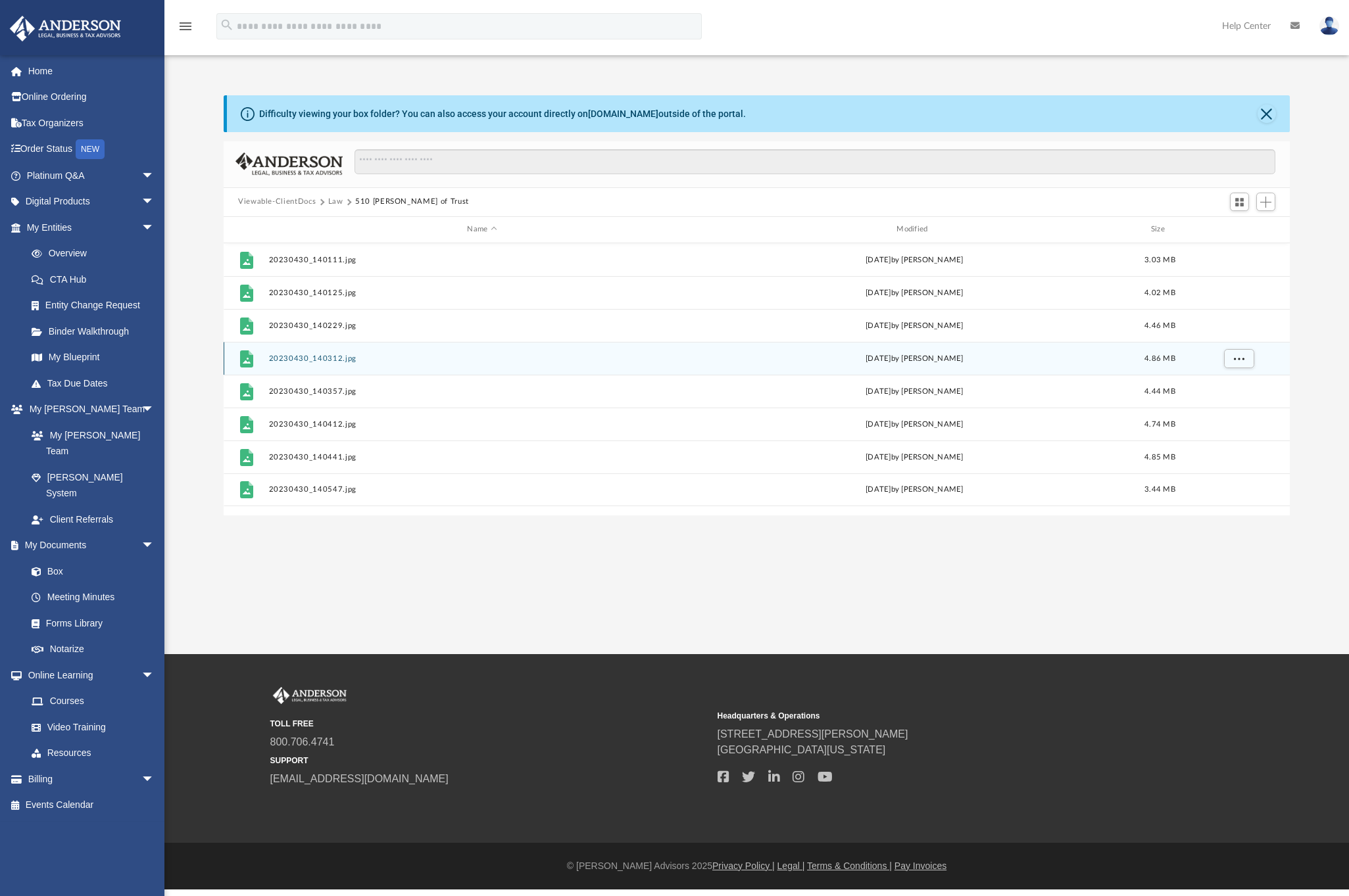
click at [370, 350] on div "File 20230430_140312.jpg Tue May 2 2023 by Brent Toland 4.86 MB" at bounding box center [756, 358] width 1066 height 33
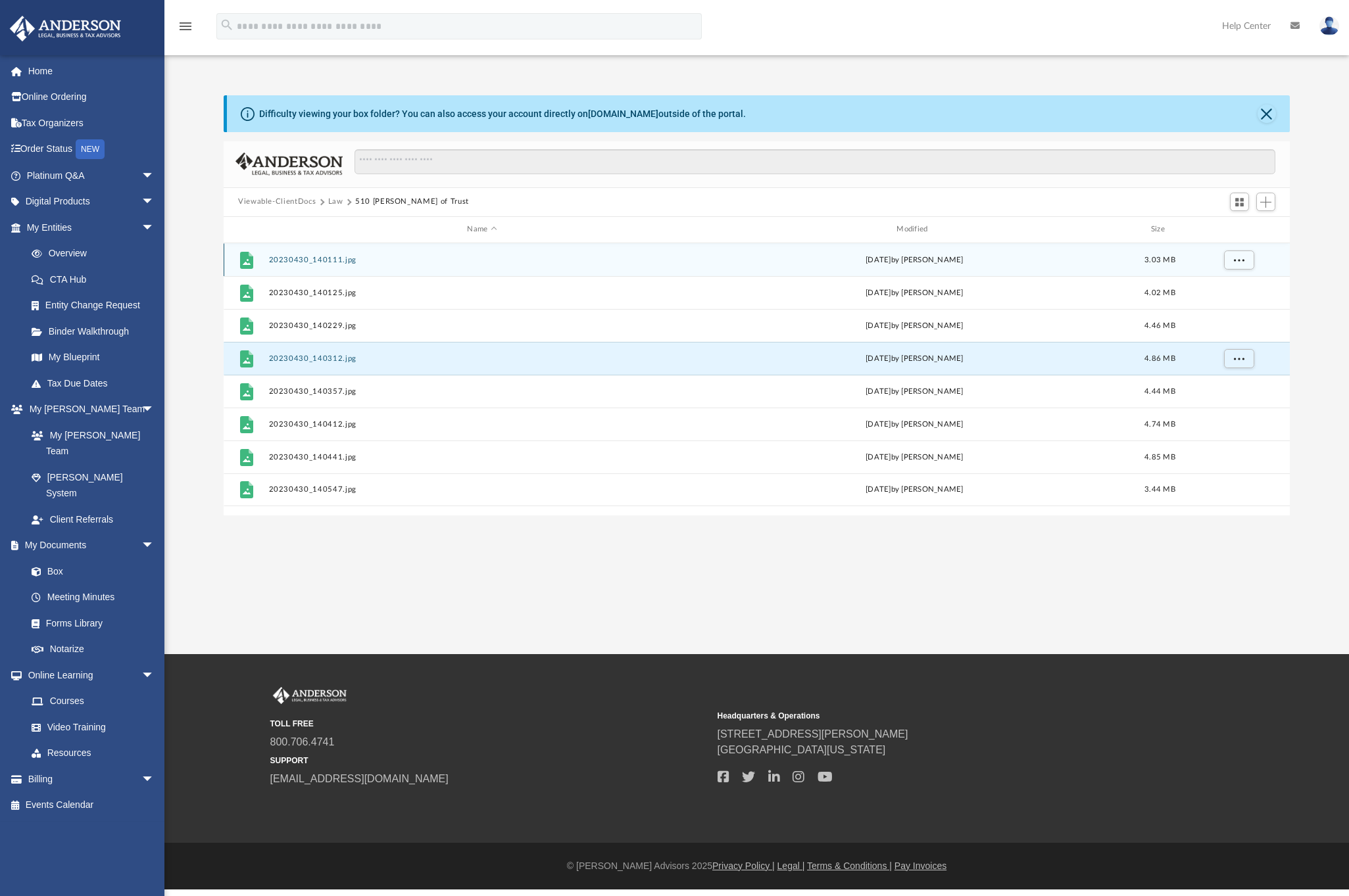
click at [402, 266] on div "File 20230430_140111.jpg Tue May 2 2023 by Brent Toland 3.03 MB" at bounding box center [756, 260] width 1066 height 33
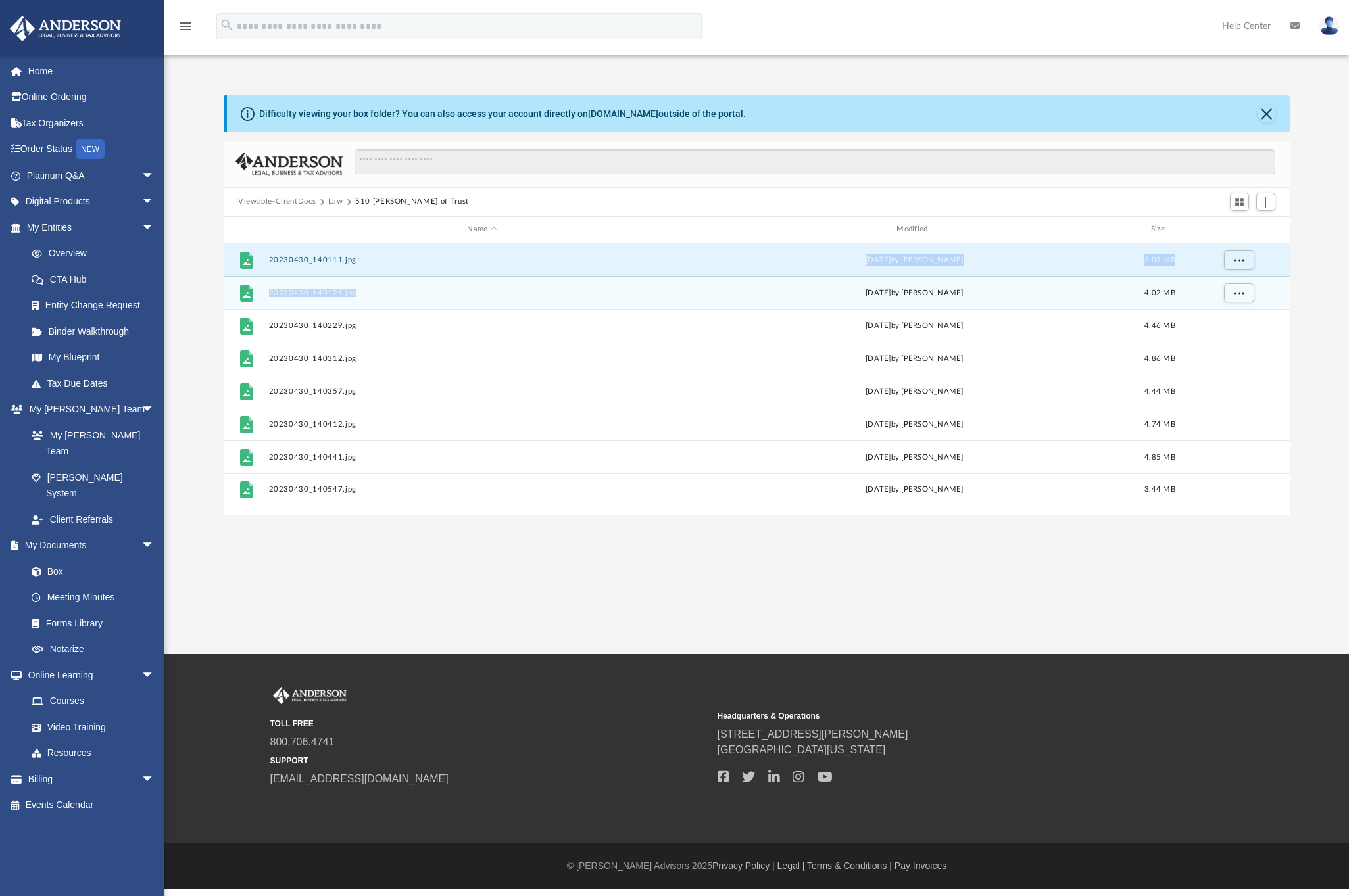
click at [382, 299] on div "File 20230430_140125.jpg Tue May 2 2023 by Brent Toland 4.02 MB" at bounding box center [756, 293] width 1066 height 33
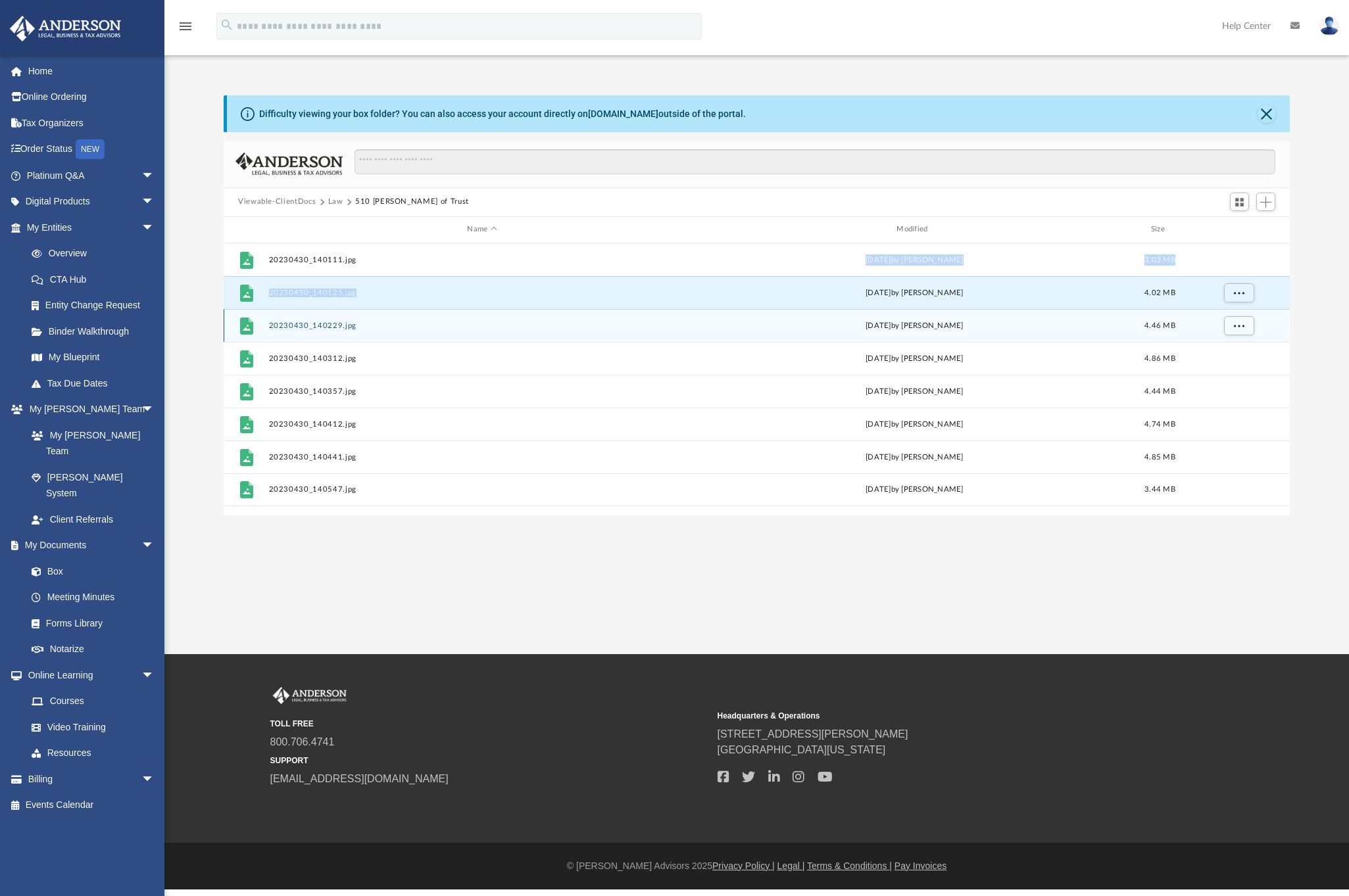
click at [388, 322] on button "20230430_140229.jpg" at bounding box center [483, 325] width 427 height 9
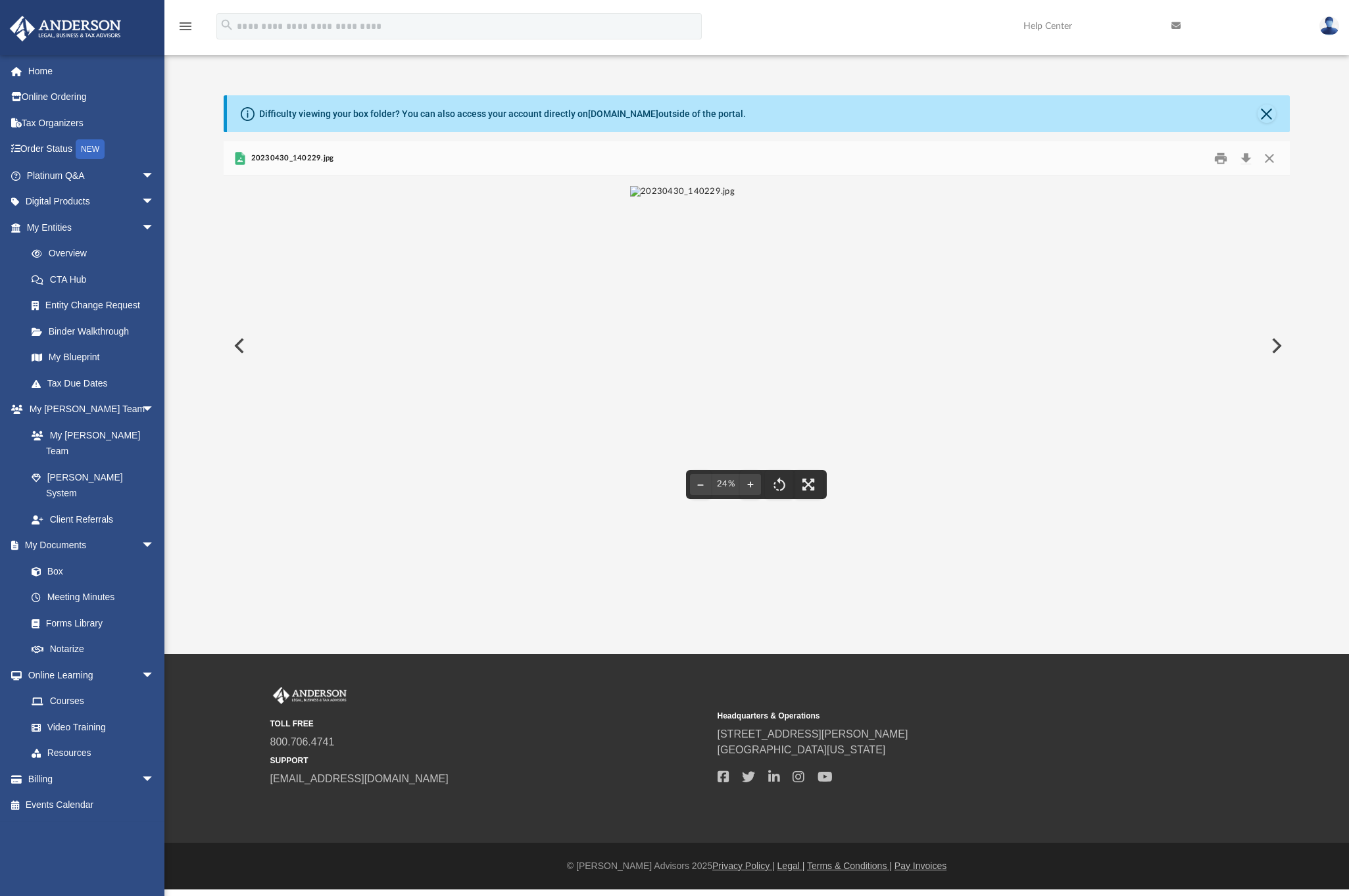
click at [244, 348] on button "Preview" at bounding box center [237, 346] width 29 height 37
click at [577, 115] on div "Difficulty viewing your box folder? You can also access your account directly o…" at bounding box center [502, 114] width 487 height 14
click at [331, 114] on div "Difficulty viewing your box folder? You can also access your account directly o…" at bounding box center [502, 114] width 487 height 14
click at [1269, 107] on button "Close" at bounding box center [1266, 114] width 19 height 19
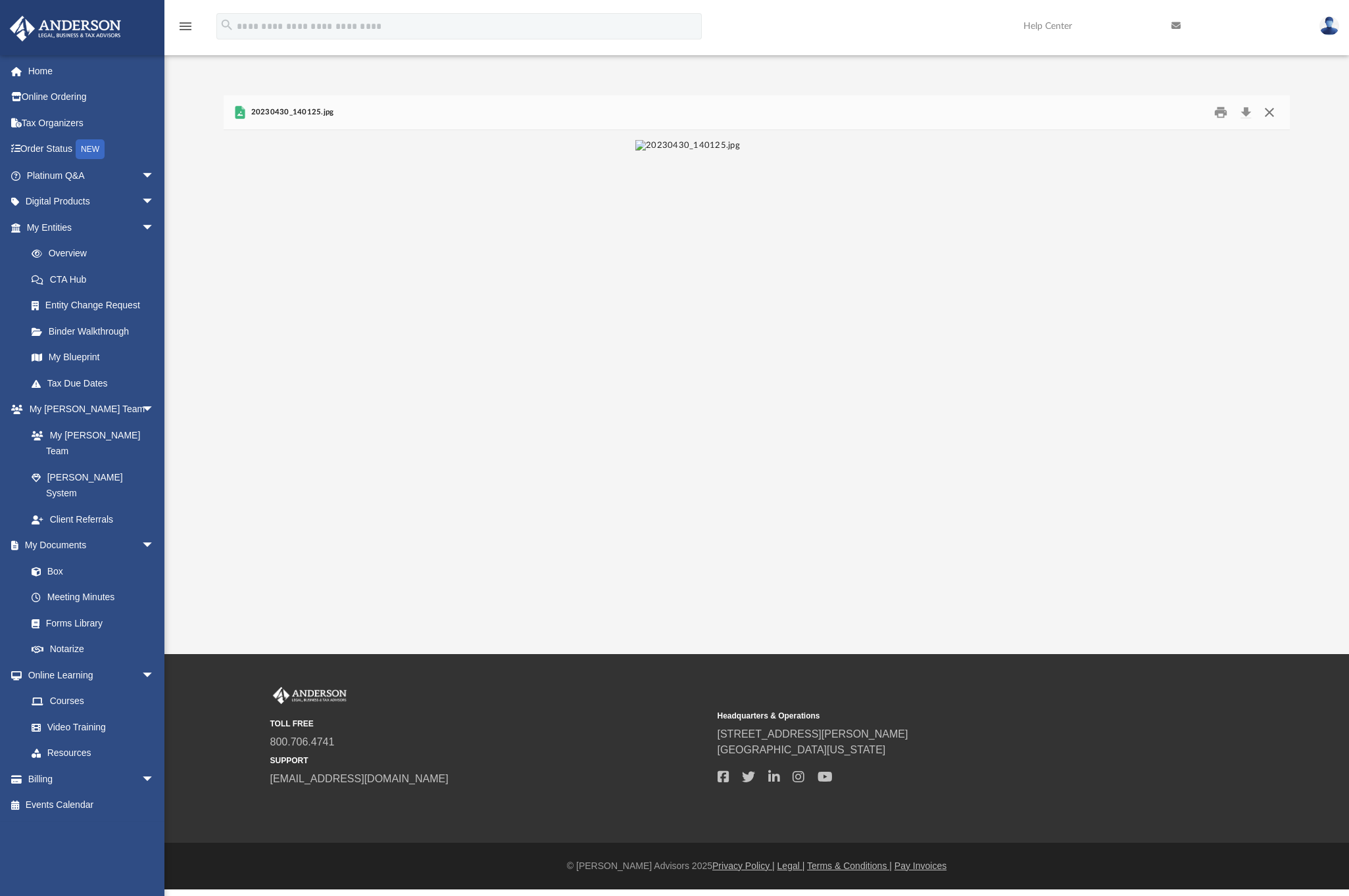
click at [1265, 113] on button "Close" at bounding box center [1269, 112] width 23 height 20
